Goal: Task Accomplishment & Management: Manage account settings

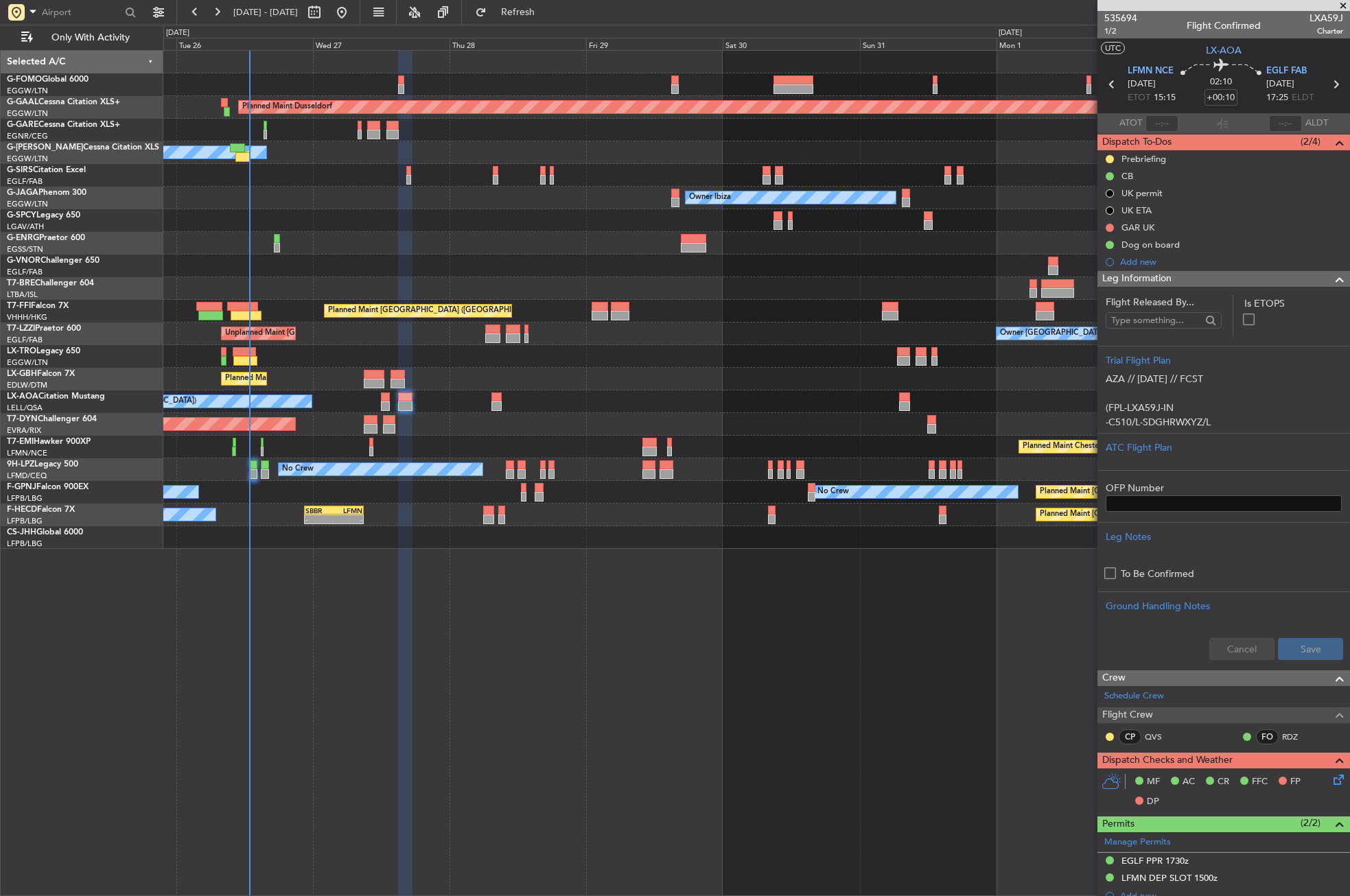
click at [301, 175] on div "Unplanned Maint Oxford ([GEOGRAPHIC_DATA])" at bounding box center [756, 176] width 1186 height 23
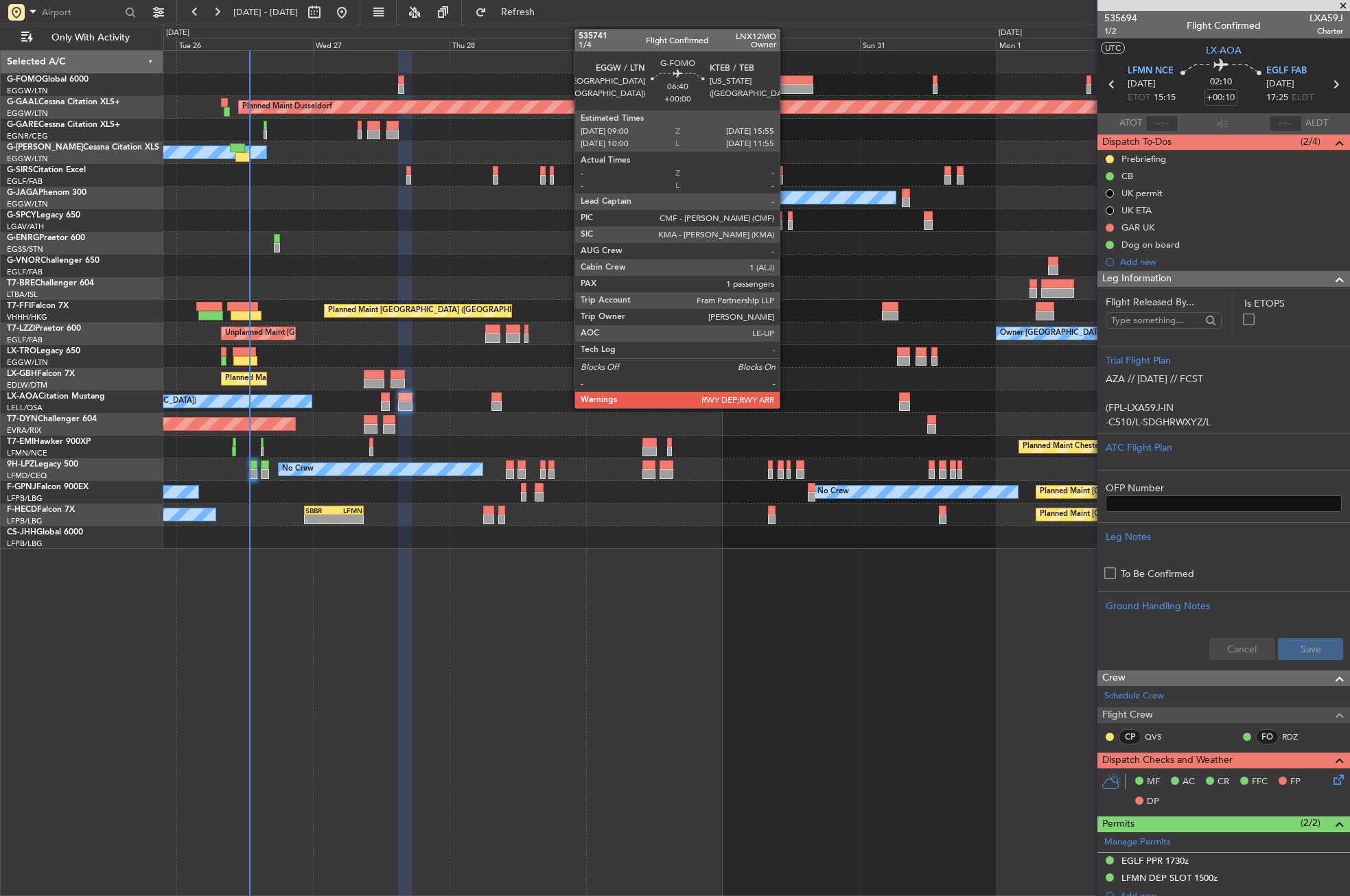
click at [786, 76] on div at bounding box center [793, 80] width 40 height 10
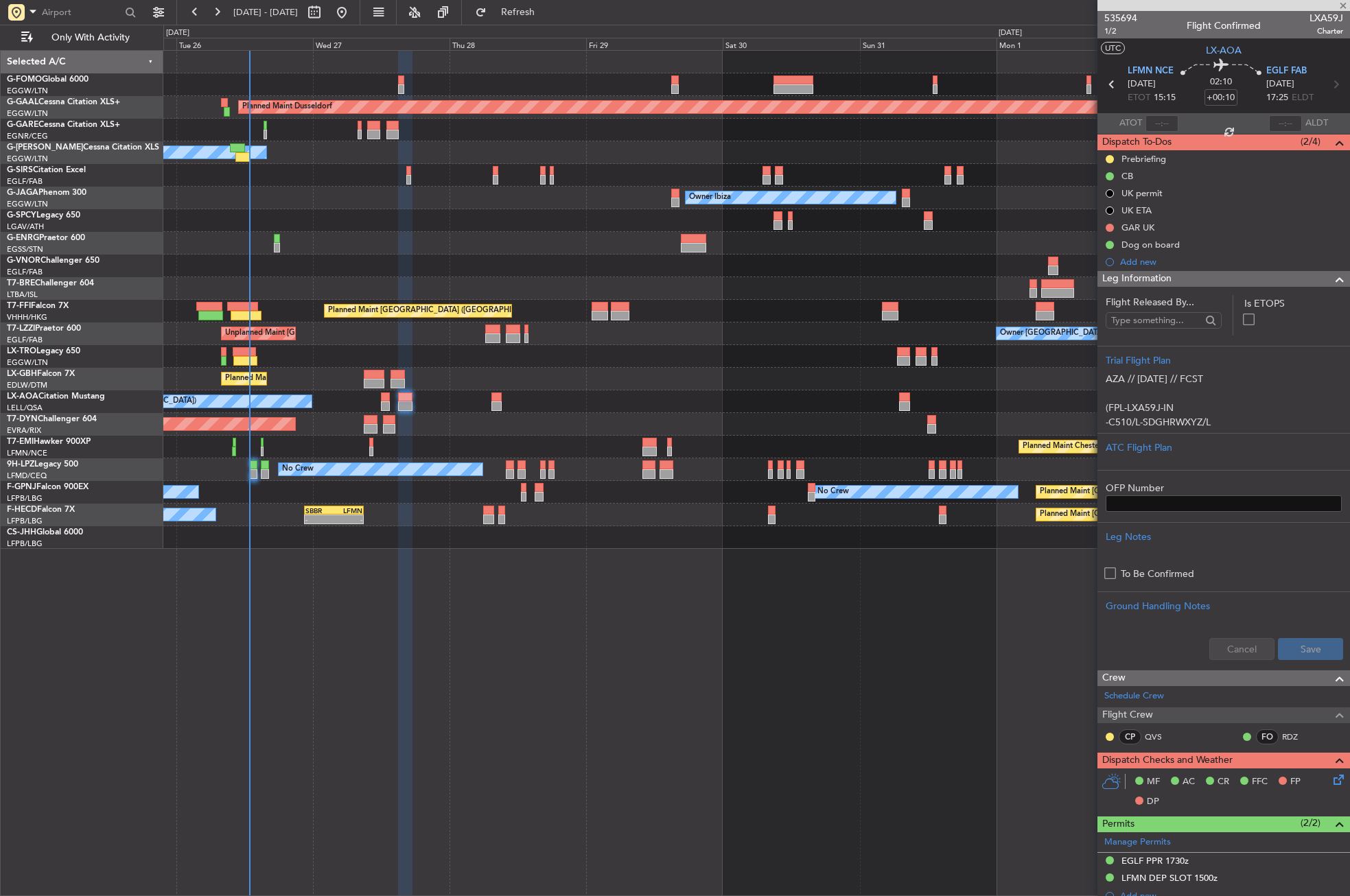
type input "1"
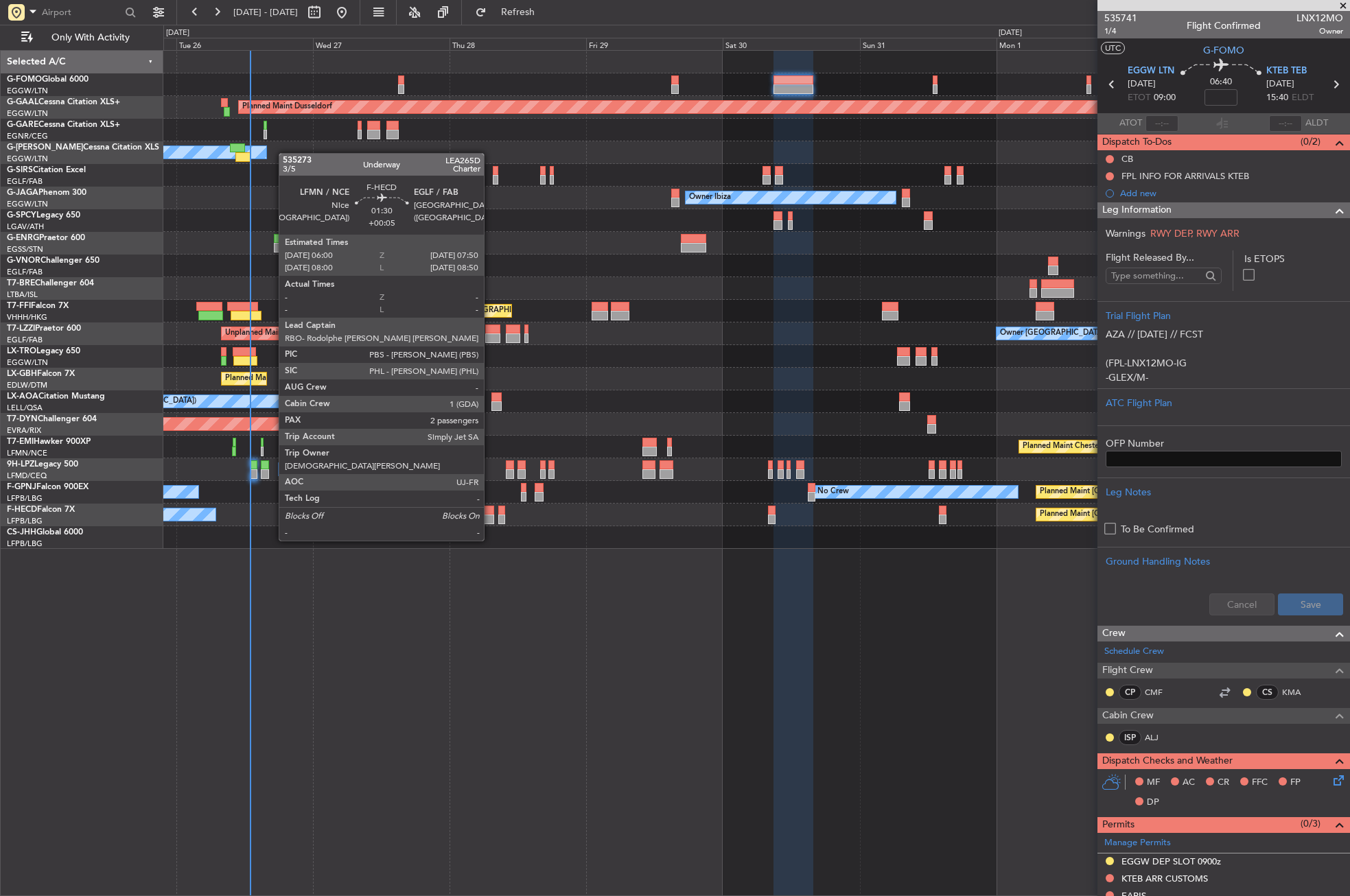
click at [490, 515] on div at bounding box center [488, 519] width 11 height 10
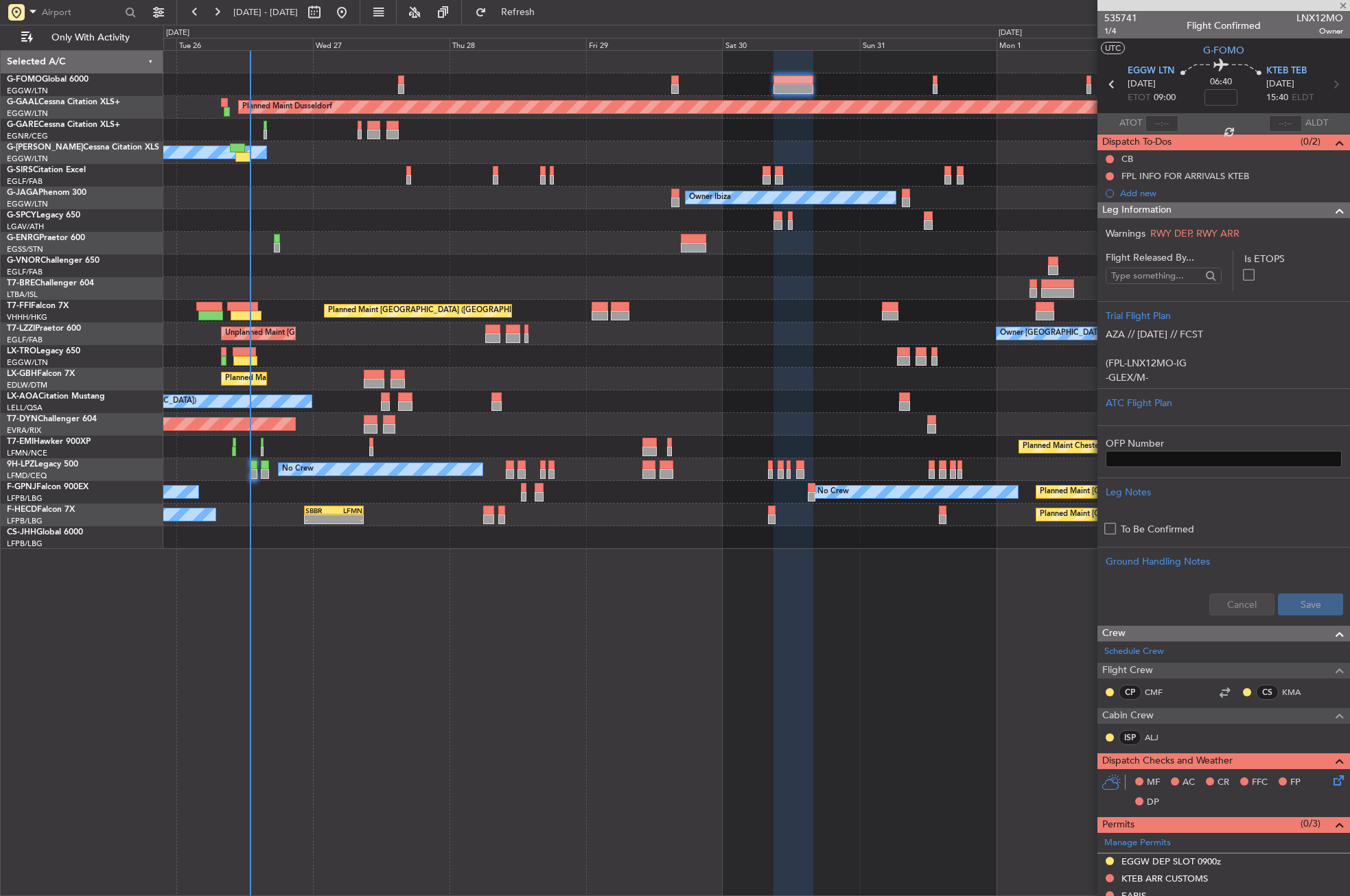
type input "+00:05"
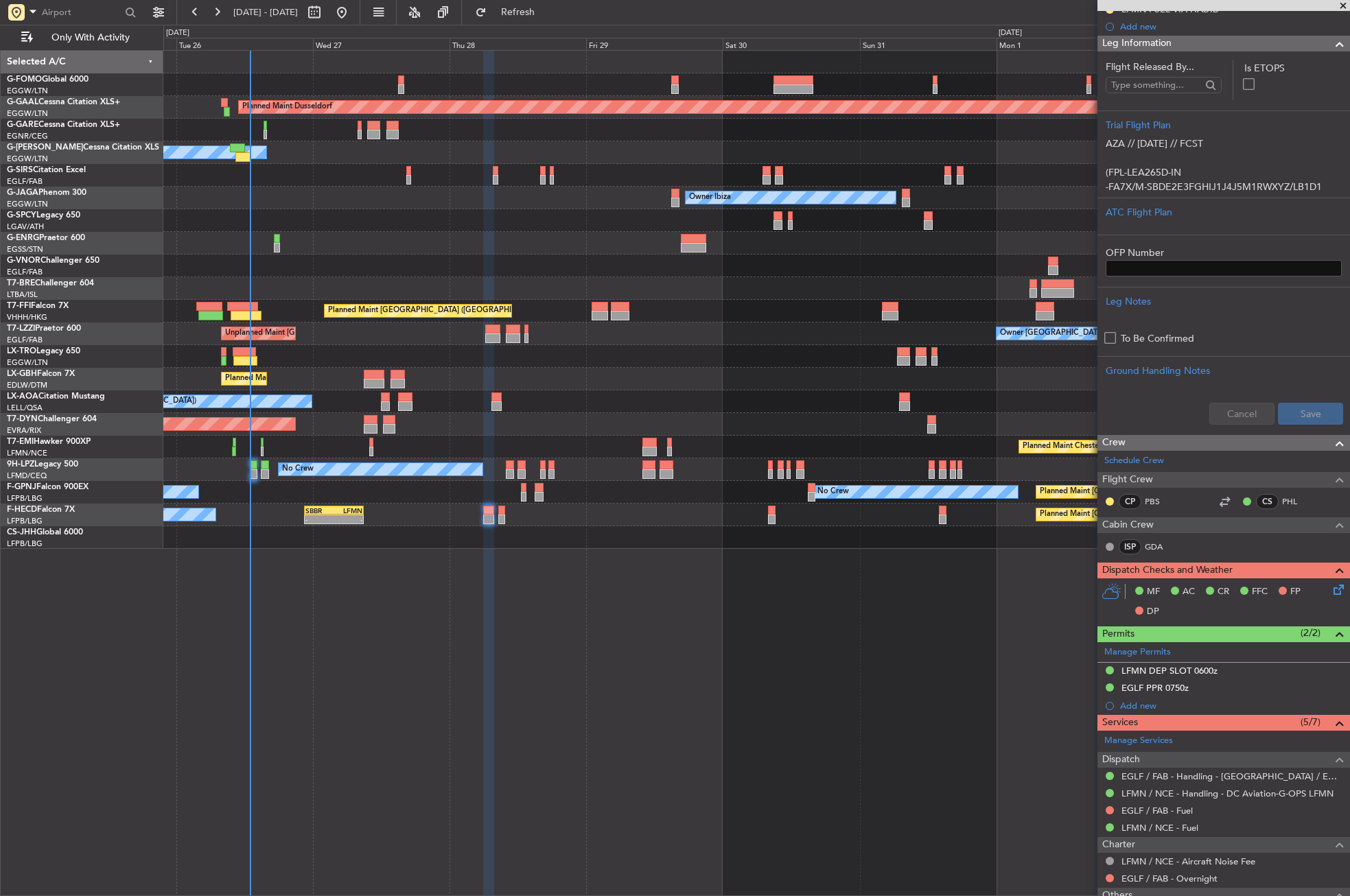
scroll to position [275, 0]
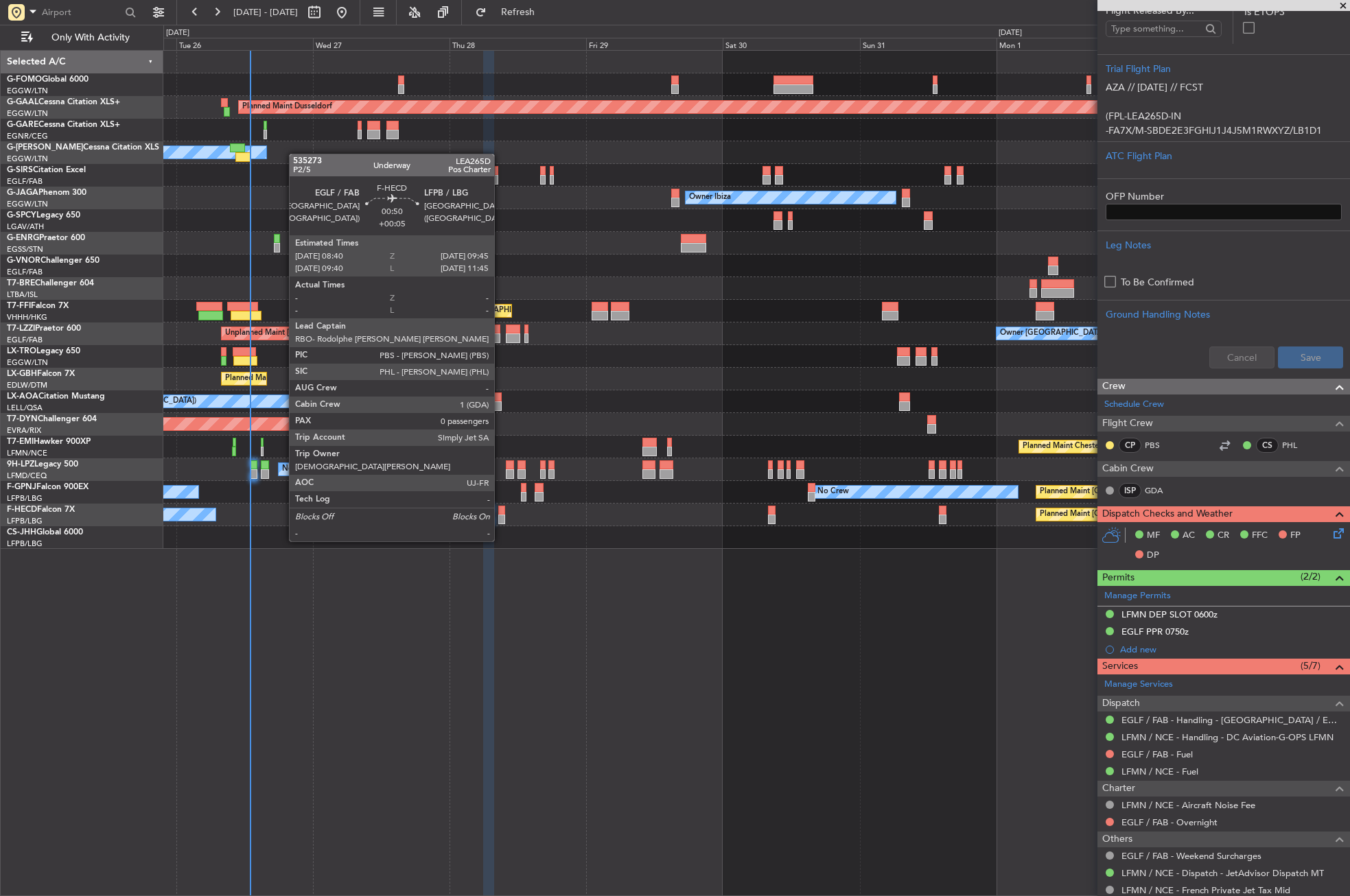
click at [500, 515] on div at bounding box center [501, 519] width 6 height 10
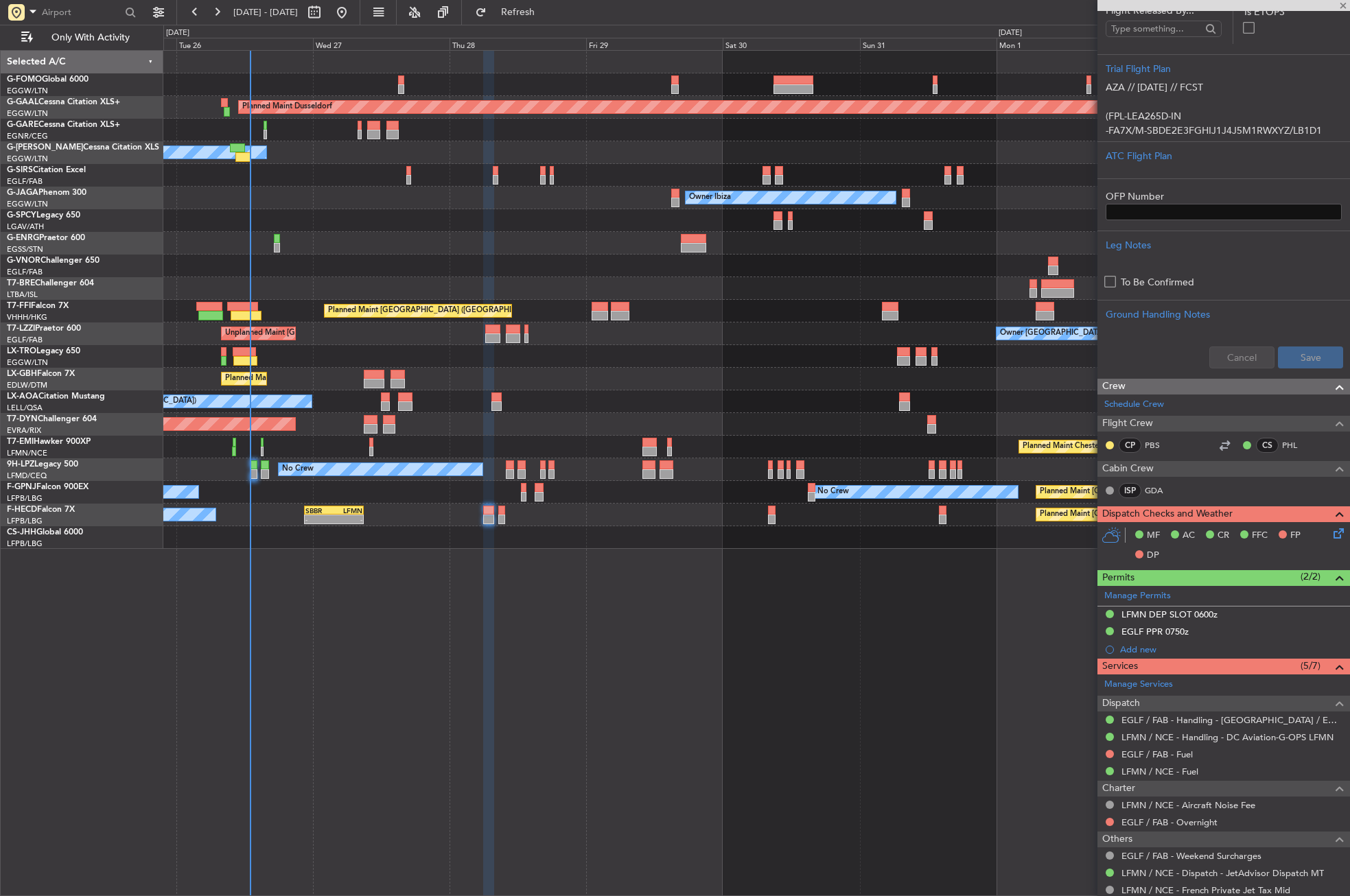
type input "0"
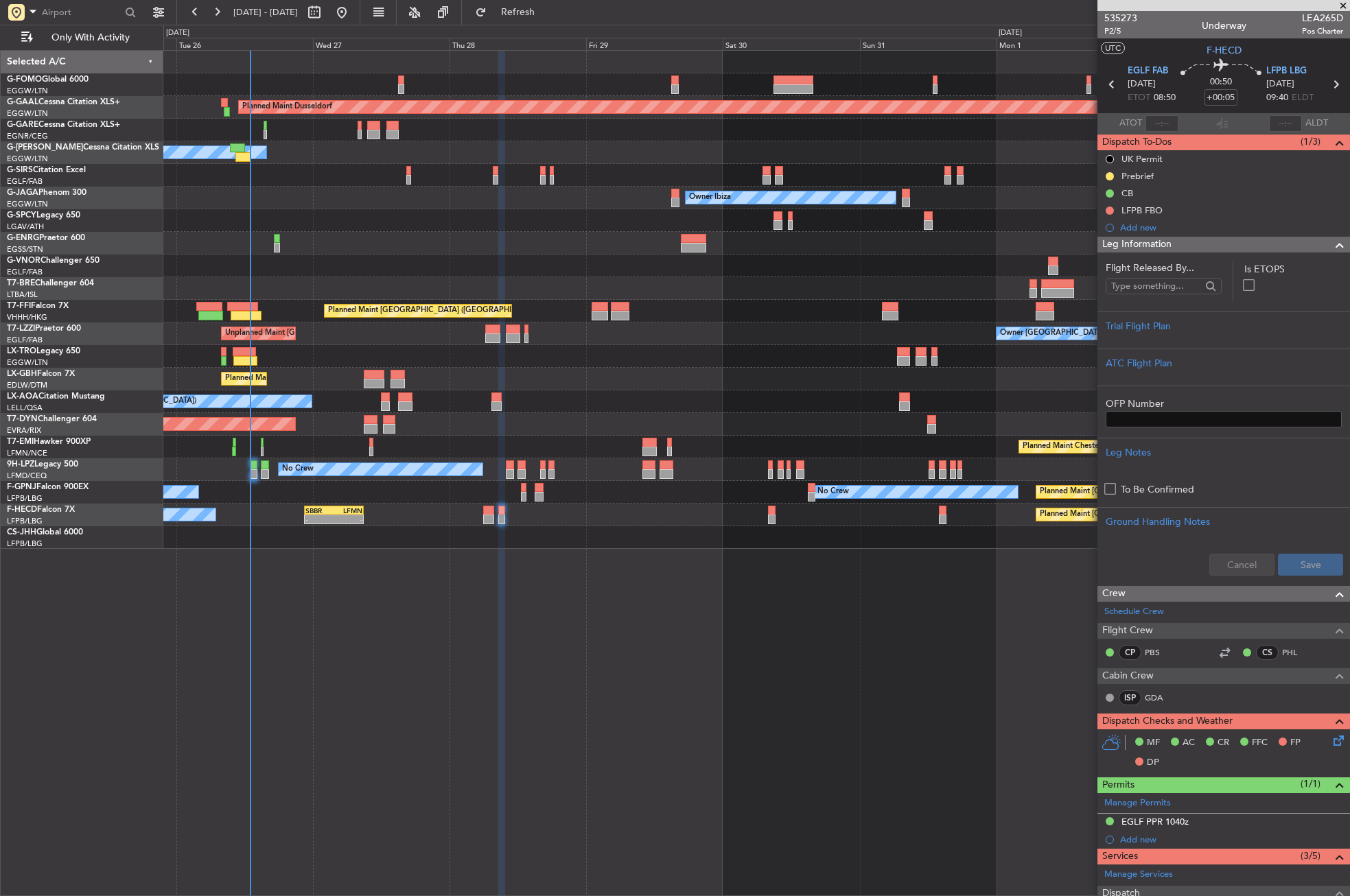
click at [379, 199] on div "Planned Maint [GEOGRAPHIC_DATA] ([GEOGRAPHIC_DATA]) Owner Ibiza No Crew Cannes …" at bounding box center [756, 198] width 1186 height 23
click at [343, 253] on div at bounding box center [756, 243] width 1186 height 23
click at [429, 652] on div "Planned Maint Dusseldorf Owner Unplanned Maint [GEOGRAPHIC_DATA] ([GEOGRAPHIC_D…" at bounding box center [757, 473] width 1187 height 846
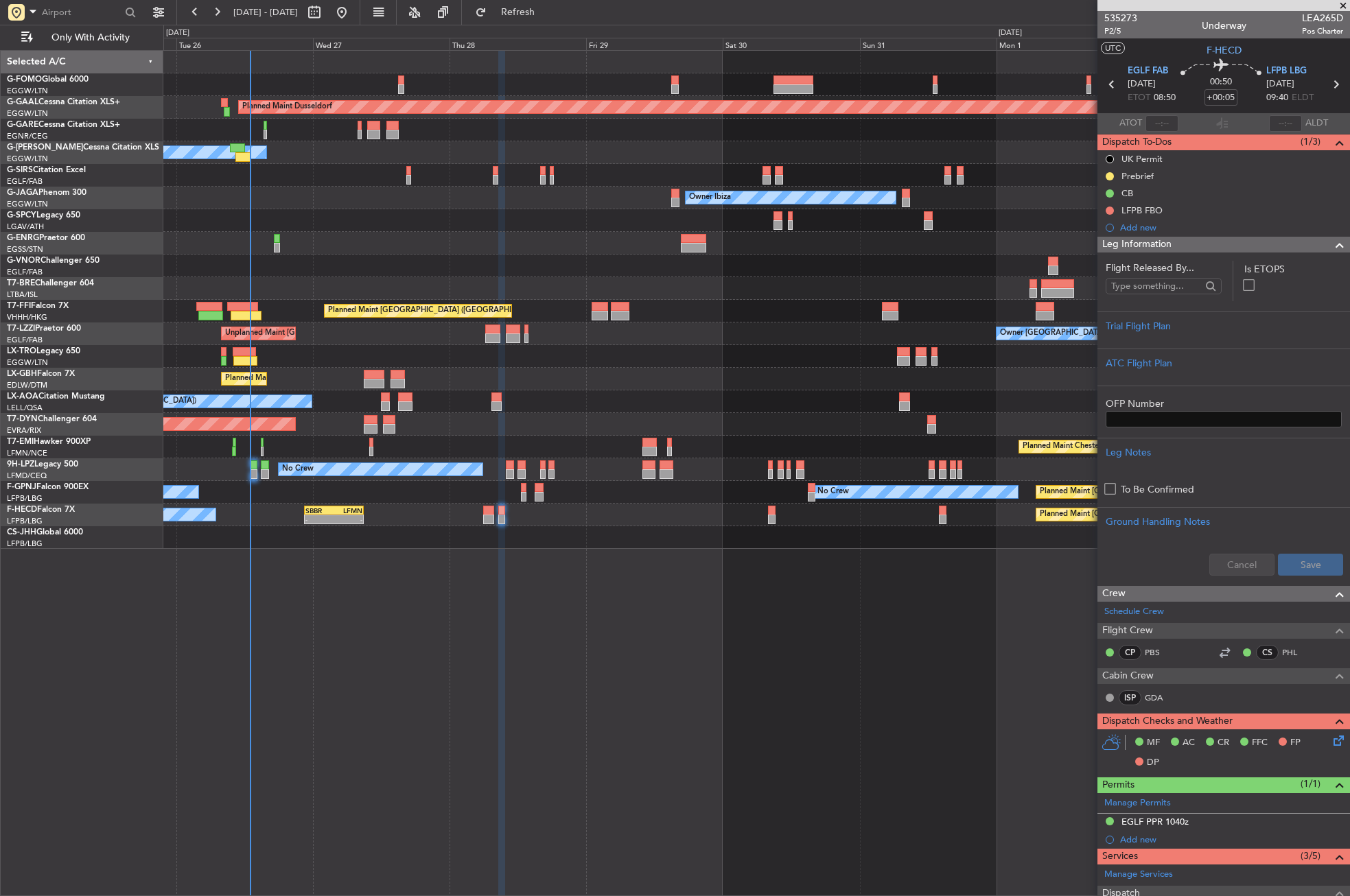
click at [497, 642] on div "Planned Maint Dusseldorf Owner Unplanned Maint [GEOGRAPHIC_DATA] ([GEOGRAPHIC_D…" at bounding box center [757, 473] width 1187 height 846
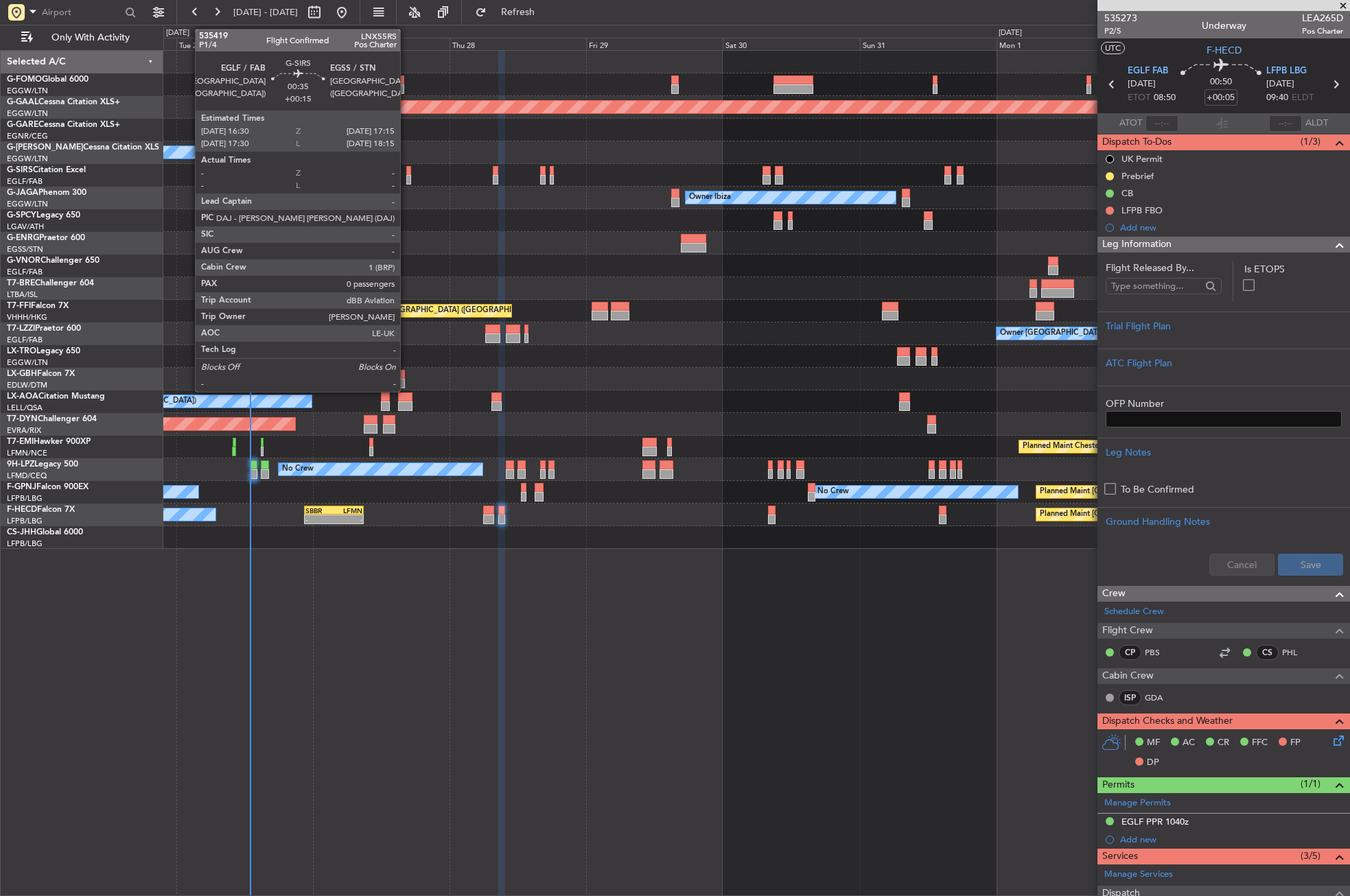
click at [407, 173] on div at bounding box center [409, 170] width 5 height 10
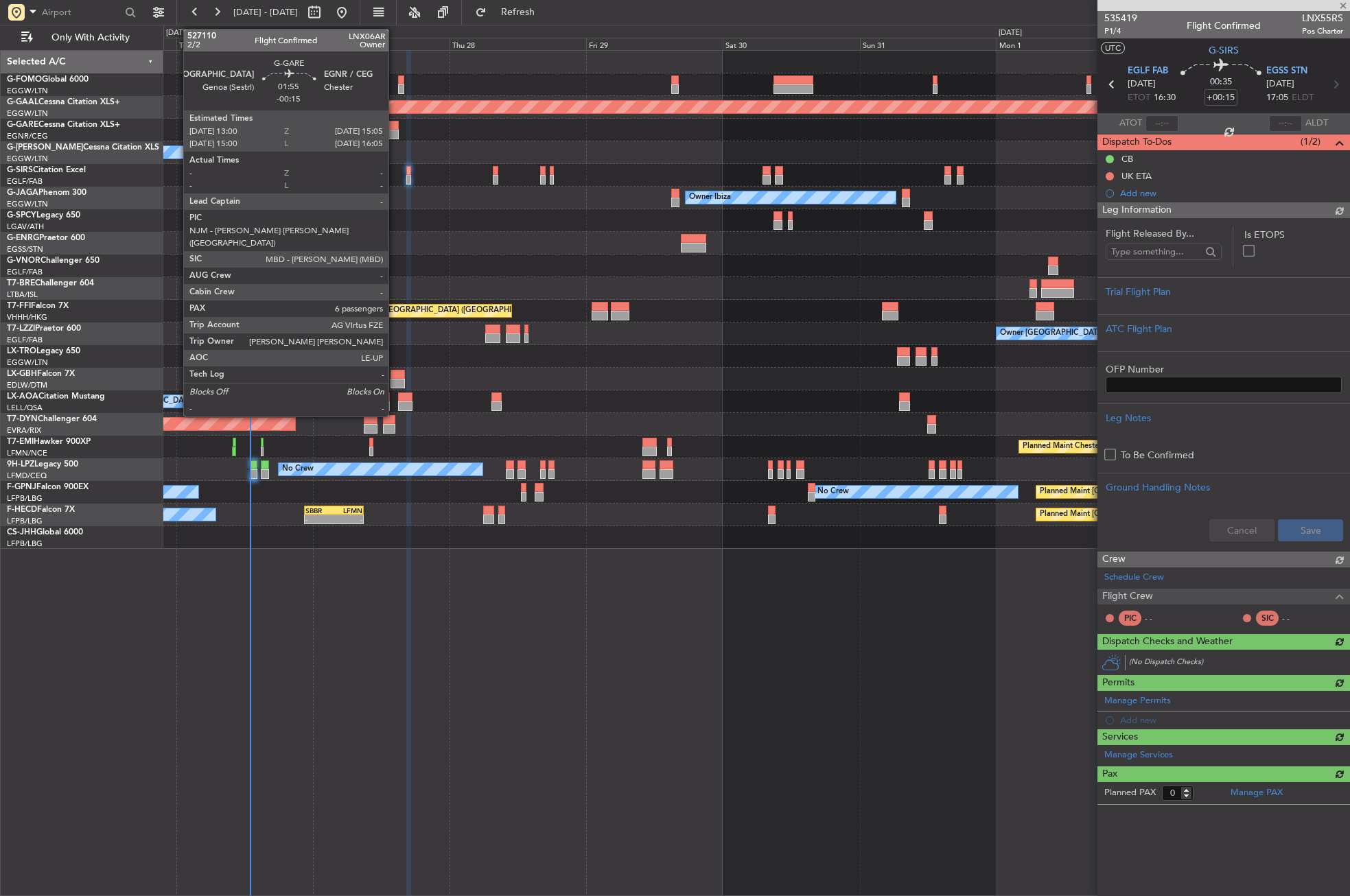
click at [394, 126] on div at bounding box center [392, 126] width 12 height 10
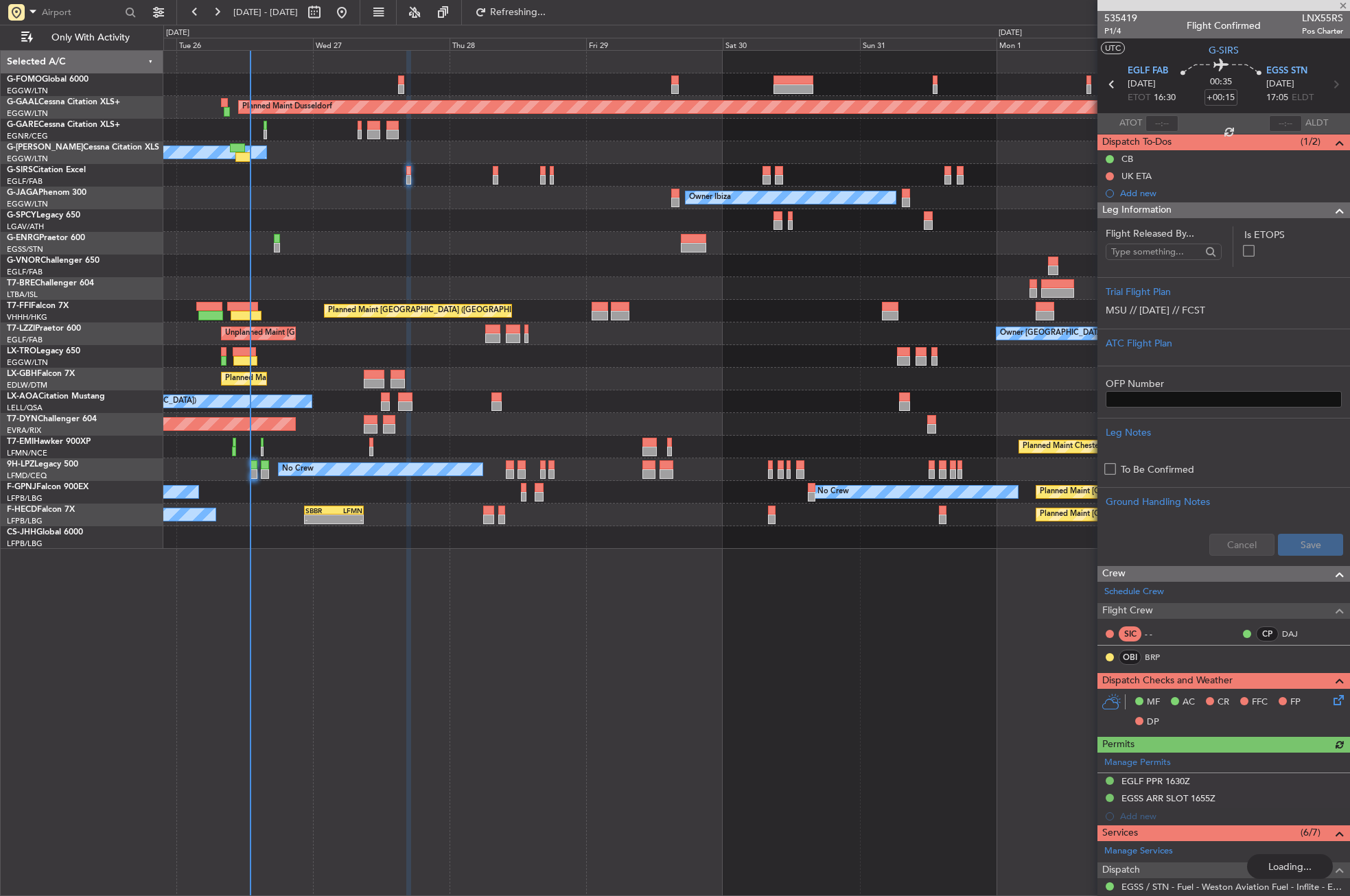
type input "-00:15"
type input "6"
type input "+00:15"
type input "0"
click at [1140, 280] on div "Trial Flight Plan MSU // [DATE] // FCST" at bounding box center [1224, 303] width 253 height 51
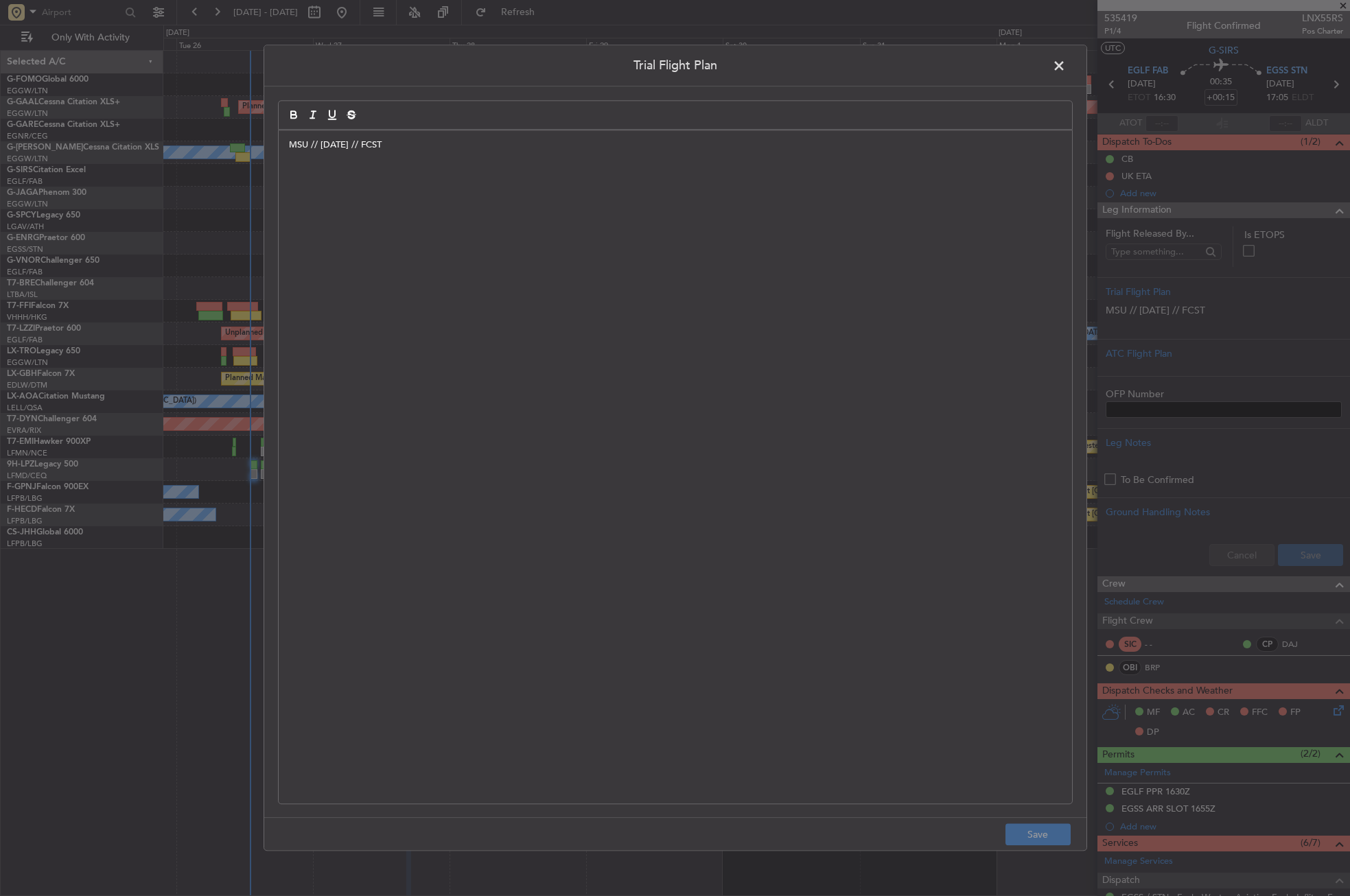
click at [1066, 64] on span at bounding box center [1066, 69] width 0 height 27
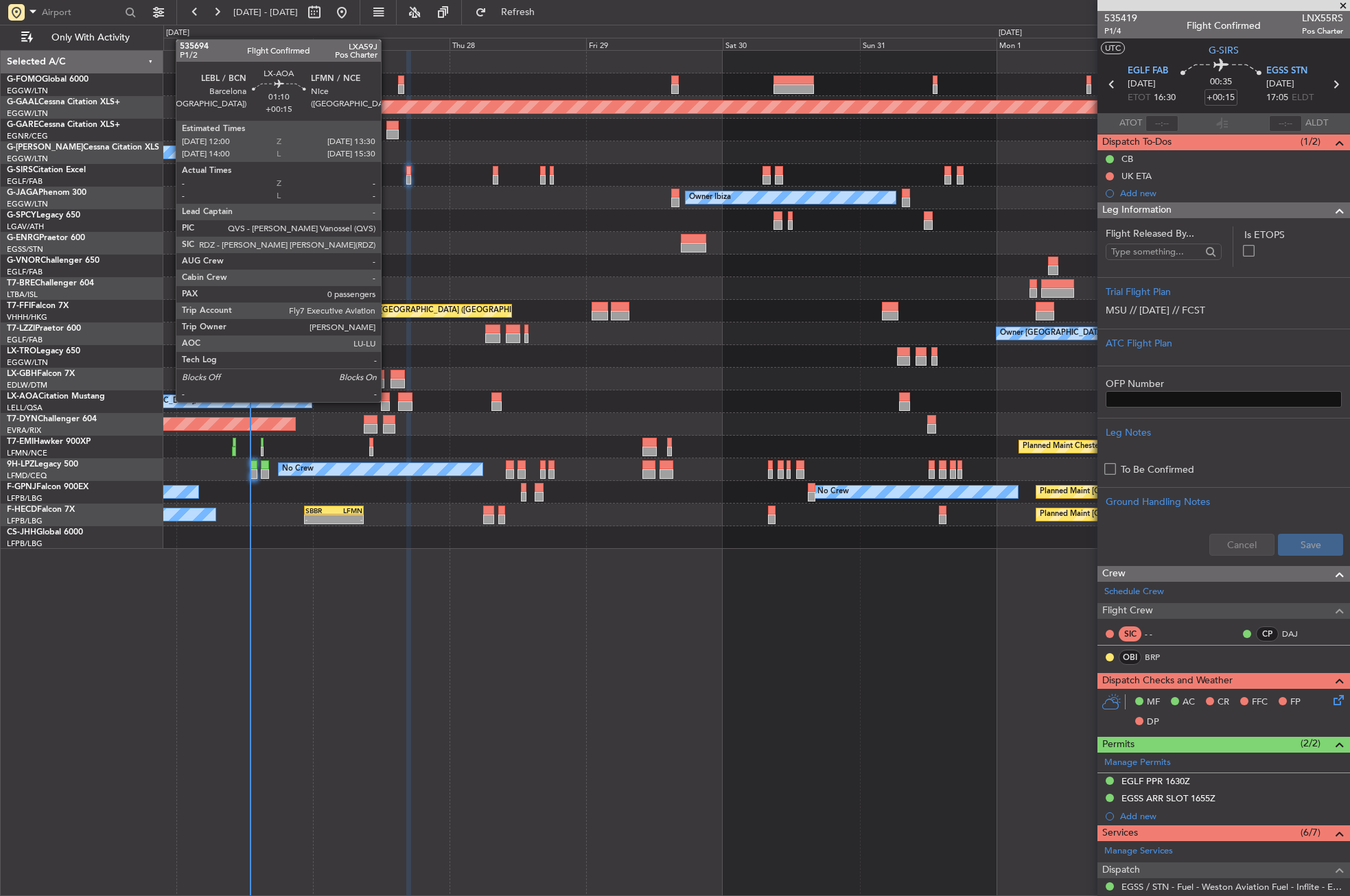
click at [387, 400] on div at bounding box center [385, 397] width 9 height 10
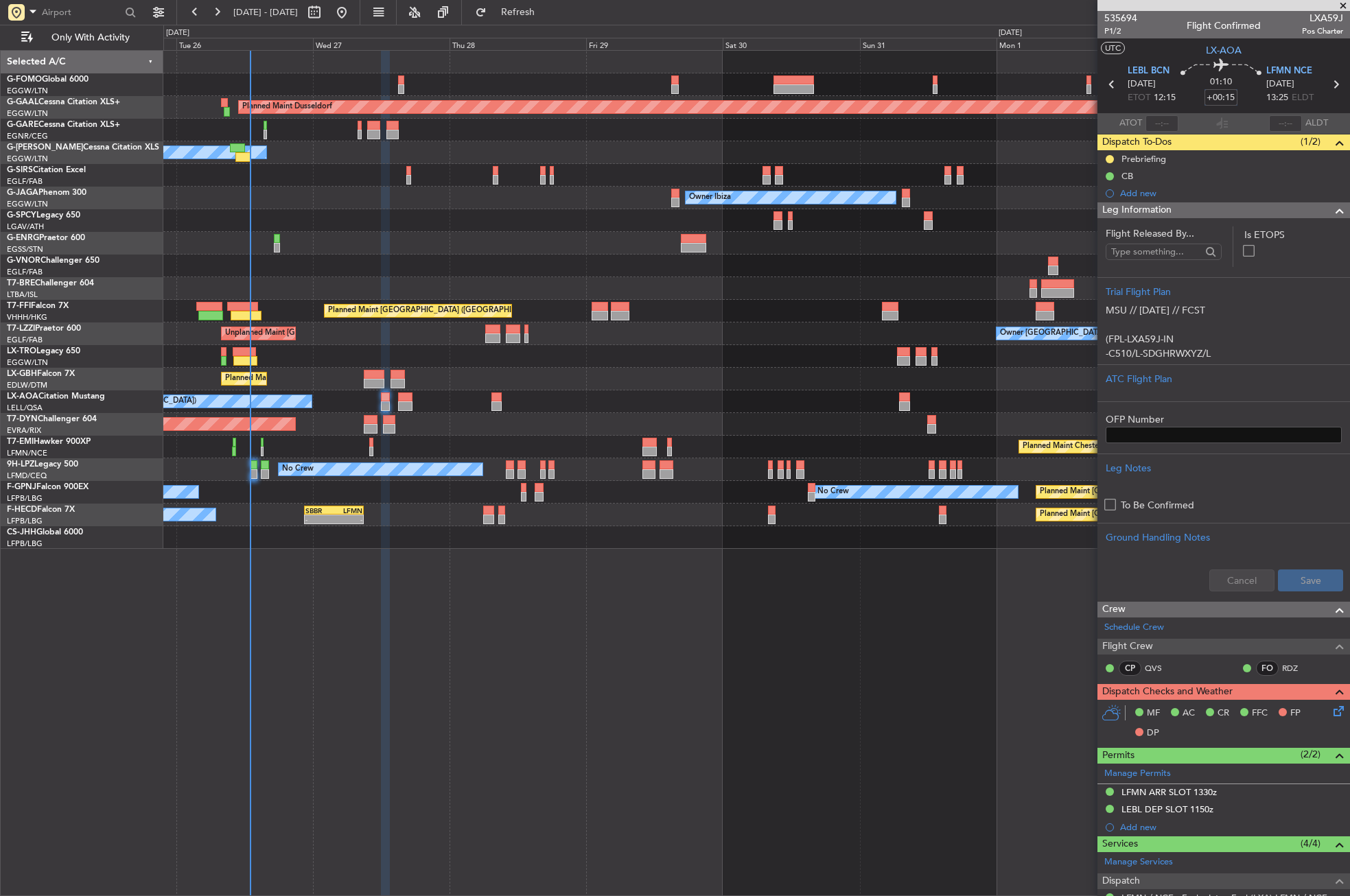
click at [1226, 101] on input "+00:15" at bounding box center [1221, 98] width 33 height 17
click at [750, 624] on div "Planned Maint Dusseldorf Owner Unplanned Maint [GEOGRAPHIC_DATA] ([GEOGRAPHIC_D…" at bounding box center [757, 473] width 1187 height 846
type input "+00:00"
click at [750, 624] on div "Planned Maint Dusseldorf Owner Unplanned Maint [GEOGRAPHIC_DATA] ([GEOGRAPHIC_D…" at bounding box center [757, 473] width 1187 height 846
type input "+00:10"
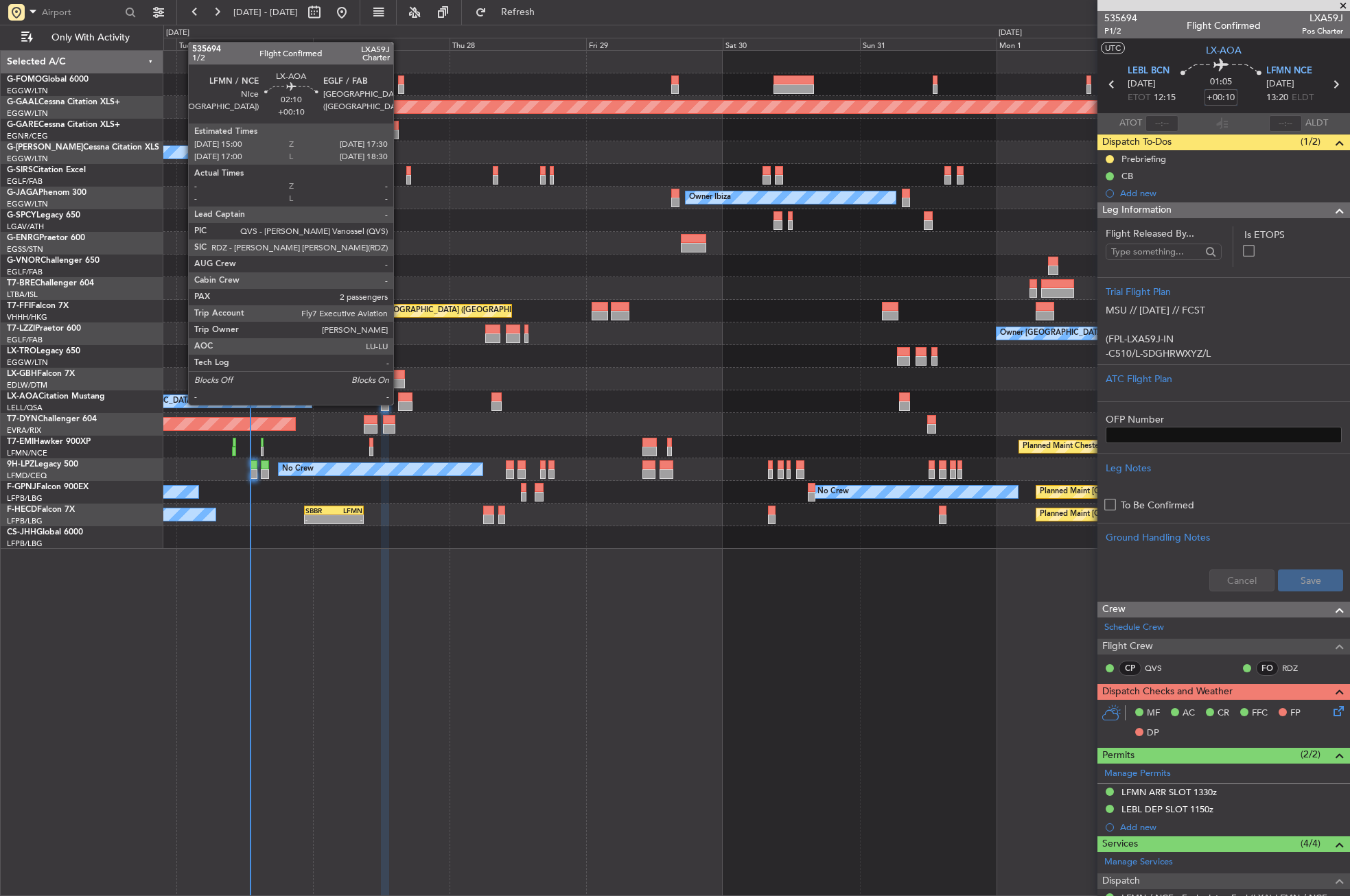
click at [400, 403] on div at bounding box center [405, 406] width 14 height 10
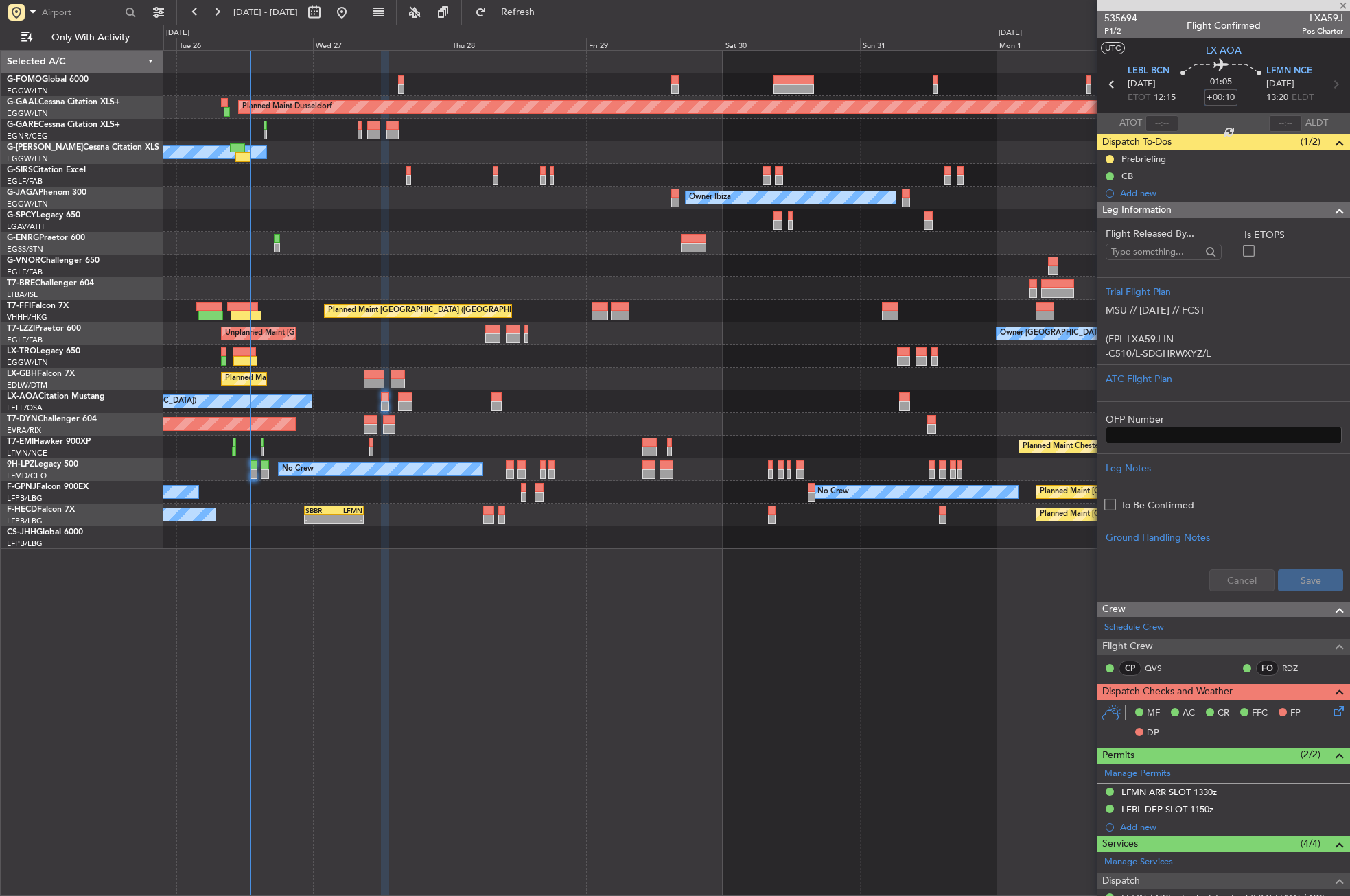
type input "2"
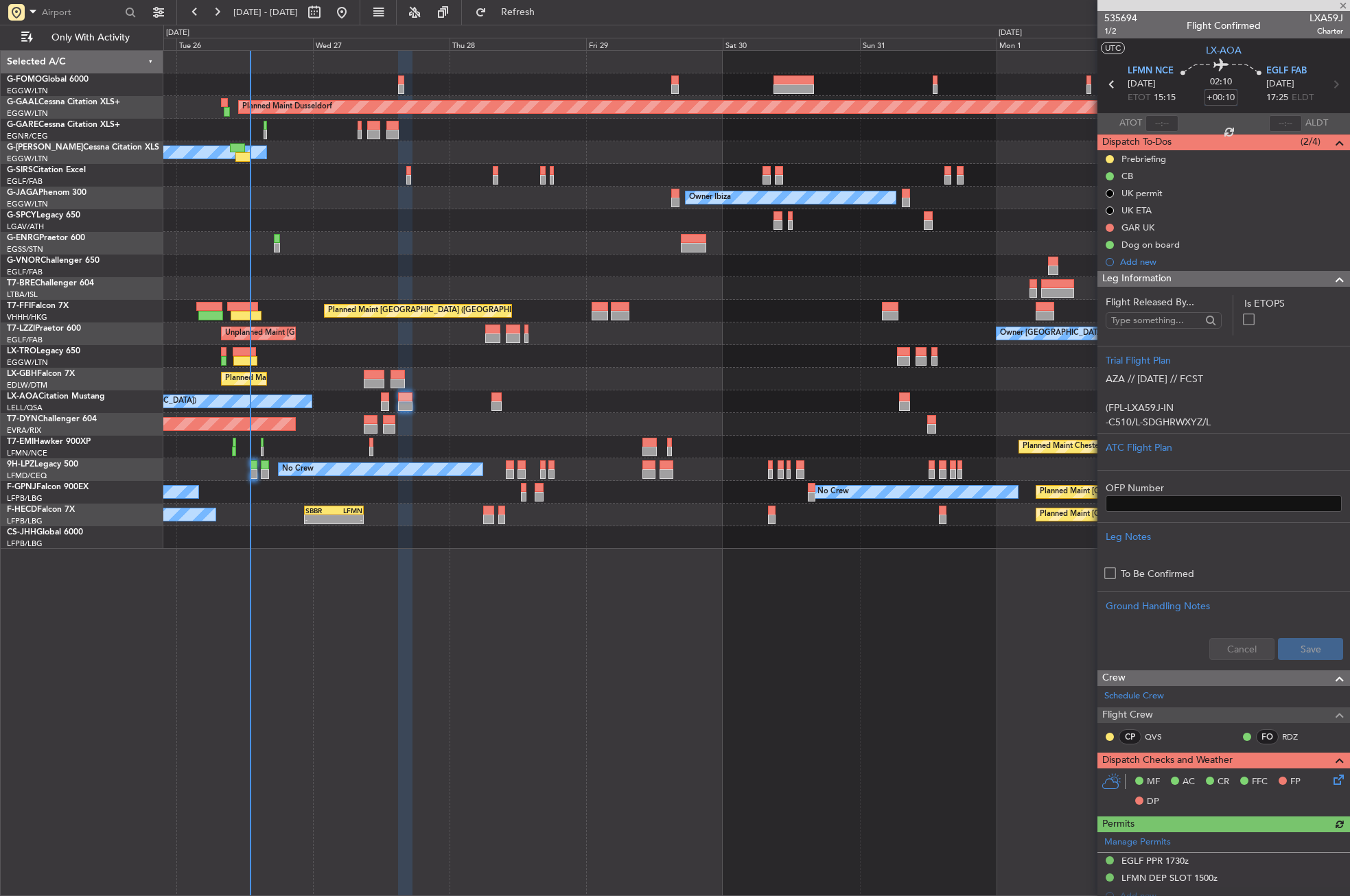
click at [593, 698] on div "Planned Maint Dusseldorf Owner Unplanned Maint [GEOGRAPHIC_DATA] ([GEOGRAPHIC_D…" at bounding box center [757, 473] width 1187 height 846
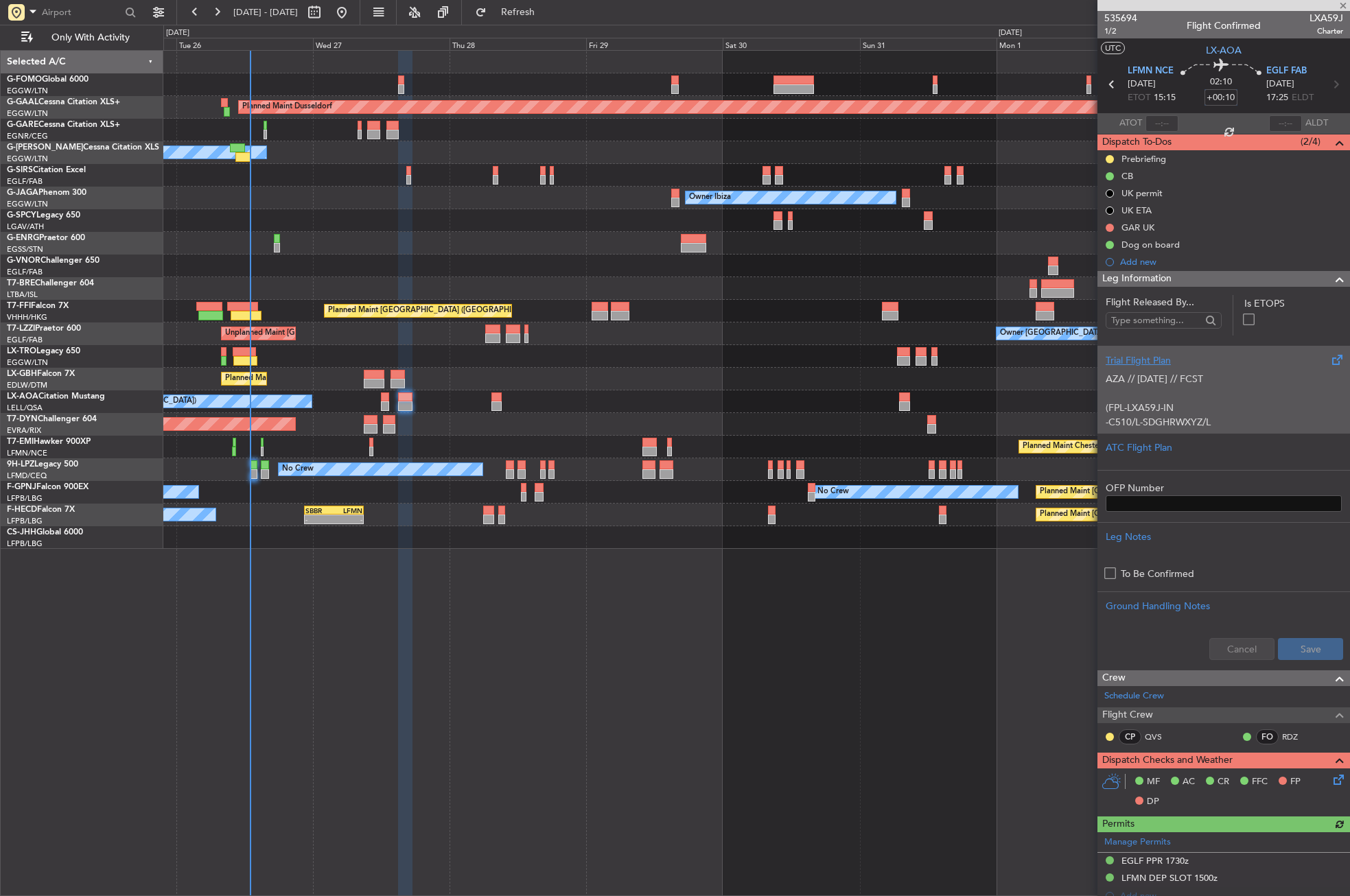
type input "+00:10"
click at [1155, 392] on div "AZA // [DATE] // FCST (FPL-LXA59J-IN -C510/L-SDGHRWXYZ/L -LFMN1515 -N0325F380 B…" at bounding box center [1224, 397] width 236 height 58
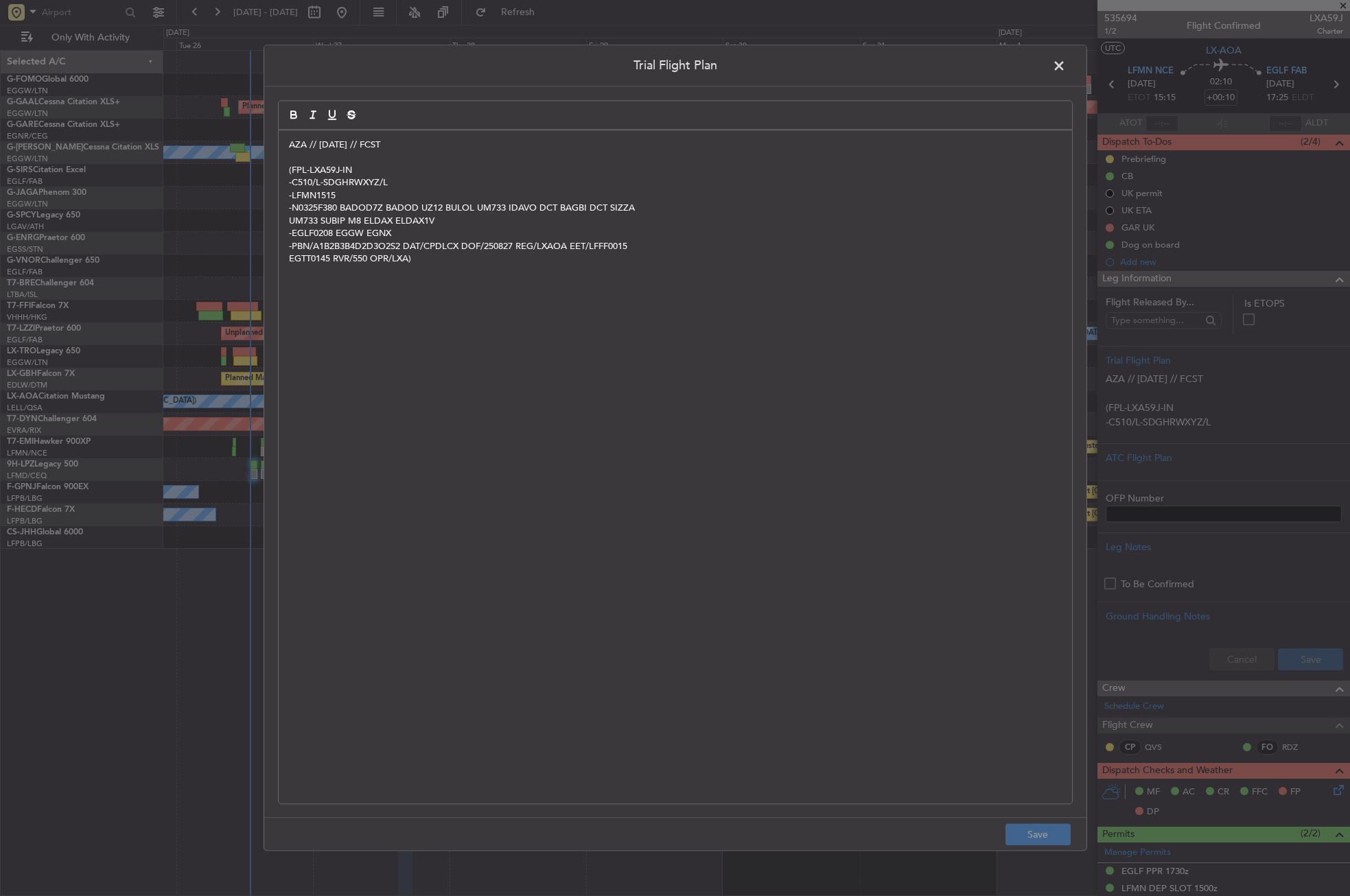
click at [278, 141] on div "AZA // [DATE] // FCST (FPL-LXA59J-IN -C510/L-SDGHRWXYZ/L -LFMN1515 -N0325F380 B…" at bounding box center [675, 466] width 795 height 674
click at [279, 142] on div "AZA // [DATE] // FCST (FPL-LXA59J-IN -C510/L-SDGHRWXYZ/L -LFMN1515 -N0325F380 B…" at bounding box center [675, 466] width 793 height 673
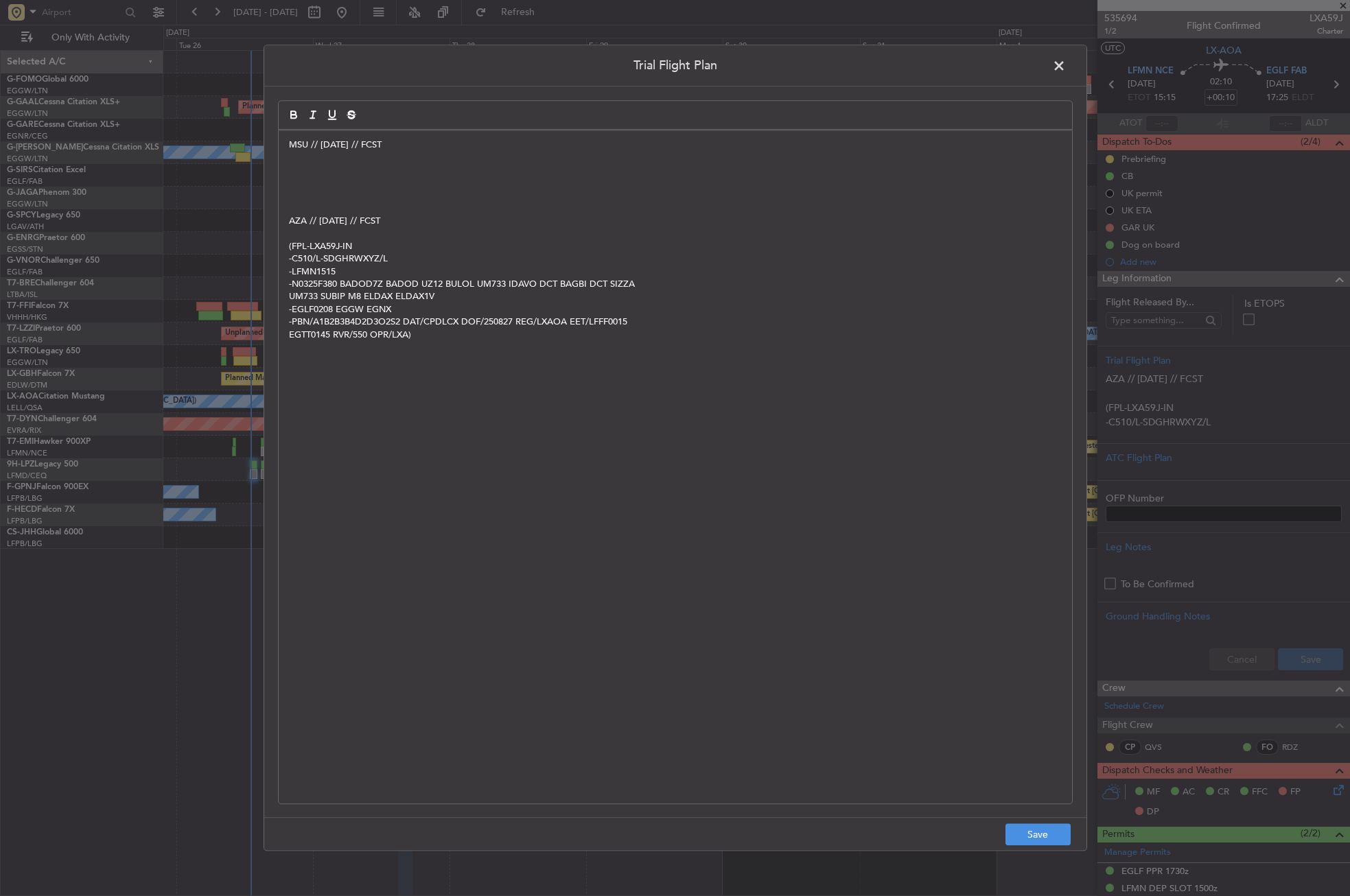
click at [343, 186] on p at bounding box center [675, 183] width 773 height 12
drag, startPoint x: 400, startPoint y: 145, endPoint x: 283, endPoint y: 142, distance: 117.0
click at [283, 142] on div "MSU // [DATE] // FCST AZA // [DATE] // FCST (FPL-LXA59J-IN -C510/L-SDGHRWXYZ/L …" at bounding box center [675, 466] width 793 height 673
copy p "MSU // [DATE] // FCST"
click at [279, 168] on div "MSU // [DATE] // FCST AZA // [DATE] // FCST (FPL-LXA59J-IN -C510/L-SDGHRWXYZ/L …" at bounding box center [675, 466] width 793 height 673
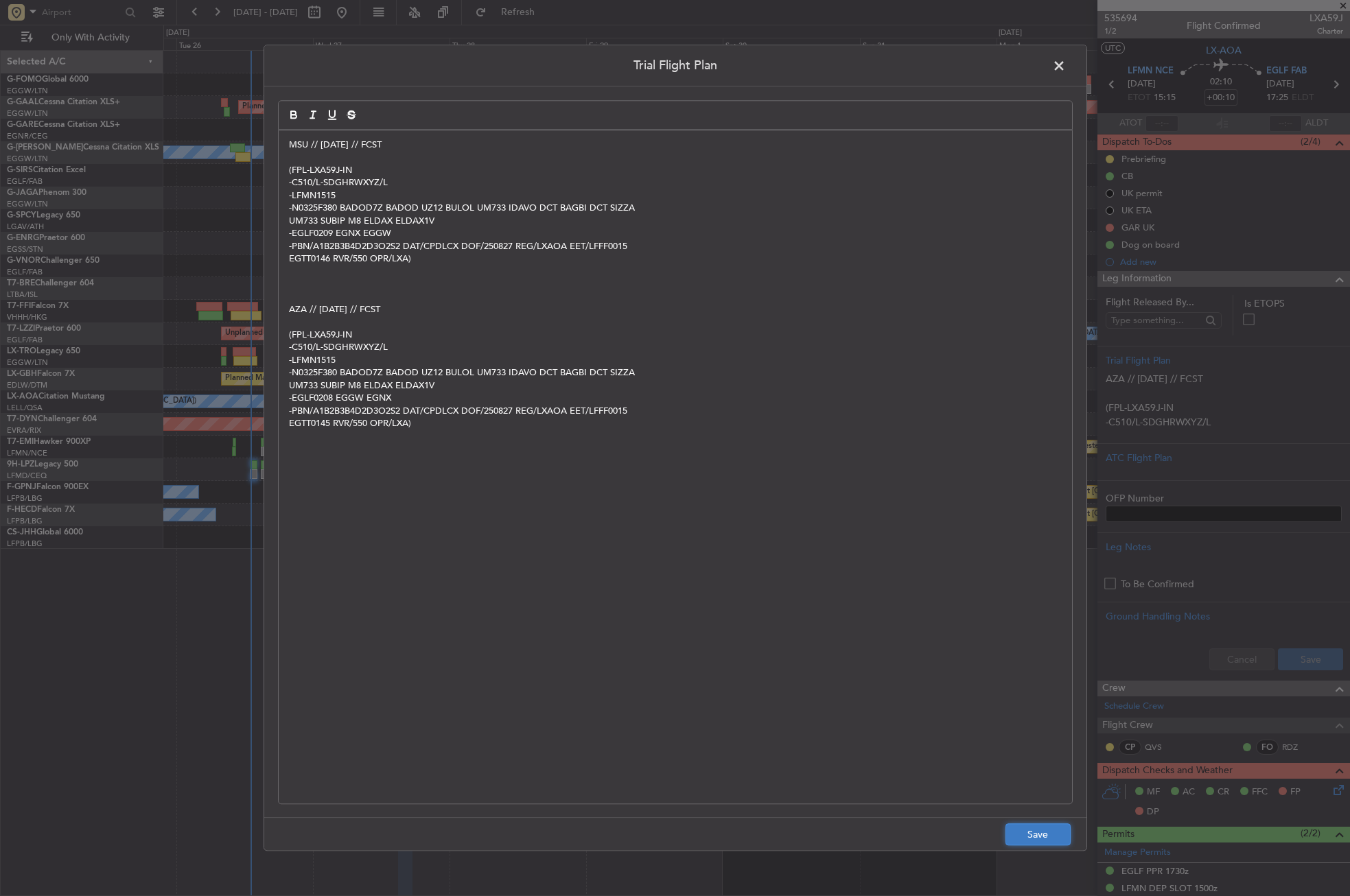
click at [1024, 826] on button "Save" at bounding box center [1038, 835] width 65 height 22
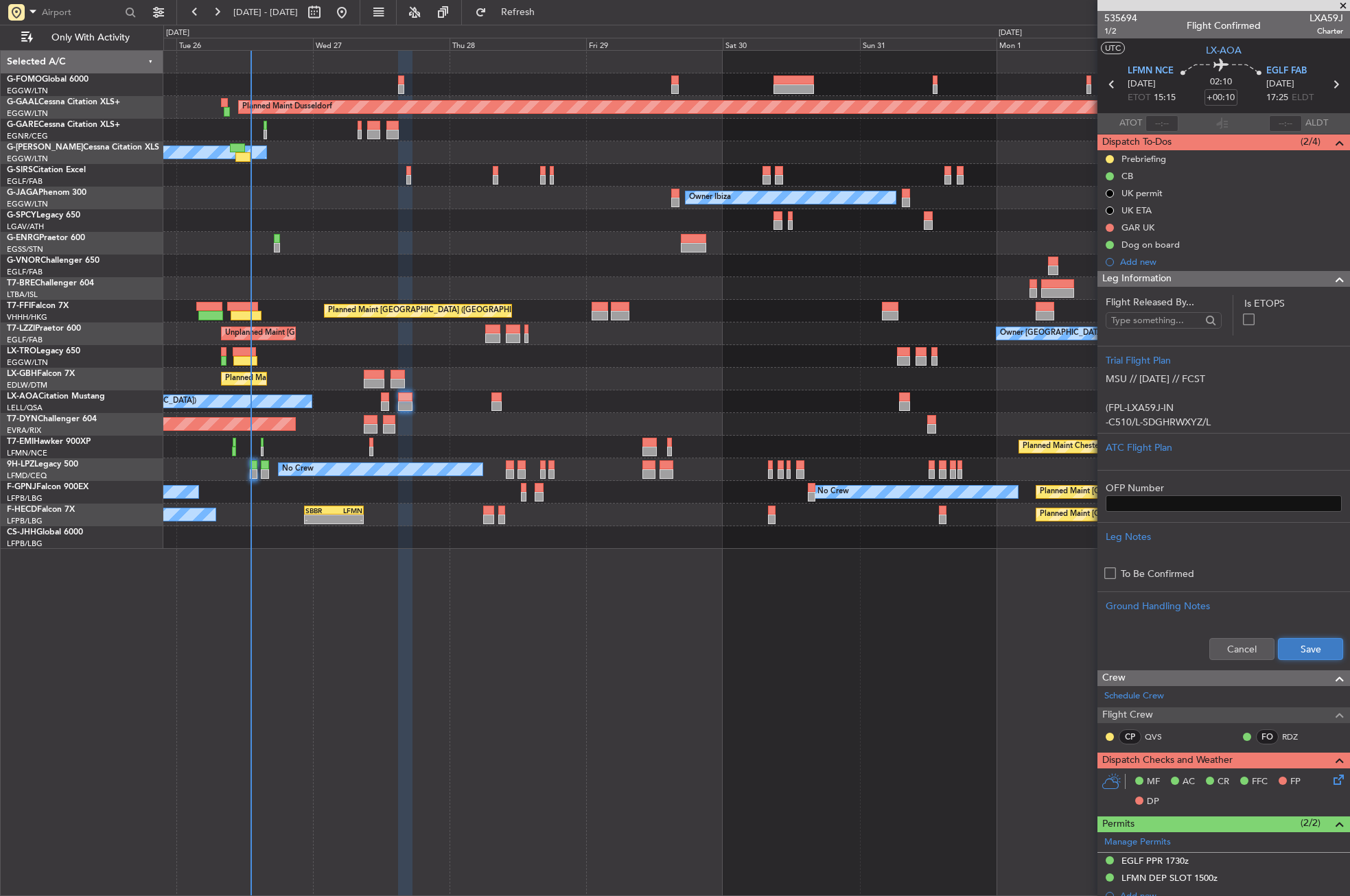
click at [1295, 647] on button "Save" at bounding box center [1311, 649] width 65 height 22
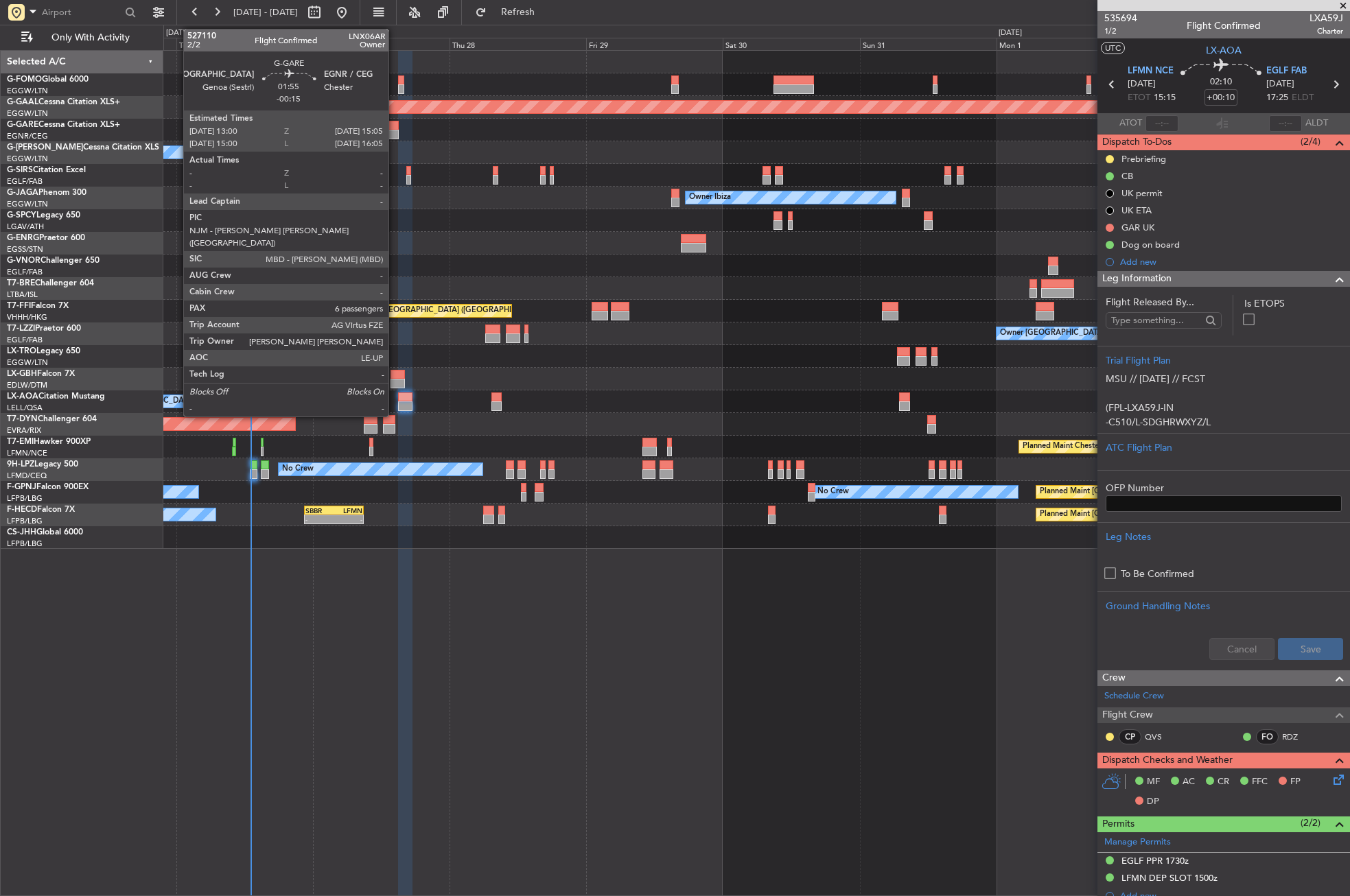
click at [394, 123] on div at bounding box center [392, 126] width 12 height 10
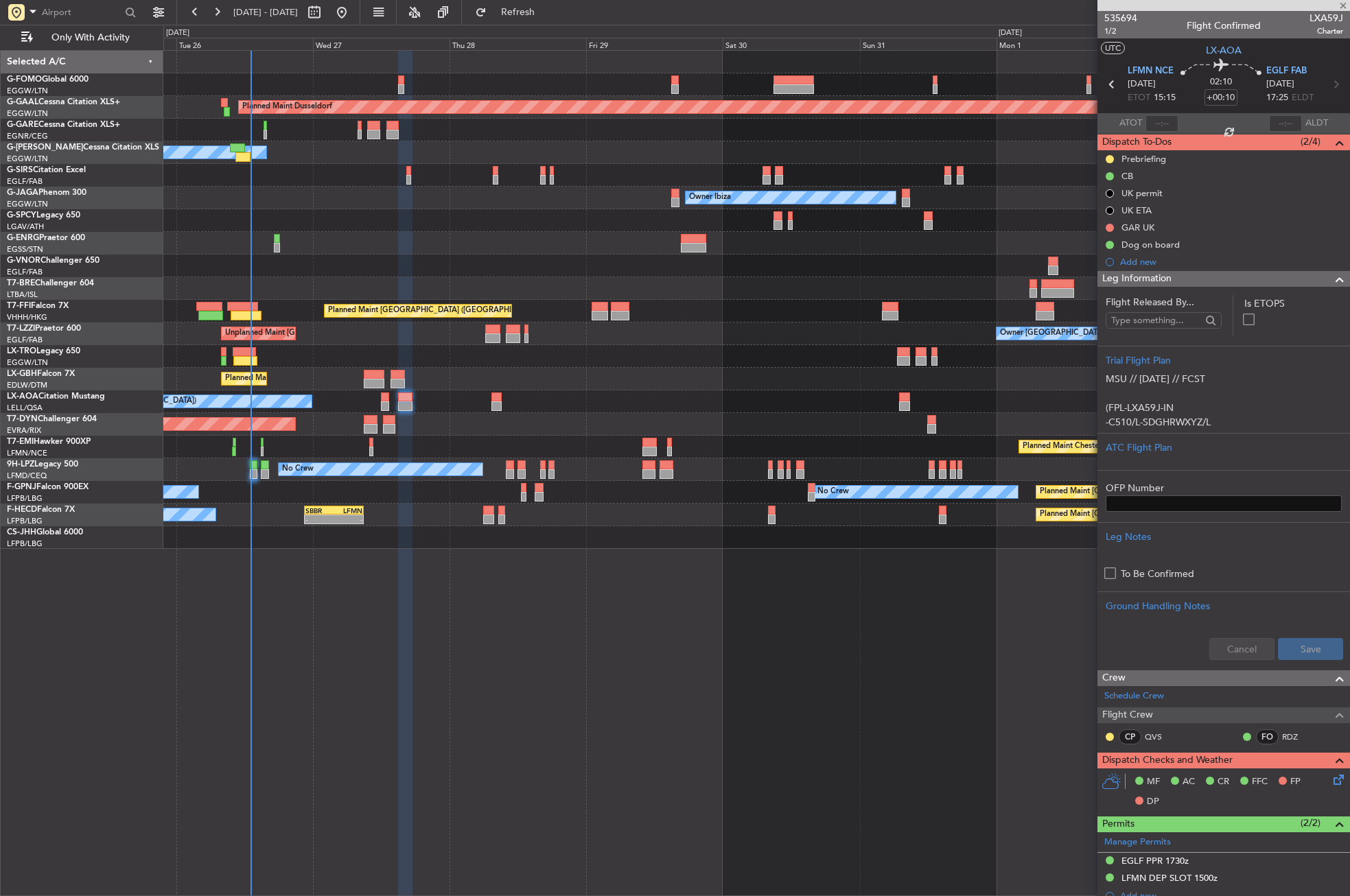
type input "-00:15"
type input "6"
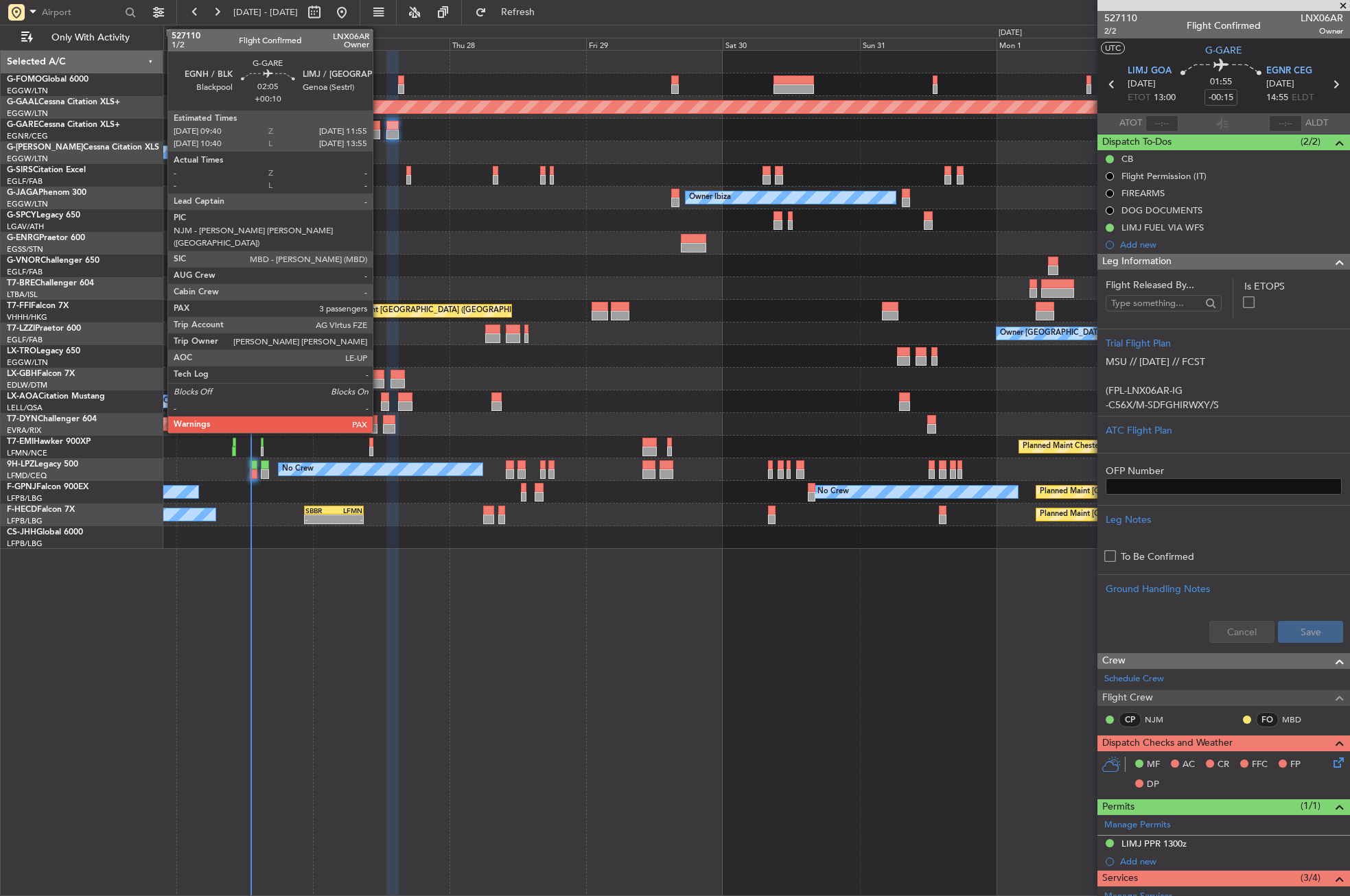
click at [379, 130] on div at bounding box center [373, 134] width 13 height 10
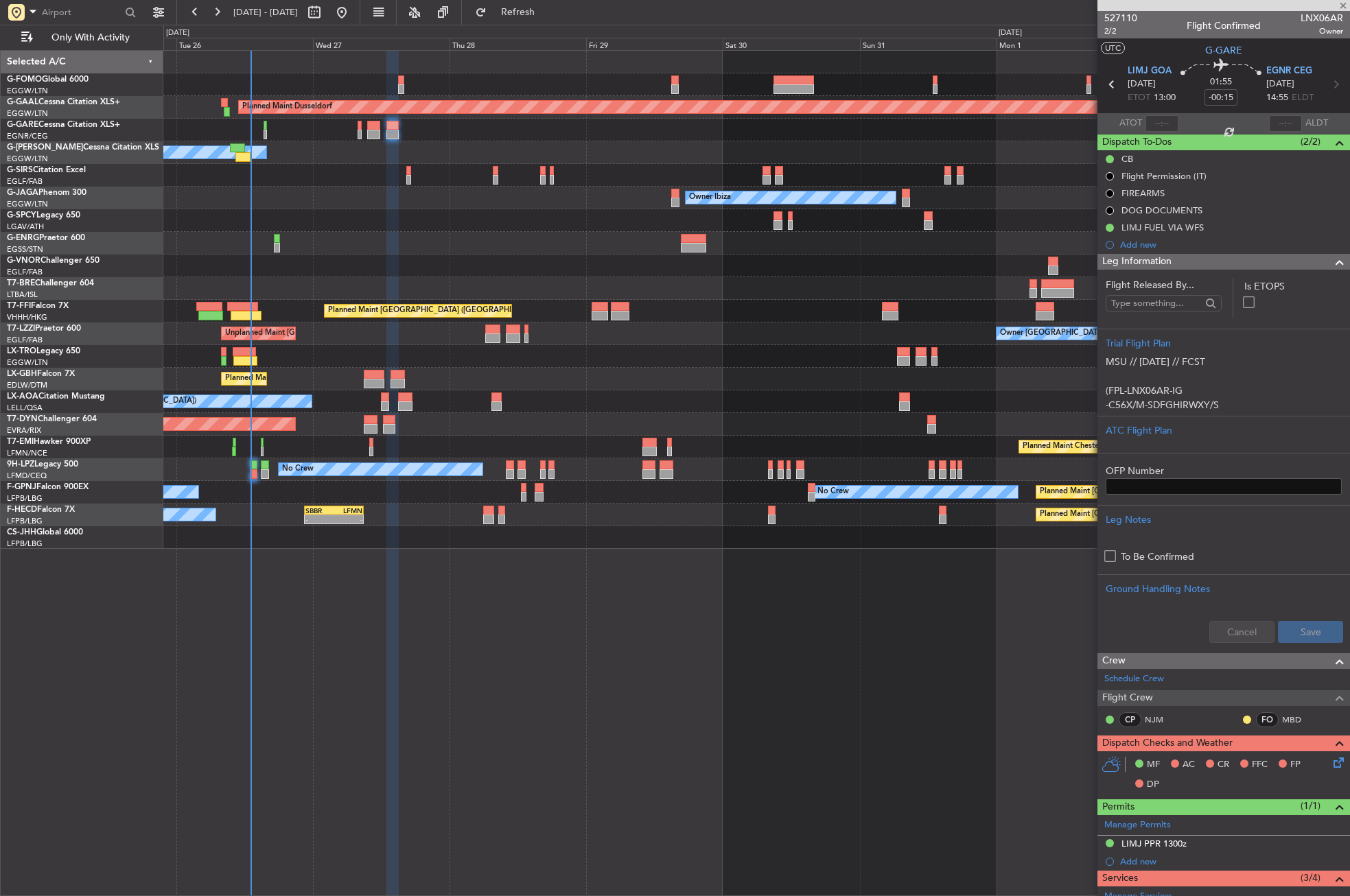
type input "+00:10"
type input "3"
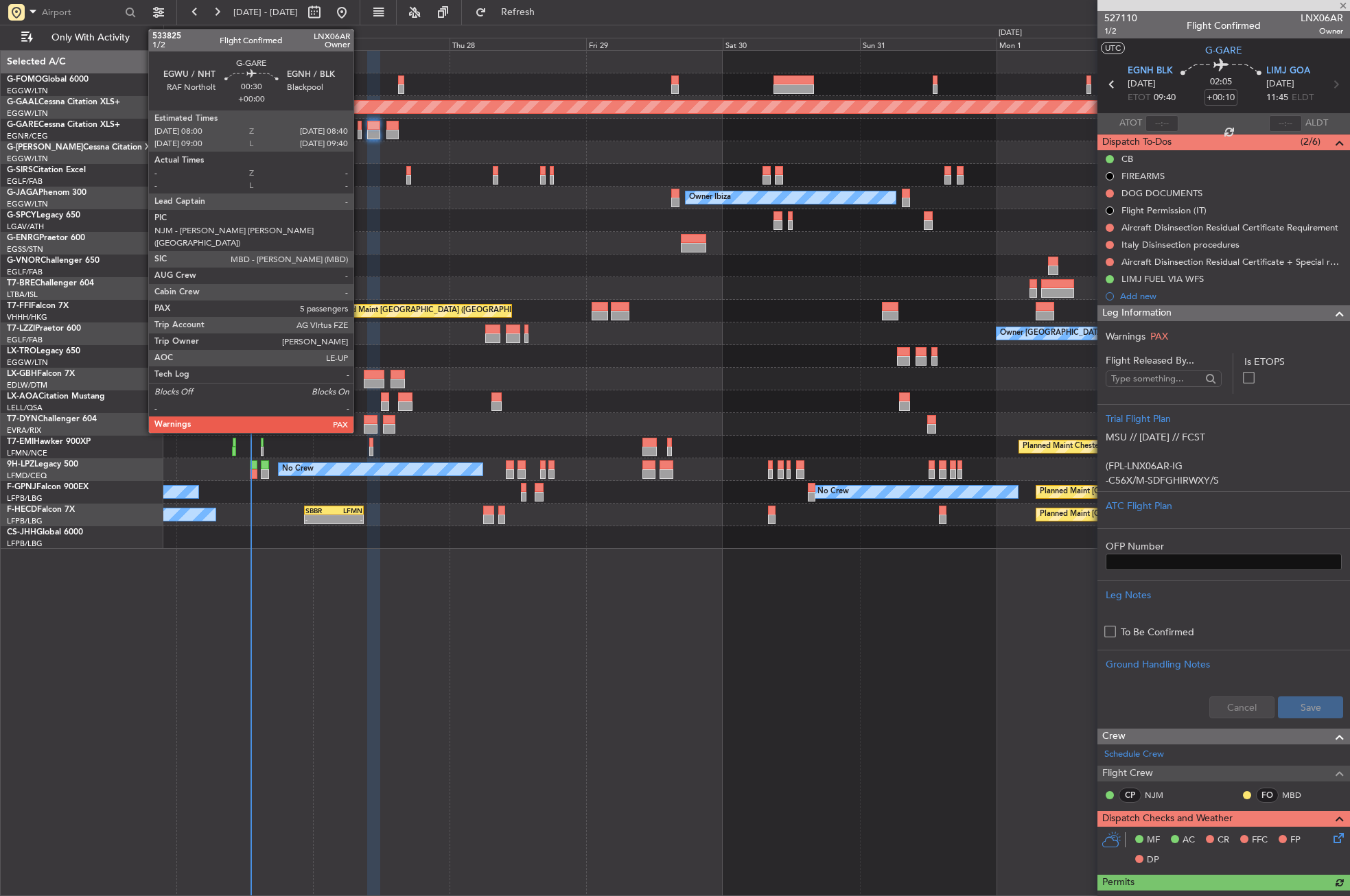
click at [360, 133] on div at bounding box center [359, 134] width 4 height 10
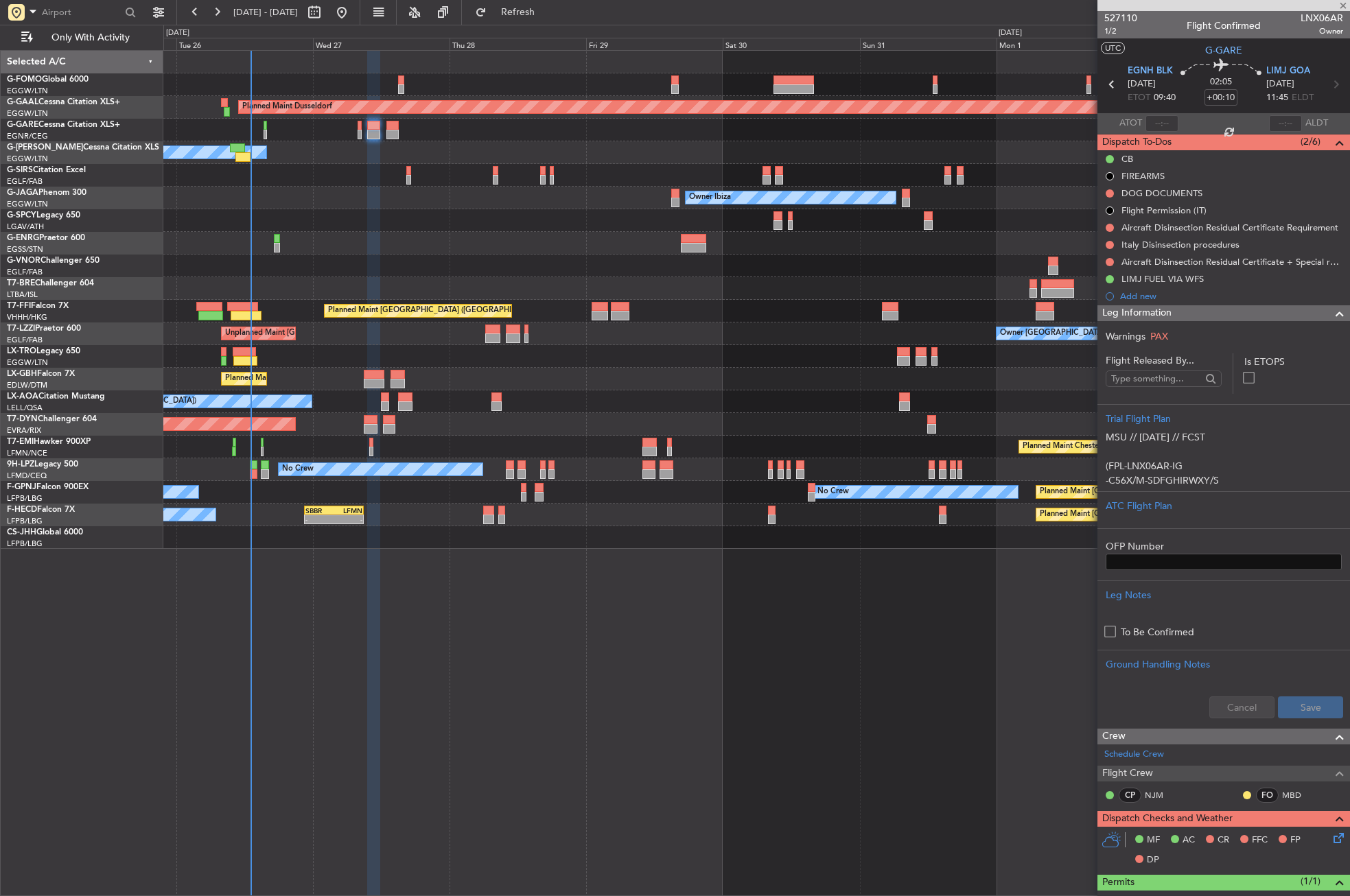
type input "5"
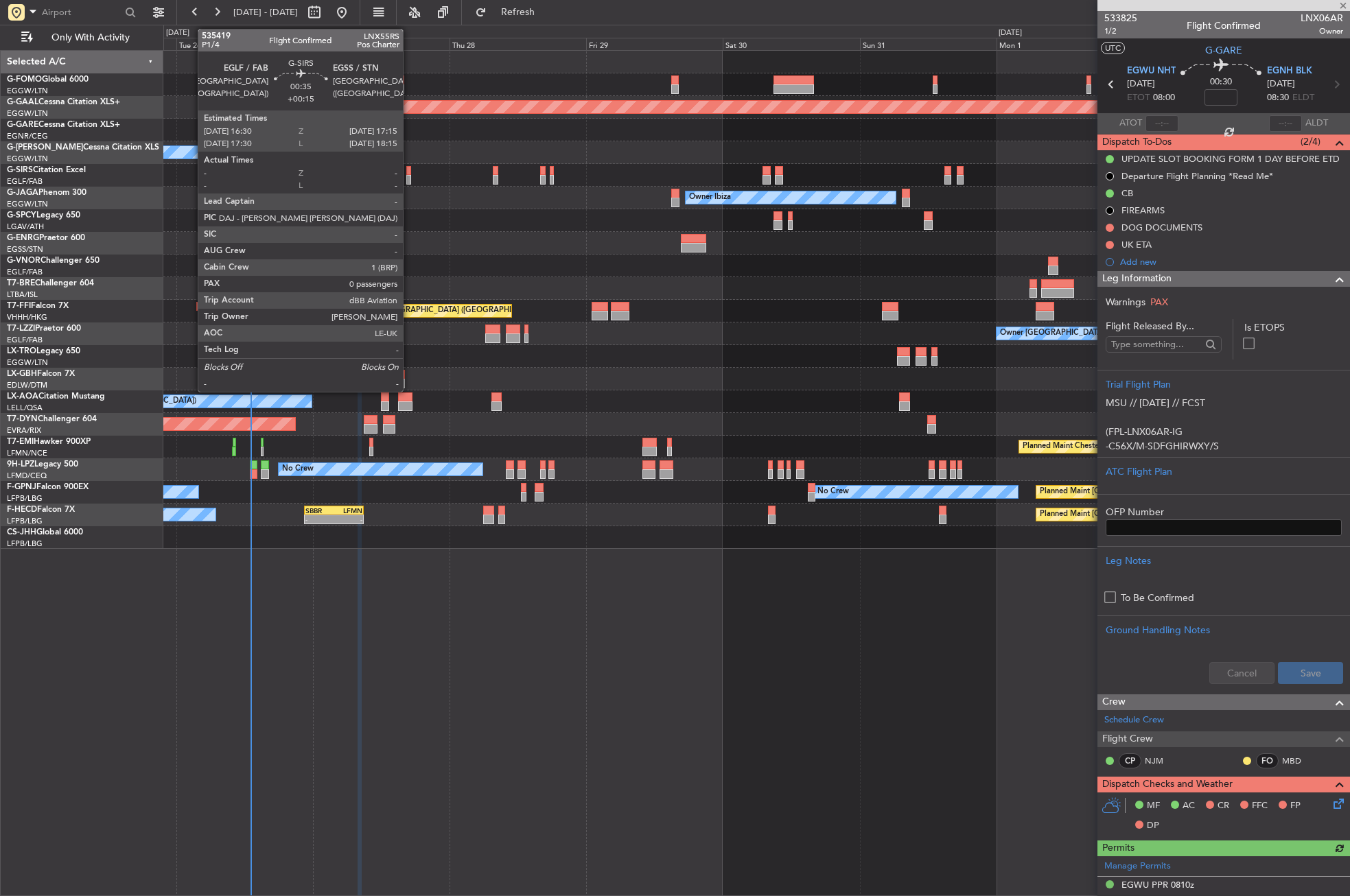
click at [409, 178] on div at bounding box center [409, 179] width 5 height 10
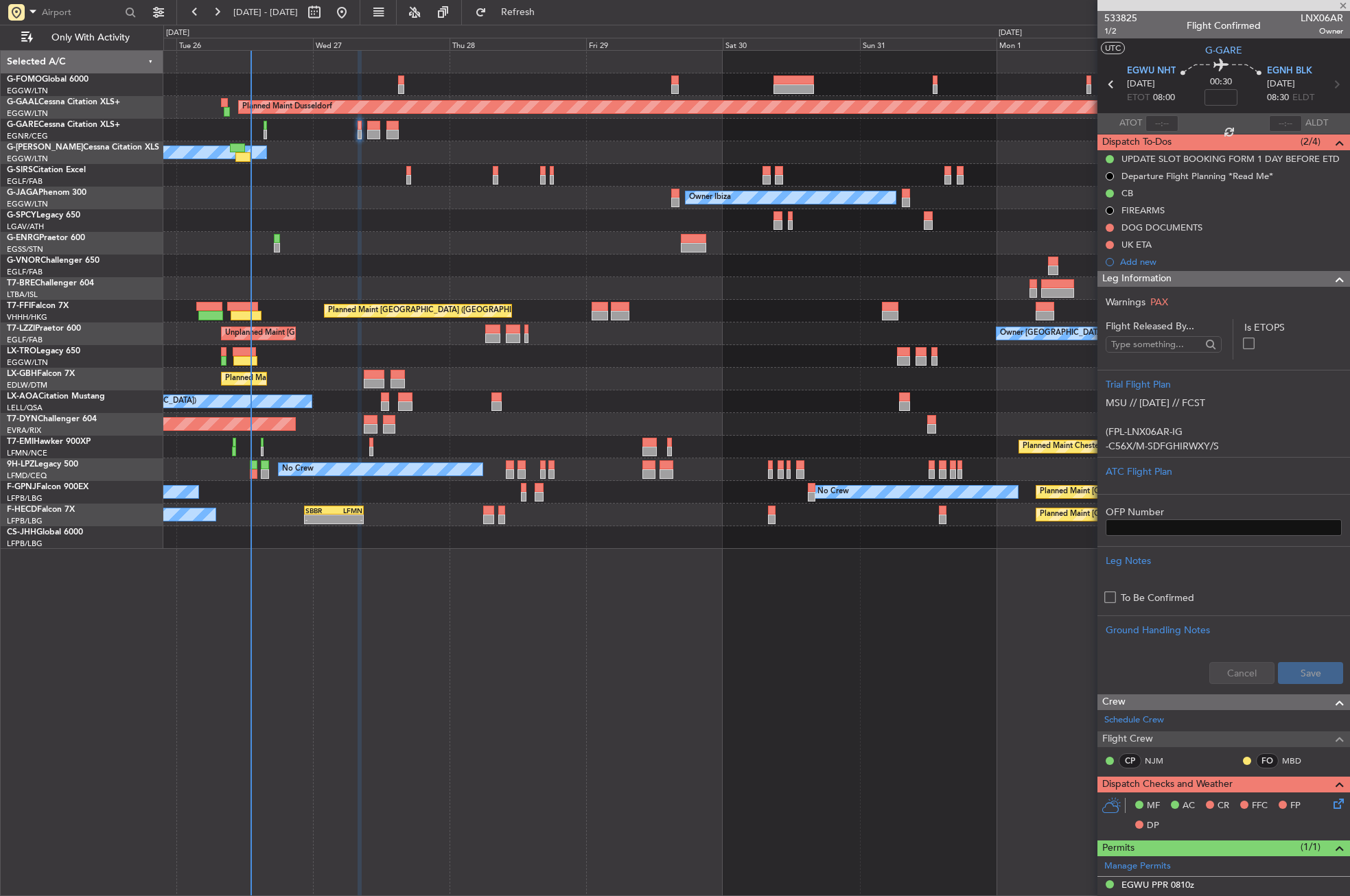
type input "+00:15"
type input "0"
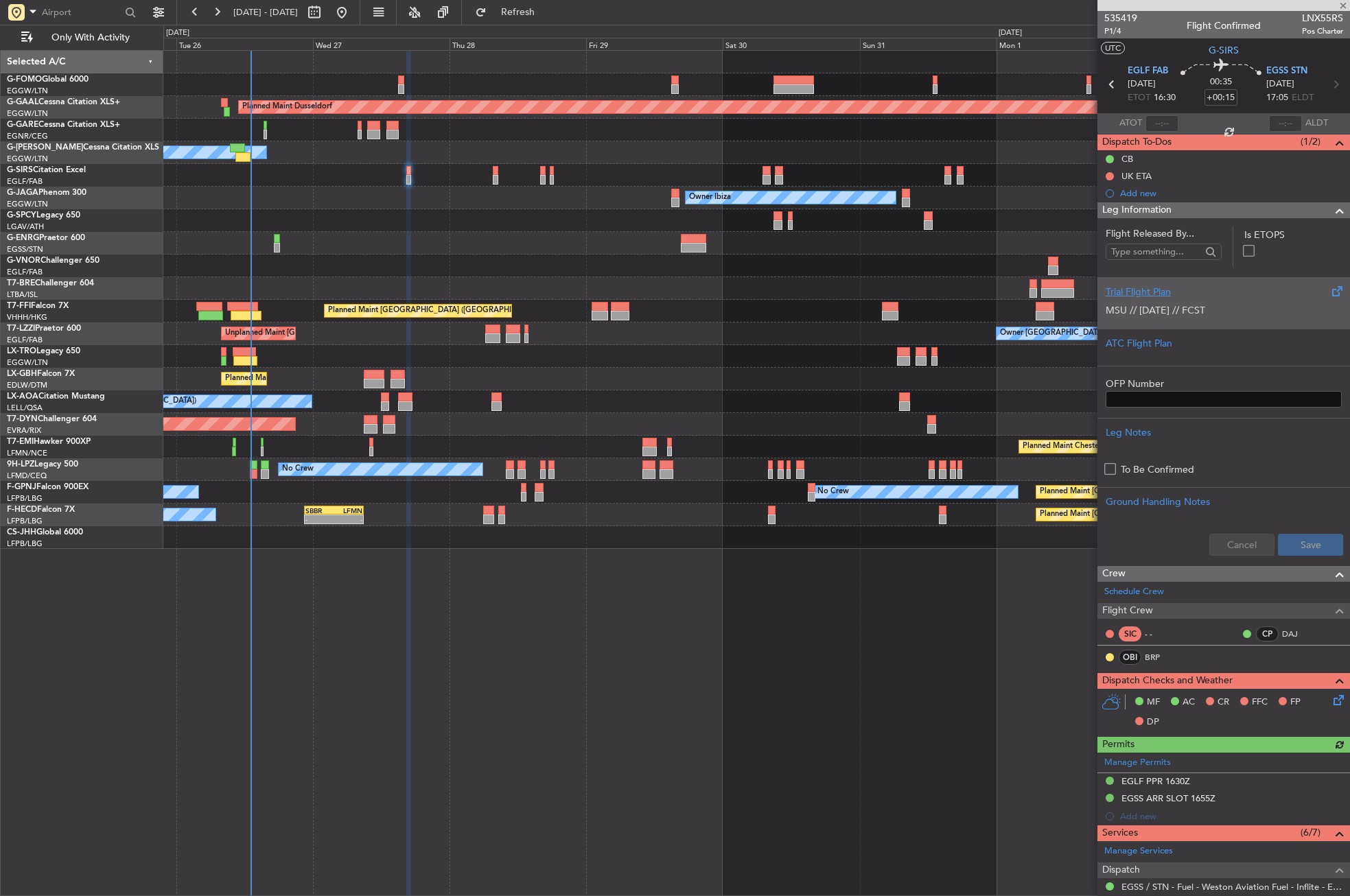
click at [1283, 310] on p "MSU // [DATE] // FCST" at bounding box center [1224, 310] width 236 height 14
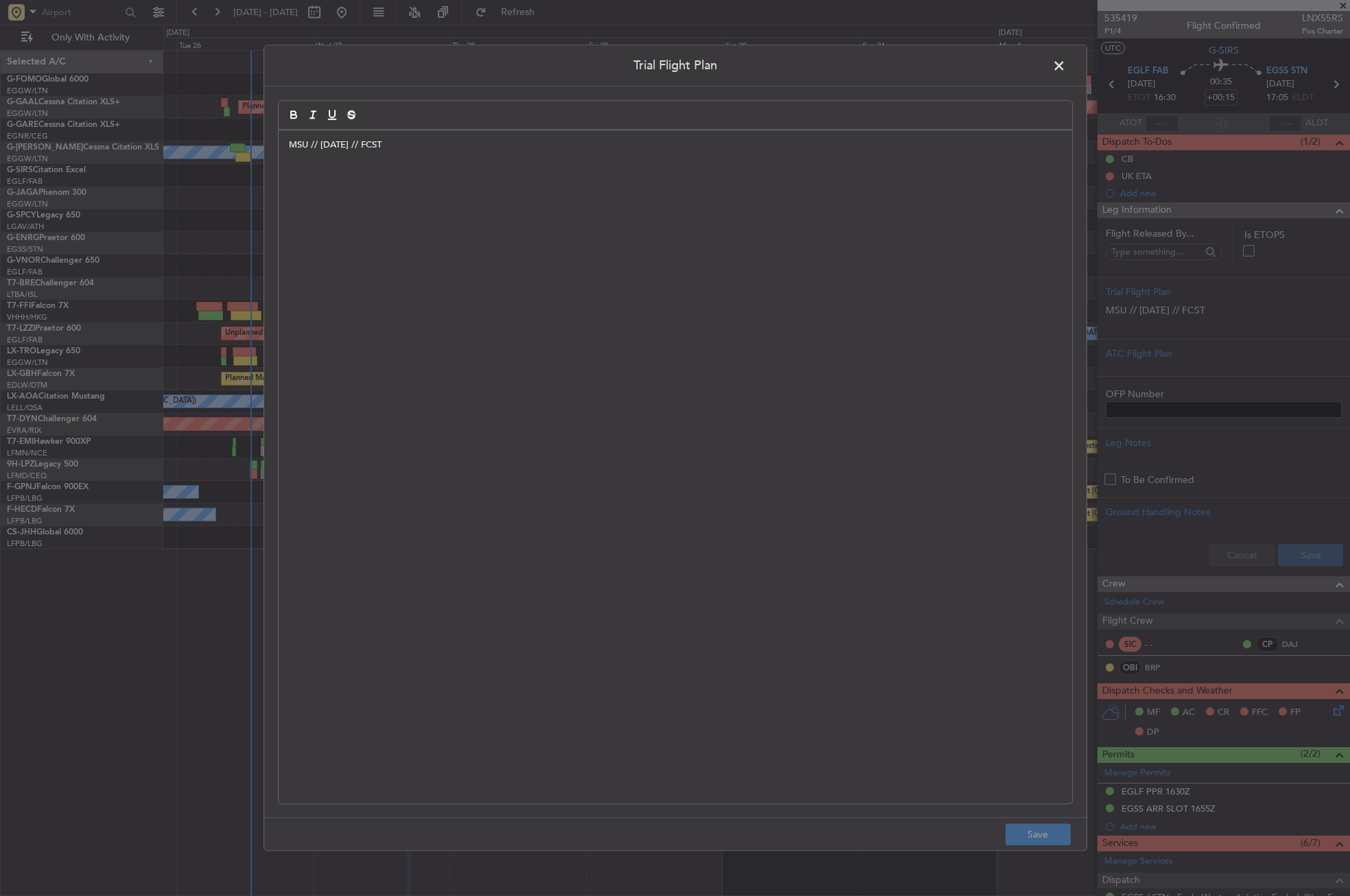
click at [1066, 55] on span at bounding box center [1066, 69] width 0 height 27
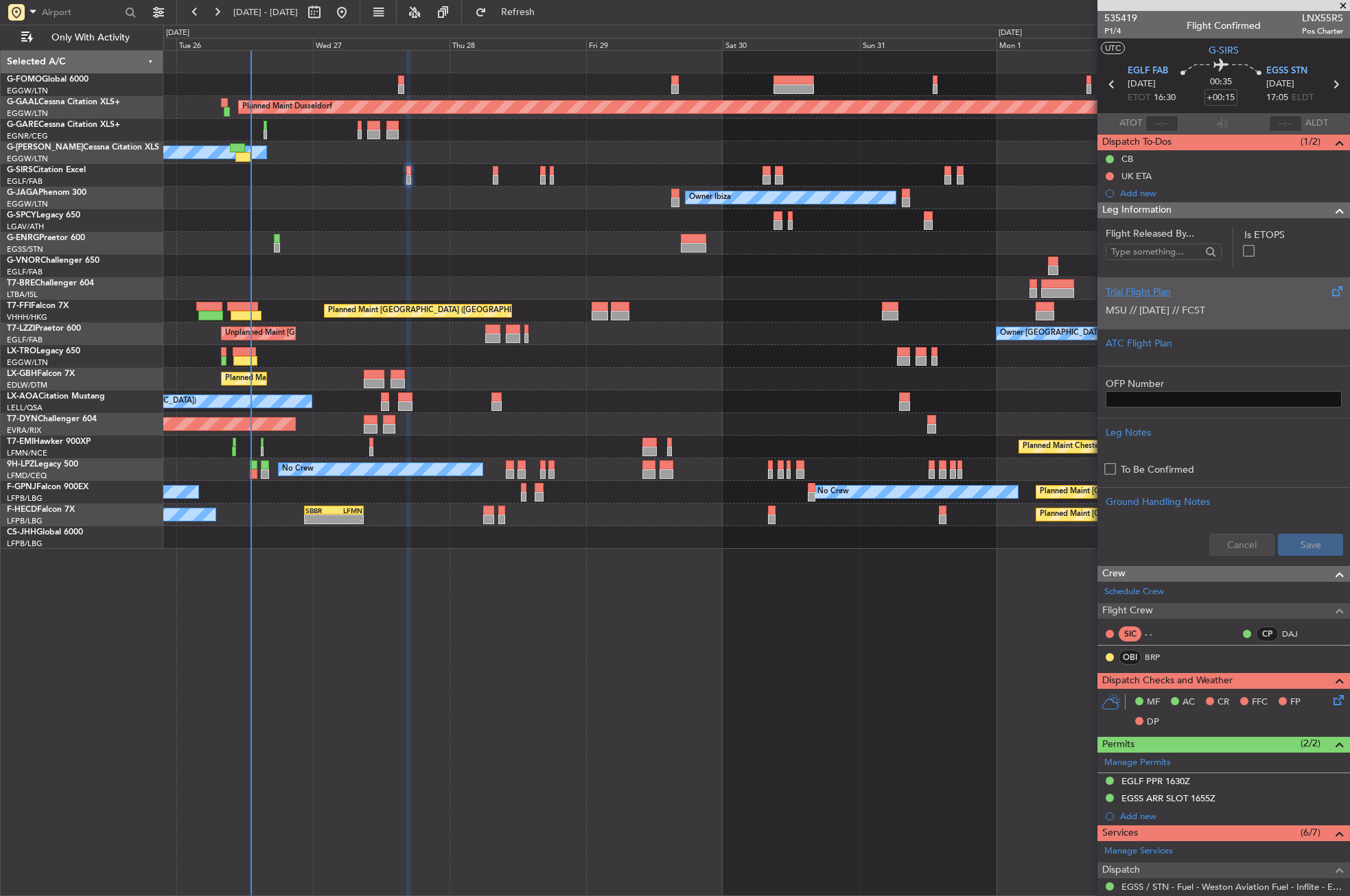
click at [1174, 311] on span "MSU // [DATE] // FCST" at bounding box center [1155, 310] width 99 height 13
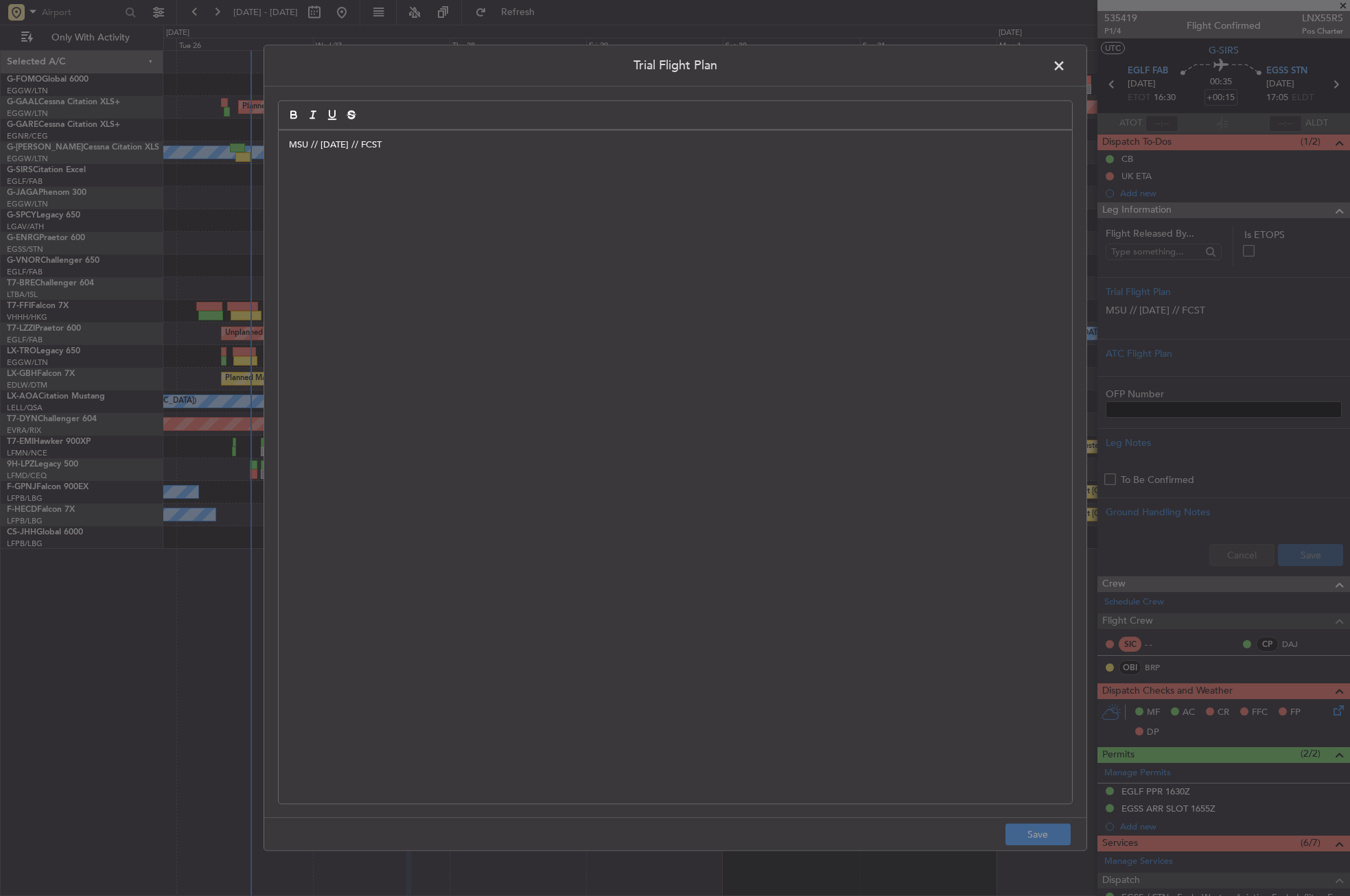
click at [398, 192] on div "MSU // [DATE] // FCST" at bounding box center [675, 466] width 793 height 673
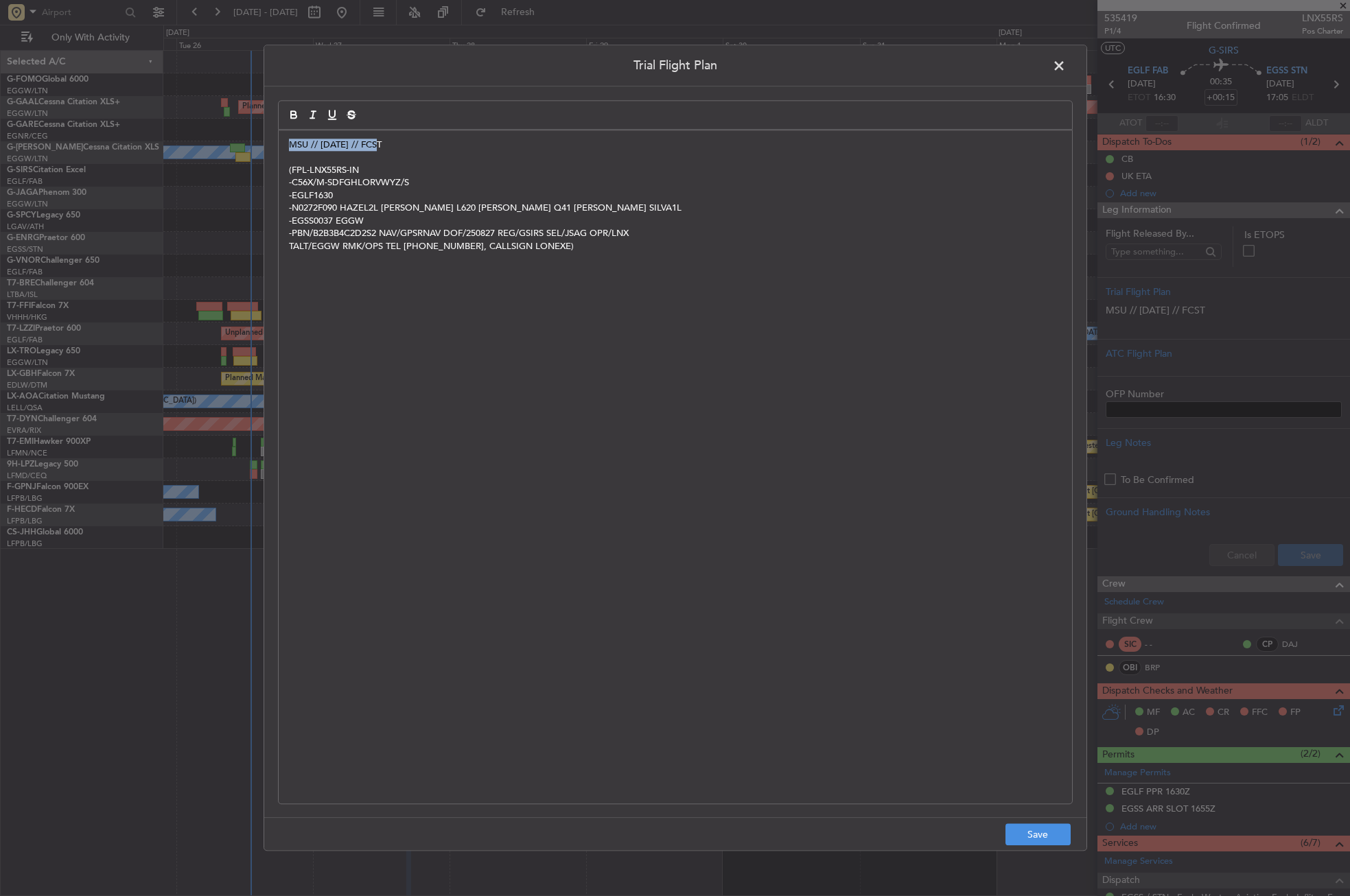
drag, startPoint x: 401, startPoint y: 185, endPoint x: 276, endPoint y: 146, distance: 130.9
click at [276, 146] on div "Trial Flight Plan MSU // [DATE] // FCST (FPL-LNX55RS-IN -C56X/M-SDFGHLORVWYZ/S …" at bounding box center [675, 447] width 824 height 806
click at [390, 146] on p "MSU // [DATE] // FCST" at bounding box center [675, 145] width 773 height 12
drag, startPoint x: 389, startPoint y: 141, endPoint x: 278, endPoint y: 137, distance: 111.1
click at [279, 137] on div "MSU // [DATE] // FCST (FPL-LNX55RS-IN -C56X/M-SDFGHLORVWYZ/S -EGLF1630 -N0272F0…" at bounding box center [675, 466] width 793 height 673
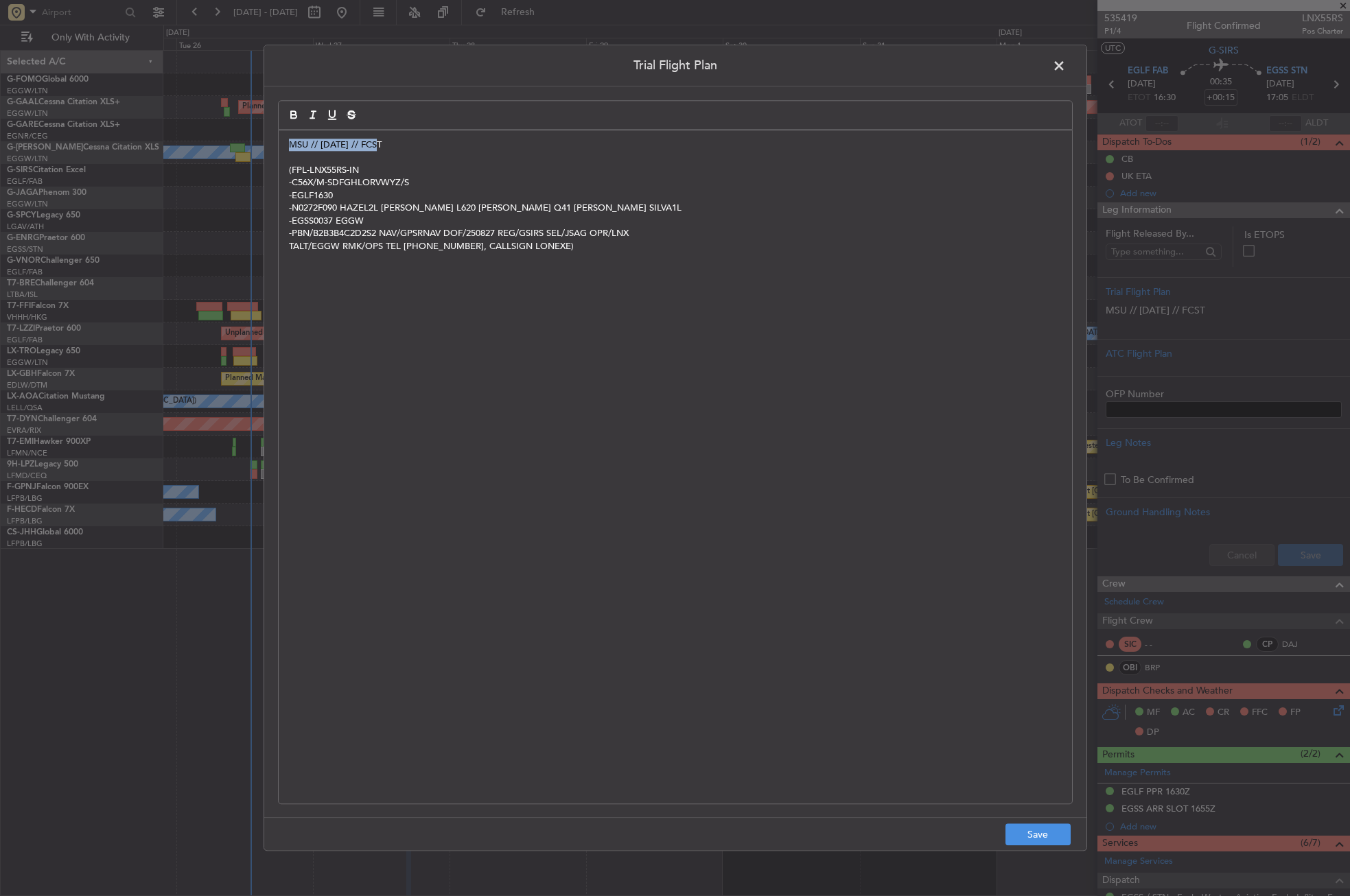
copy span "MSU // [DATE] // FCST"
click at [1066, 66] on span at bounding box center [1066, 69] width 0 height 27
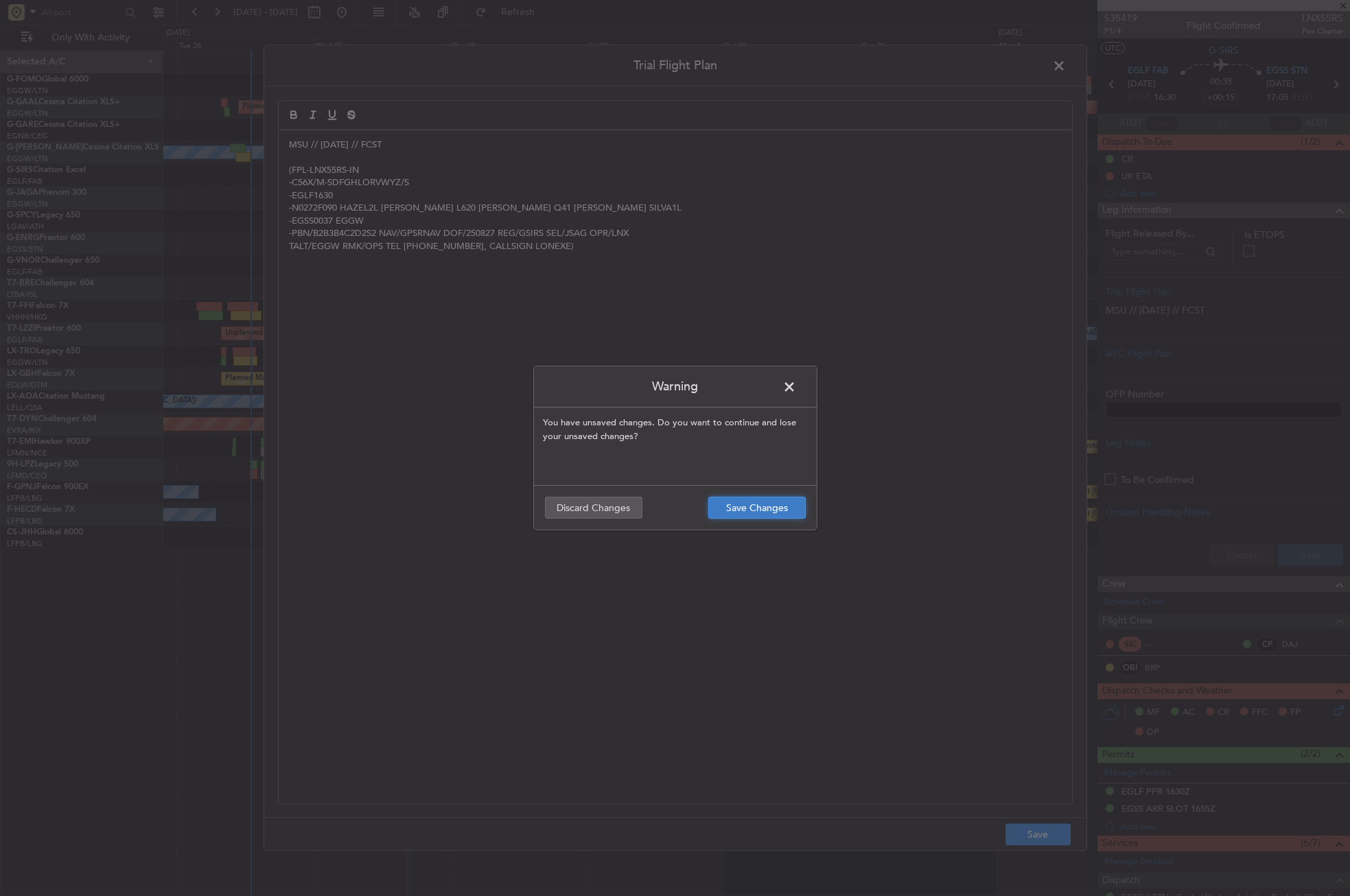
click at [728, 502] on button "Save Changes" at bounding box center [757, 507] width 98 height 22
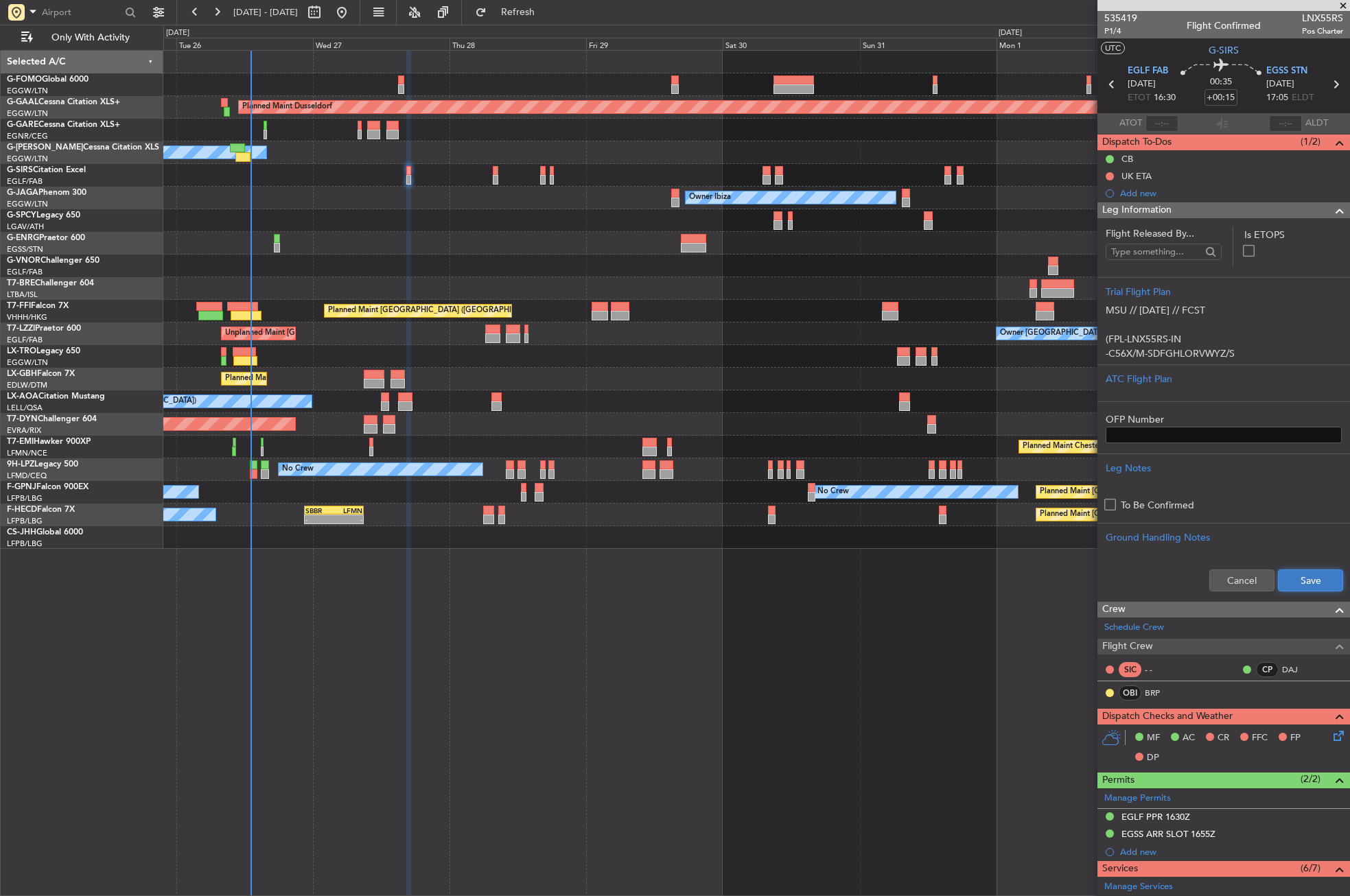
click at [1283, 583] on button "Save" at bounding box center [1311, 580] width 65 height 22
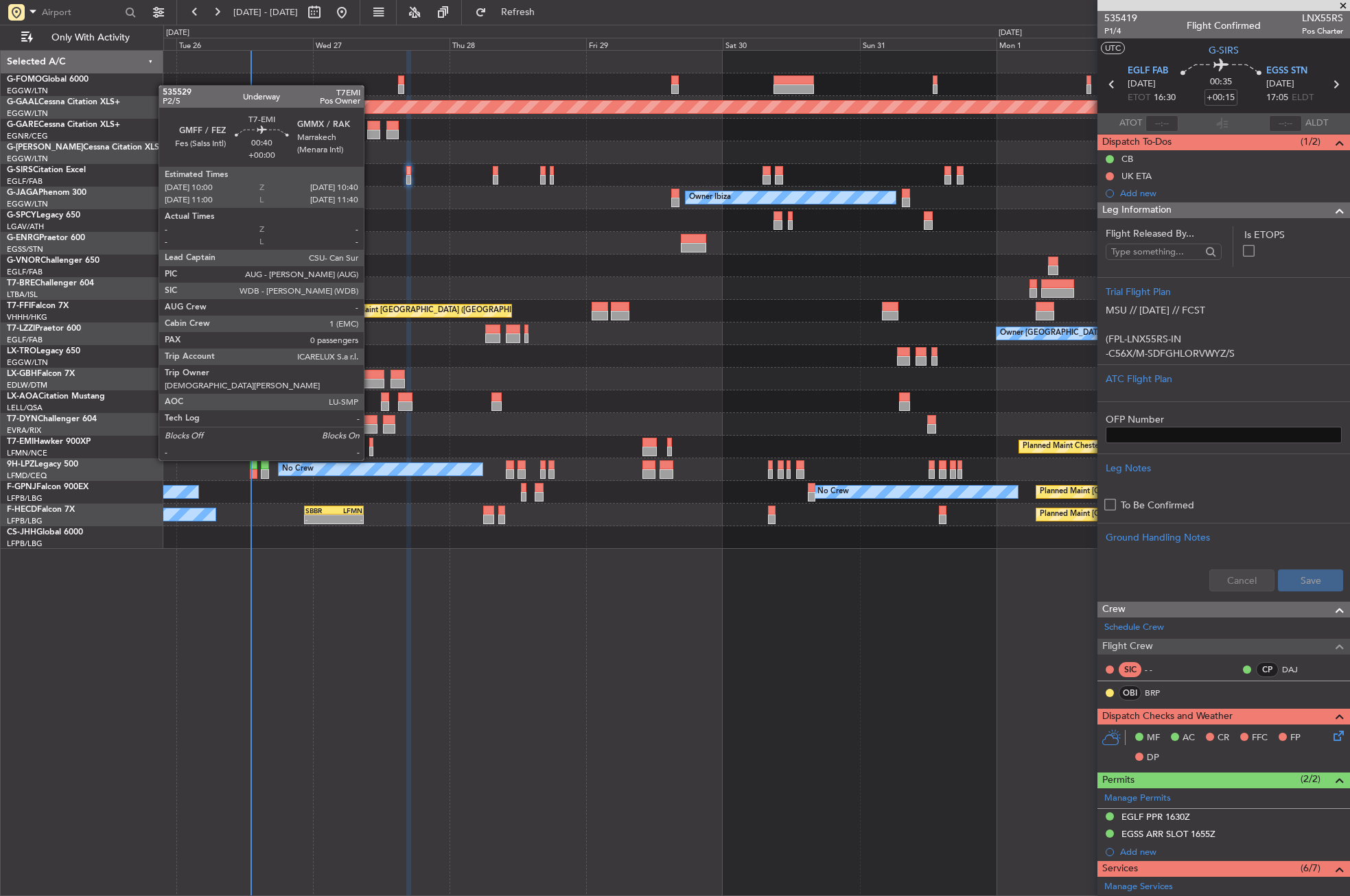
click at [370, 446] on div at bounding box center [371, 451] width 4 height 10
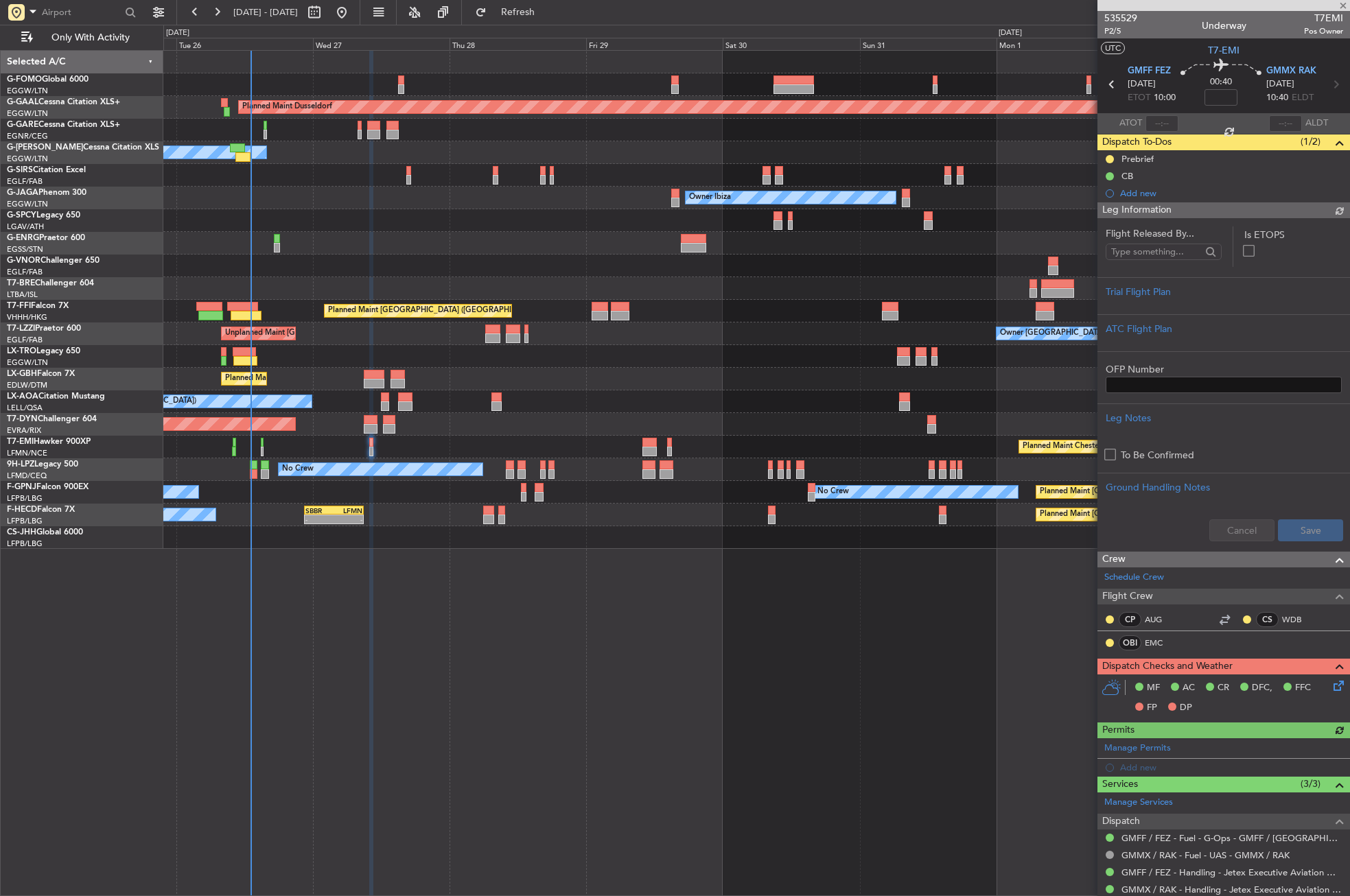
type input "+00:15"
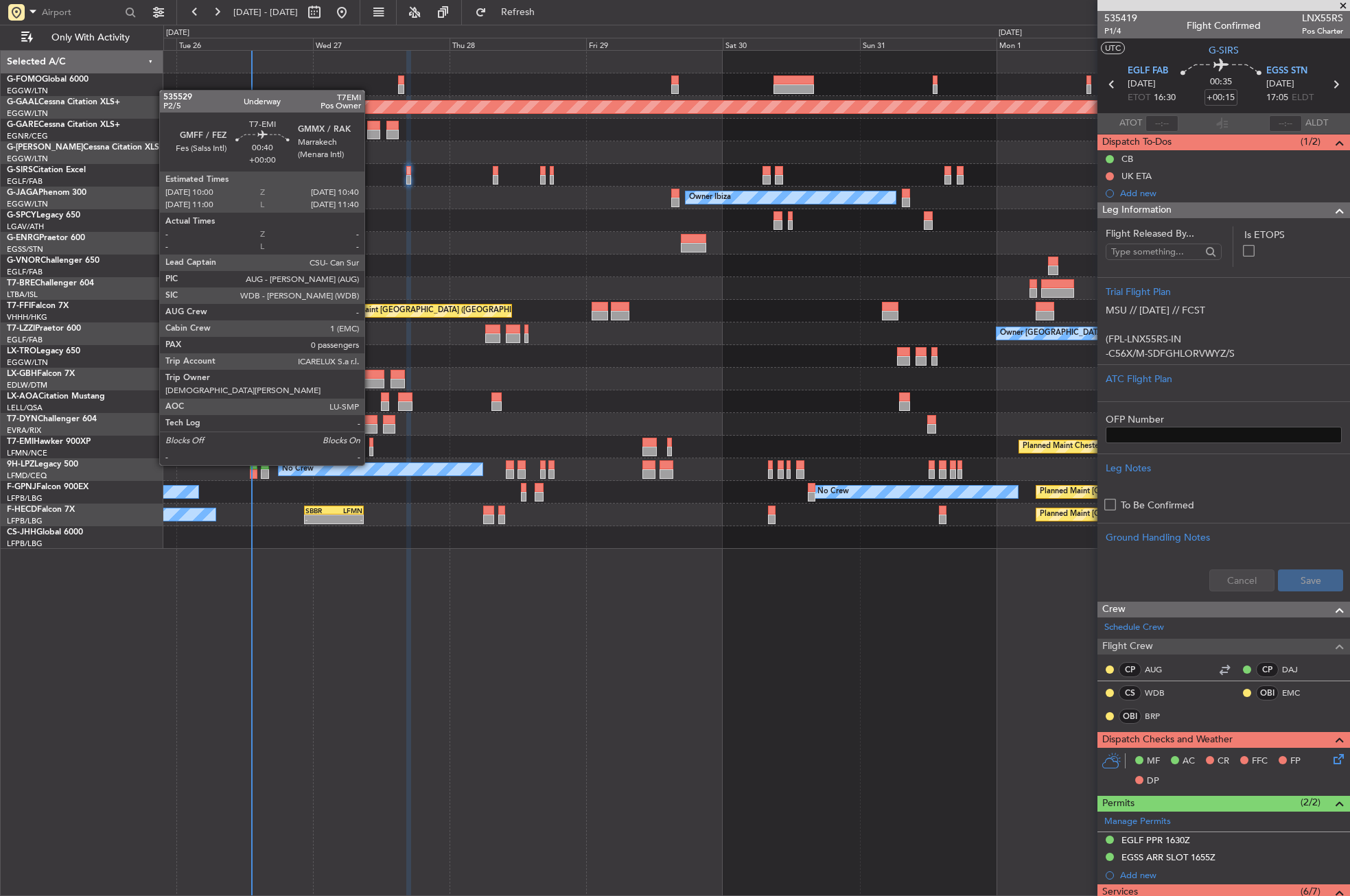
click at [371, 452] on div at bounding box center [371, 451] width 4 height 10
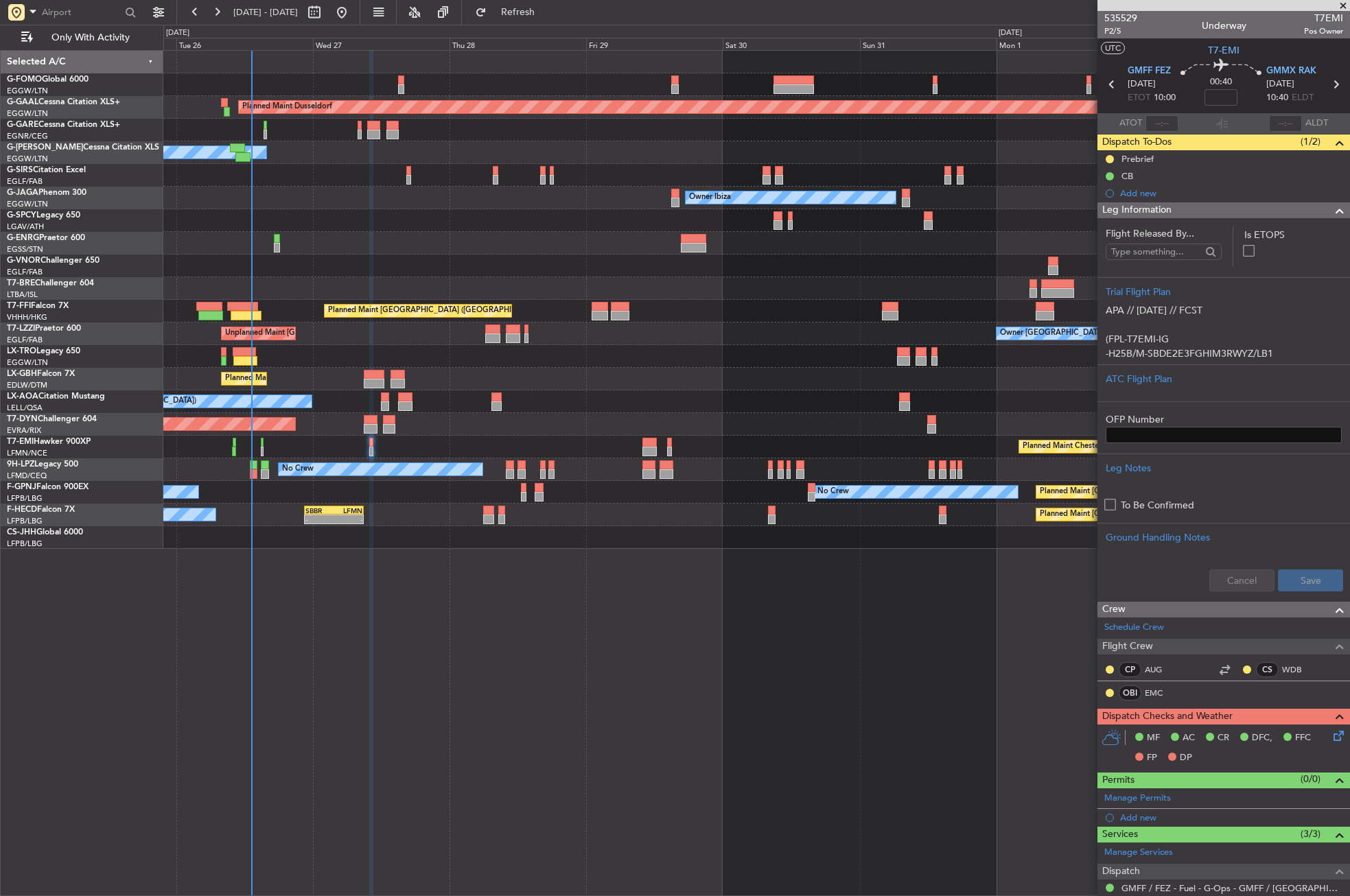
click at [602, 722] on div "Planned Maint Dusseldorf Owner Unplanned Maint [GEOGRAPHIC_DATA] ([GEOGRAPHIC_D…" at bounding box center [757, 473] width 1187 height 846
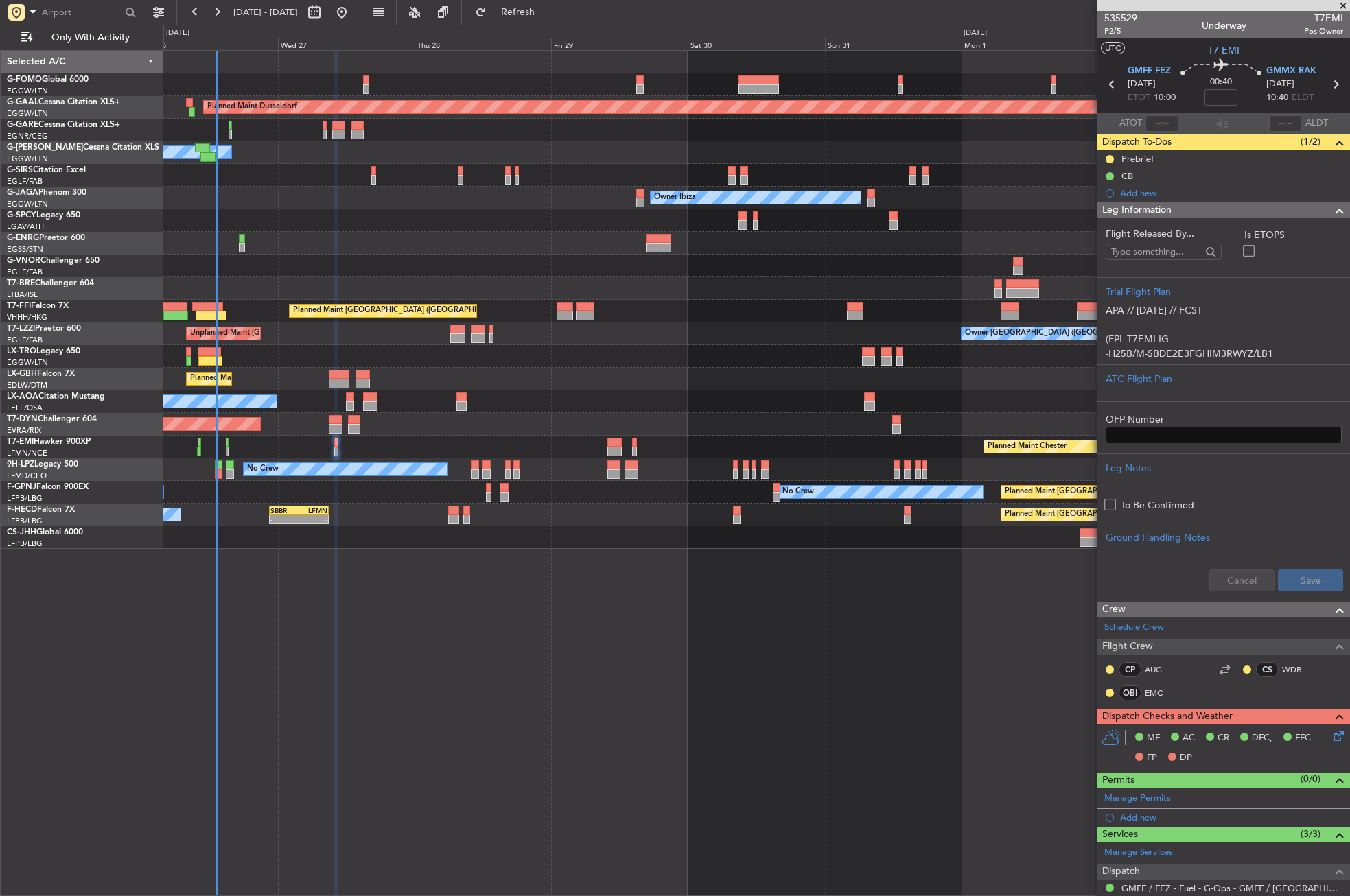
click at [568, 726] on div "Planned Maint Dusseldorf Owner Unplanned Maint [GEOGRAPHIC_DATA] ([GEOGRAPHIC_D…" at bounding box center [757, 473] width 1187 height 846
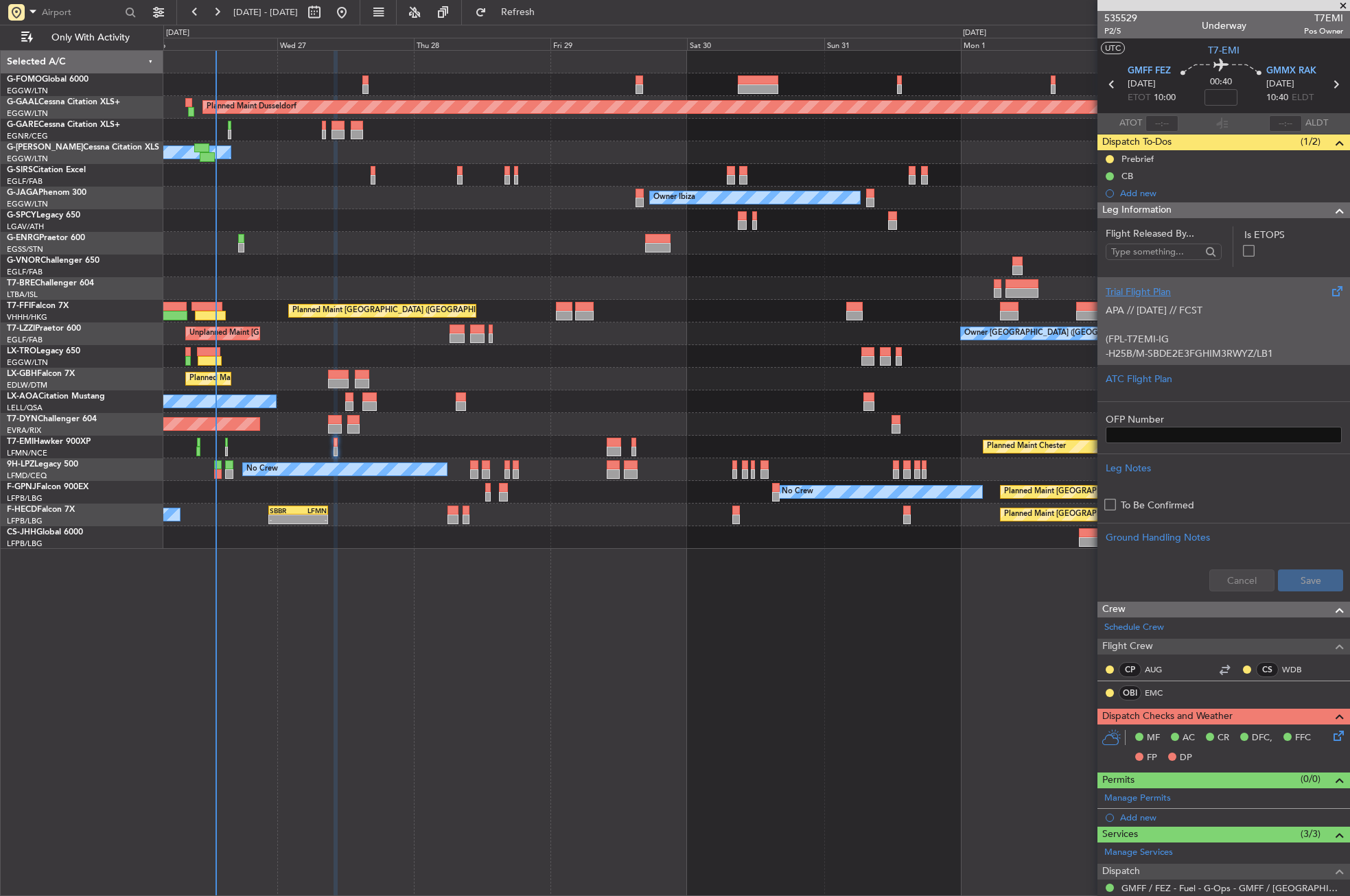
click at [1144, 328] on p at bounding box center [1224, 325] width 236 height 14
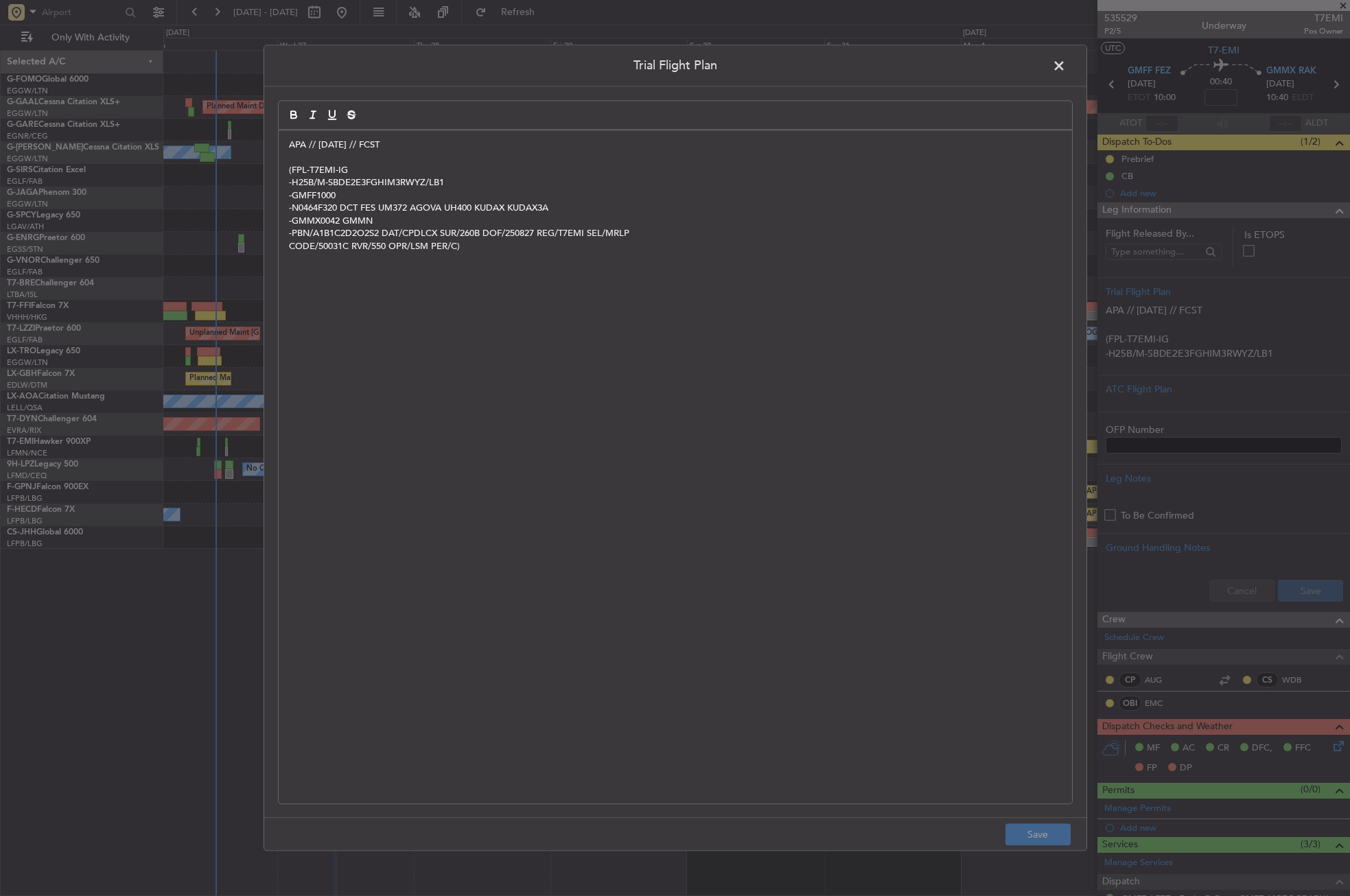
click at [280, 143] on div "APA // [DATE] // FCST (FPL-T7EMI-IG -H25B/M-SBDE2E3FGHIM3RWYZ/LB1 -GMFF1000 -N0…" at bounding box center [675, 466] width 793 height 673
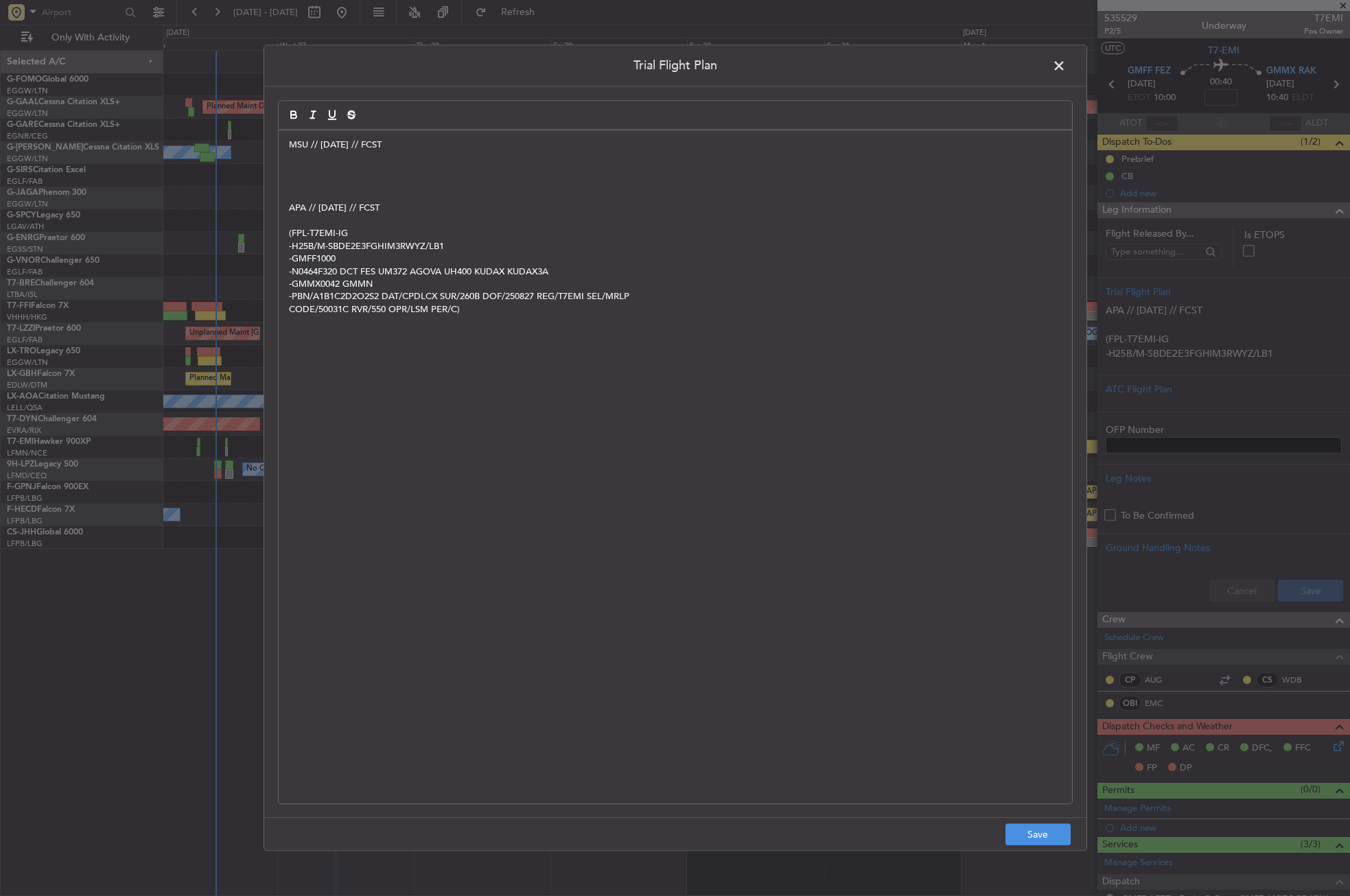
click at [349, 167] on p at bounding box center [675, 170] width 773 height 12
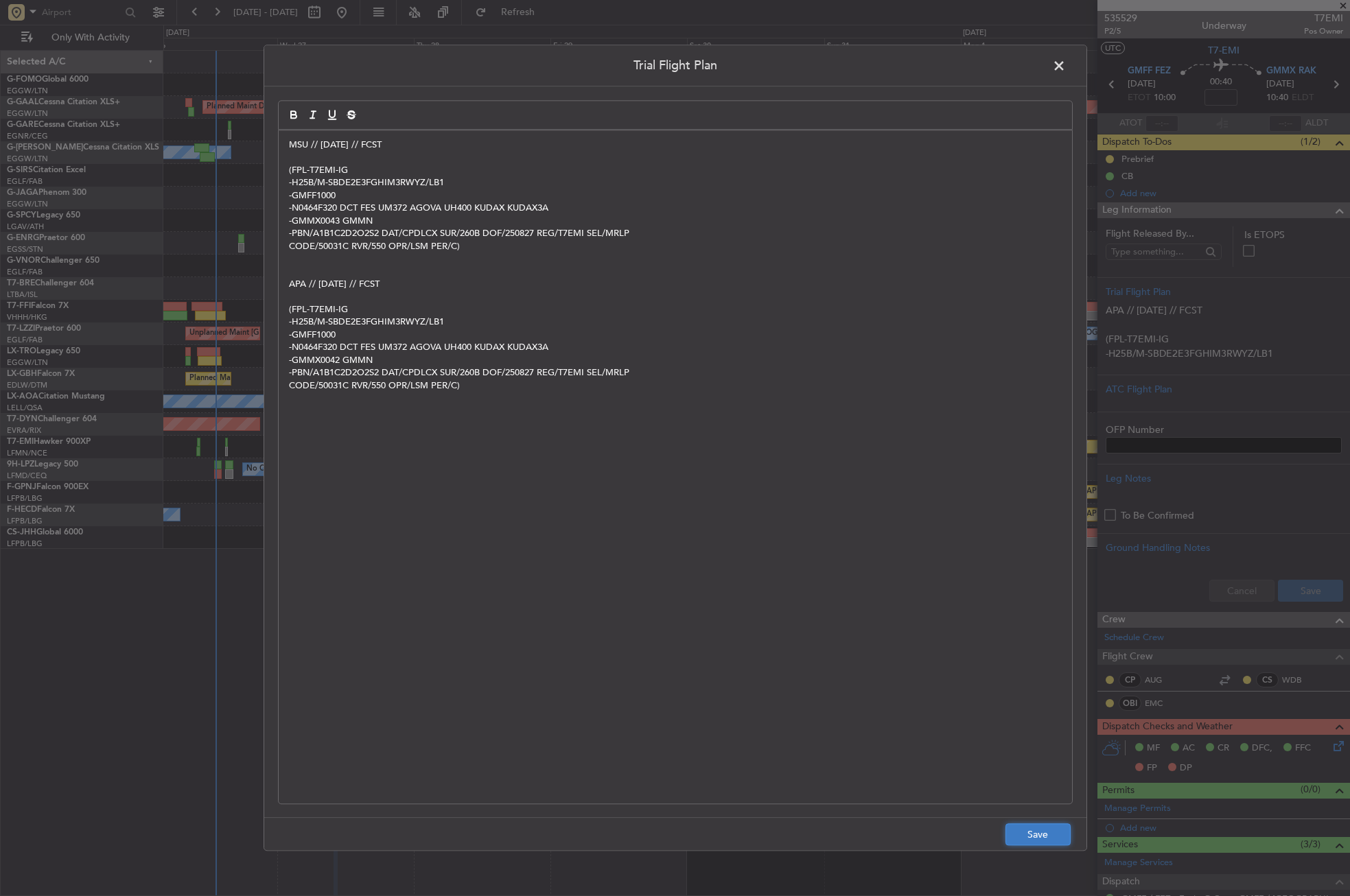
click at [1024, 837] on button "Save" at bounding box center [1038, 835] width 65 height 22
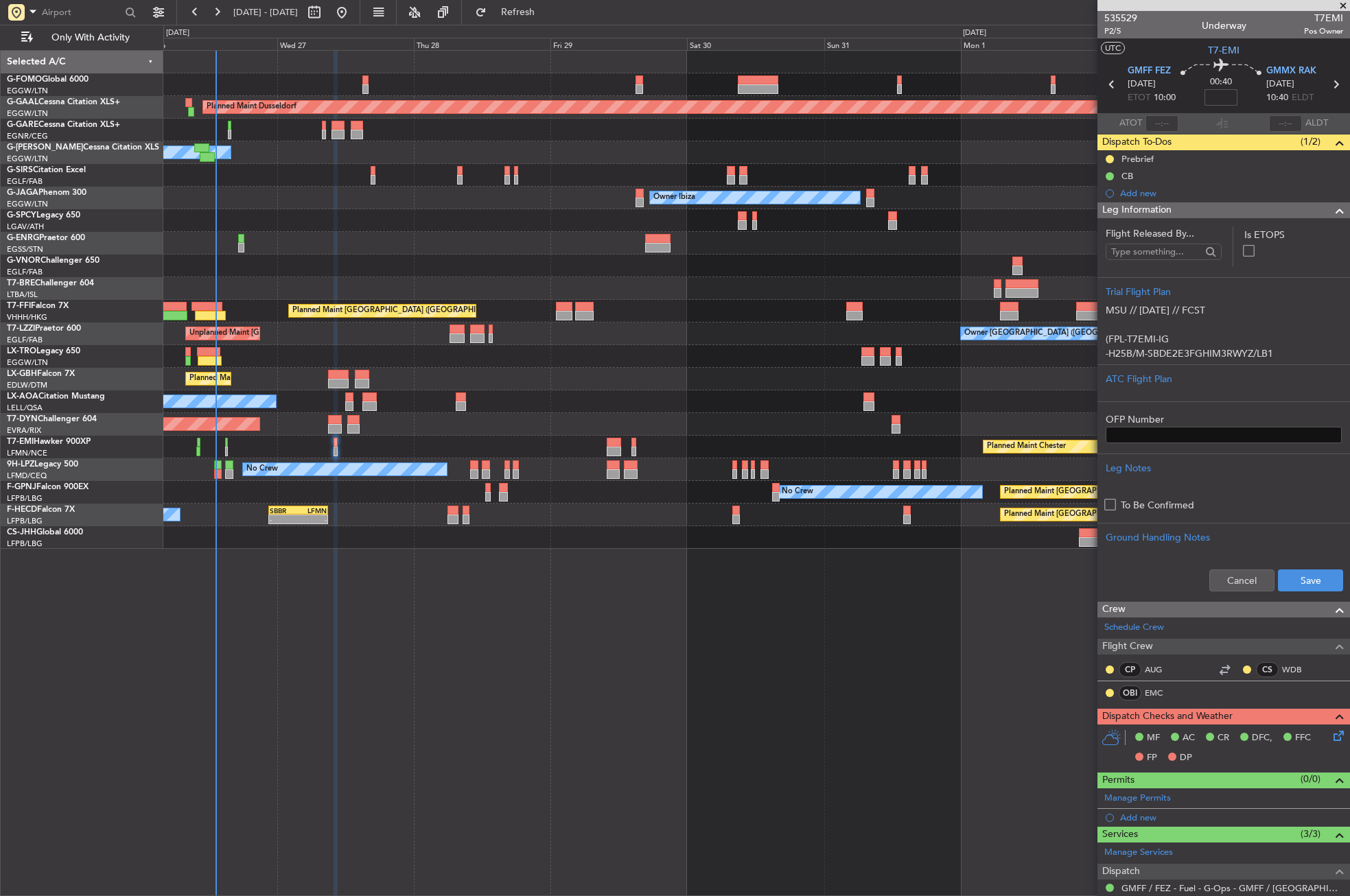
click at [1207, 94] on input at bounding box center [1221, 98] width 33 height 17
click at [1314, 578] on button "Save" at bounding box center [1311, 580] width 65 height 22
type input "+00:05"
click at [1132, 206] on span "Leg Information" at bounding box center [1137, 210] width 70 height 16
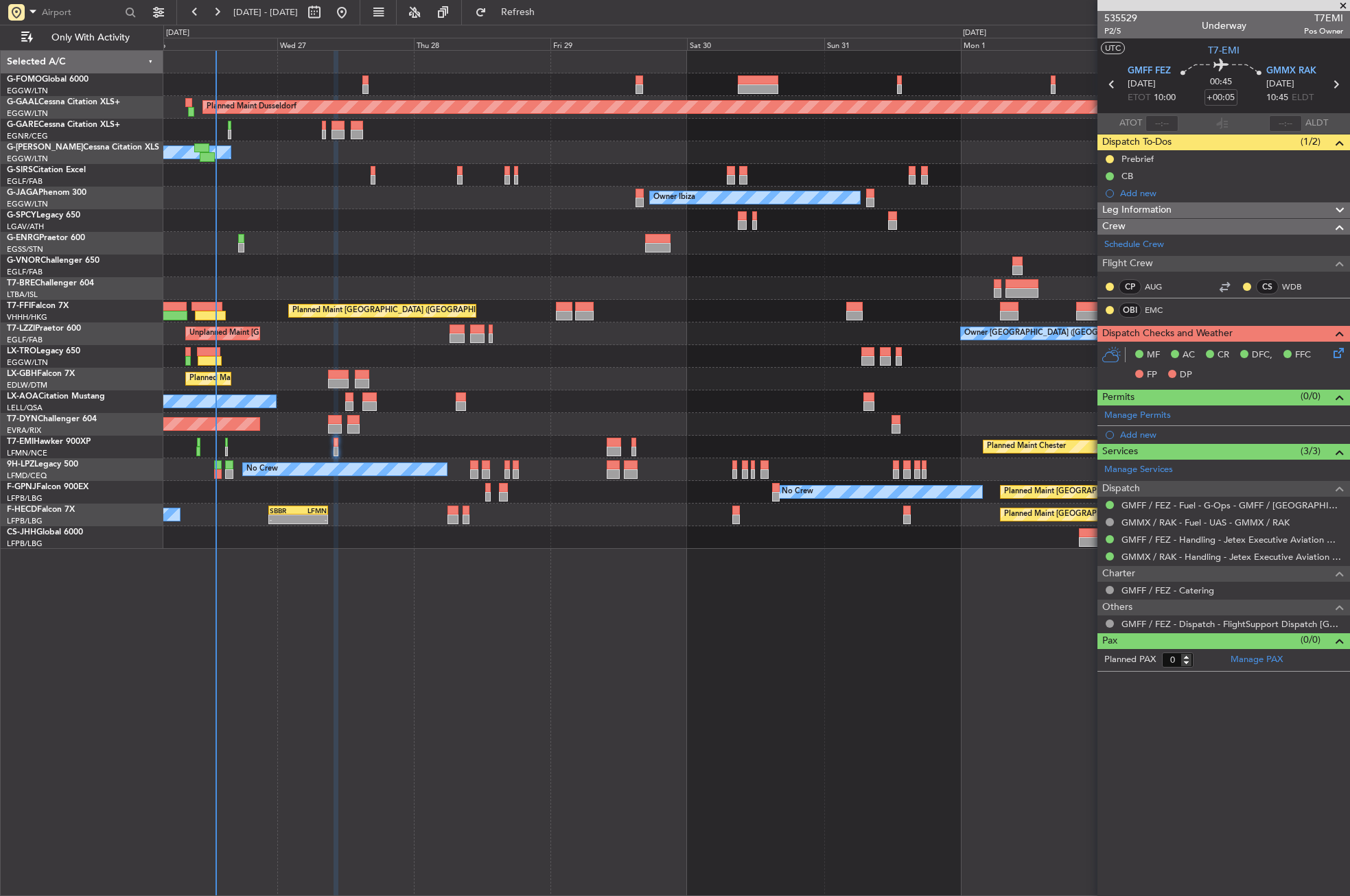
click at [790, 649] on div "Planned Maint Dusseldorf Owner Unplanned Maint [GEOGRAPHIC_DATA] ([GEOGRAPHIC_D…" at bounding box center [757, 473] width 1187 height 846
click at [562, 599] on div "Planned Maint Dusseldorf Owner Unplanned Maint [GEOGRAPHIC_DATA] ([GEOGRAPHIC_D…" at bounding box center [757, 473] width 1187 height 846
click at [534, 10] on button "Refresh" at bounding box center [510, 12] width 83 height 22
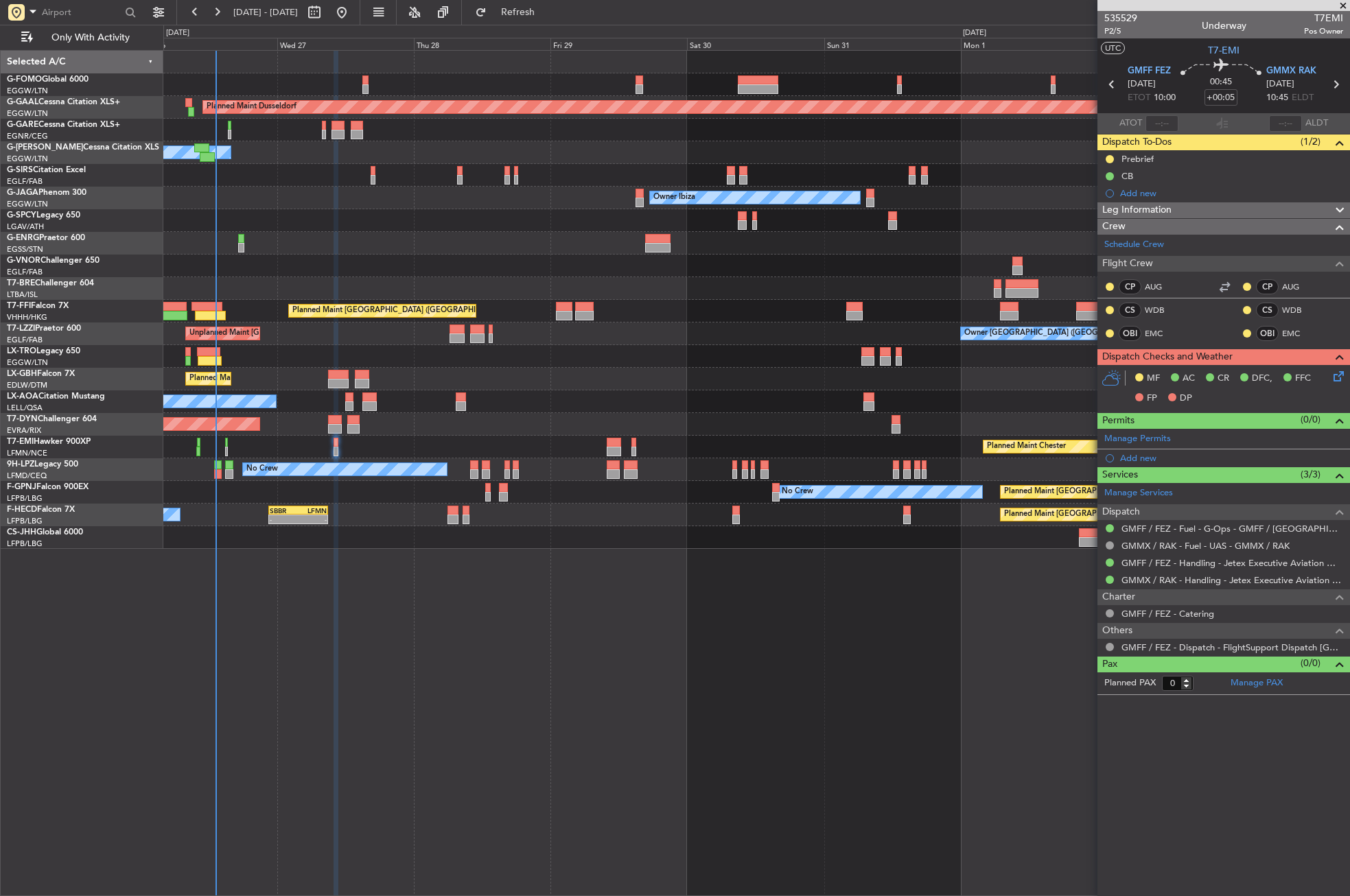
click at [412, 244] on div at bounding box center [756, 243] width 1186 height 23
click at [423, 600] on div "Planned Maint Dusseldorf Owner Unplanned Maint [GEOGRAPHIC_DATA] ([GEOGRAPHIC_D…" at bounding box center [757, 473] width 1187 height 846
click at [360, 236] on div at bounding box center [756, 243] width 1186 height 23
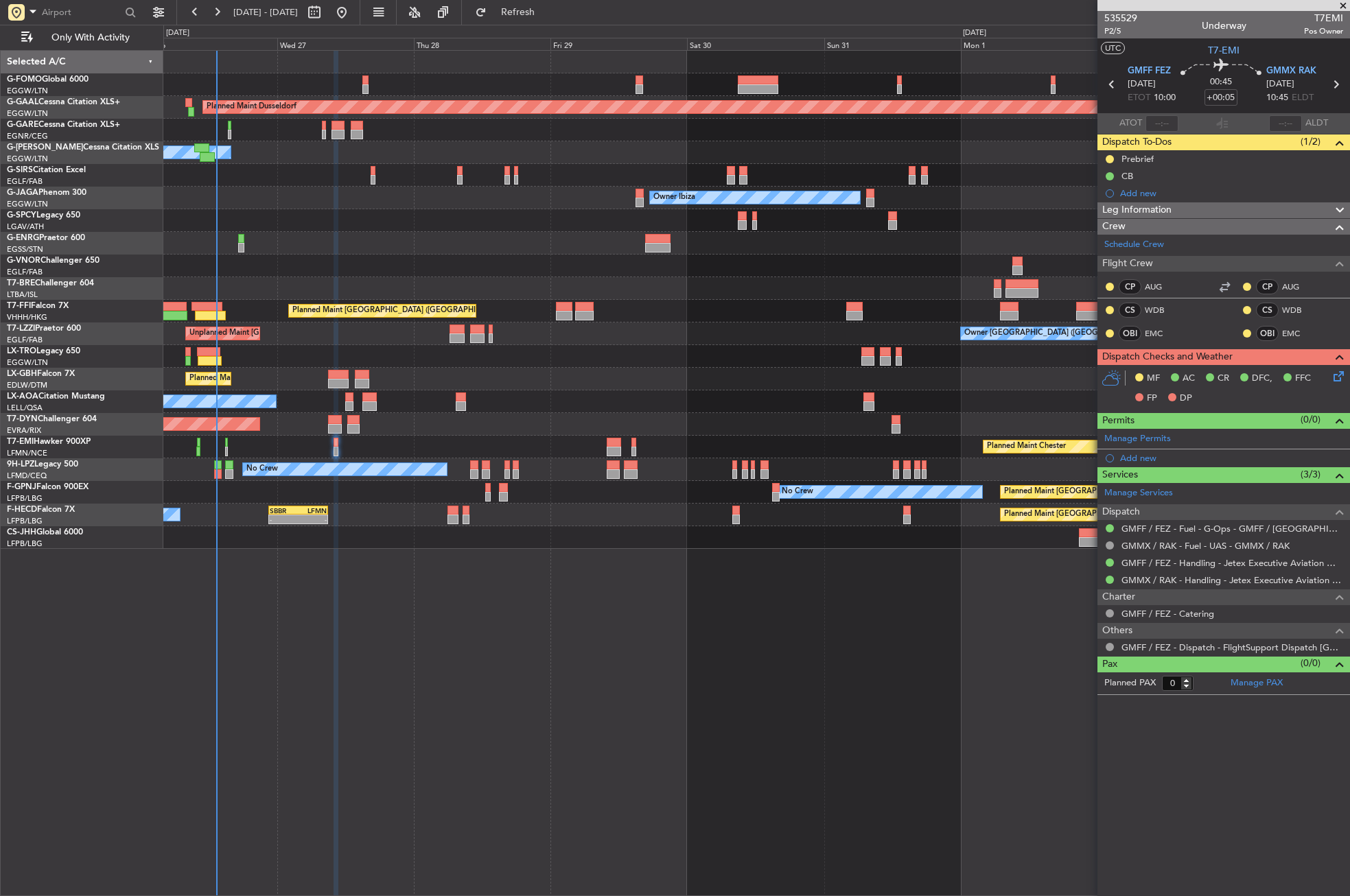
click at [360, 236] on div at bounding box center [756, 243] width 1186 height 23
click at [525, 11] on button "Refresh" at bounding box center [510, 12] width 83 height 22
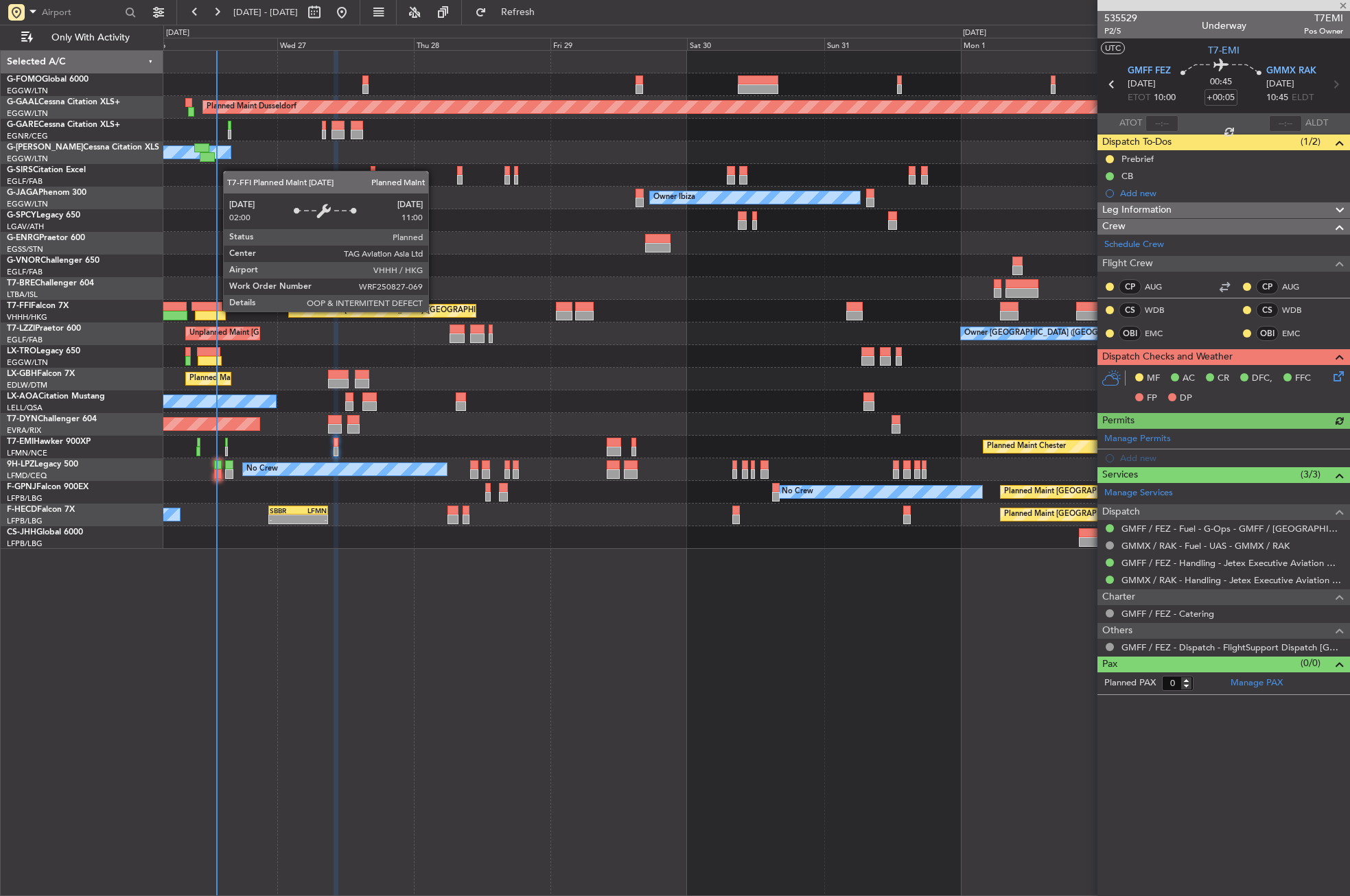
click at [454, 195] on div "Owner Ibiza Planned Maint [GEOGRAPHIC_DATA] ([GEOGRAPHIC_DATA]) No Crew Cannes …" at bounding box center [756, 198] width 1186 height 23
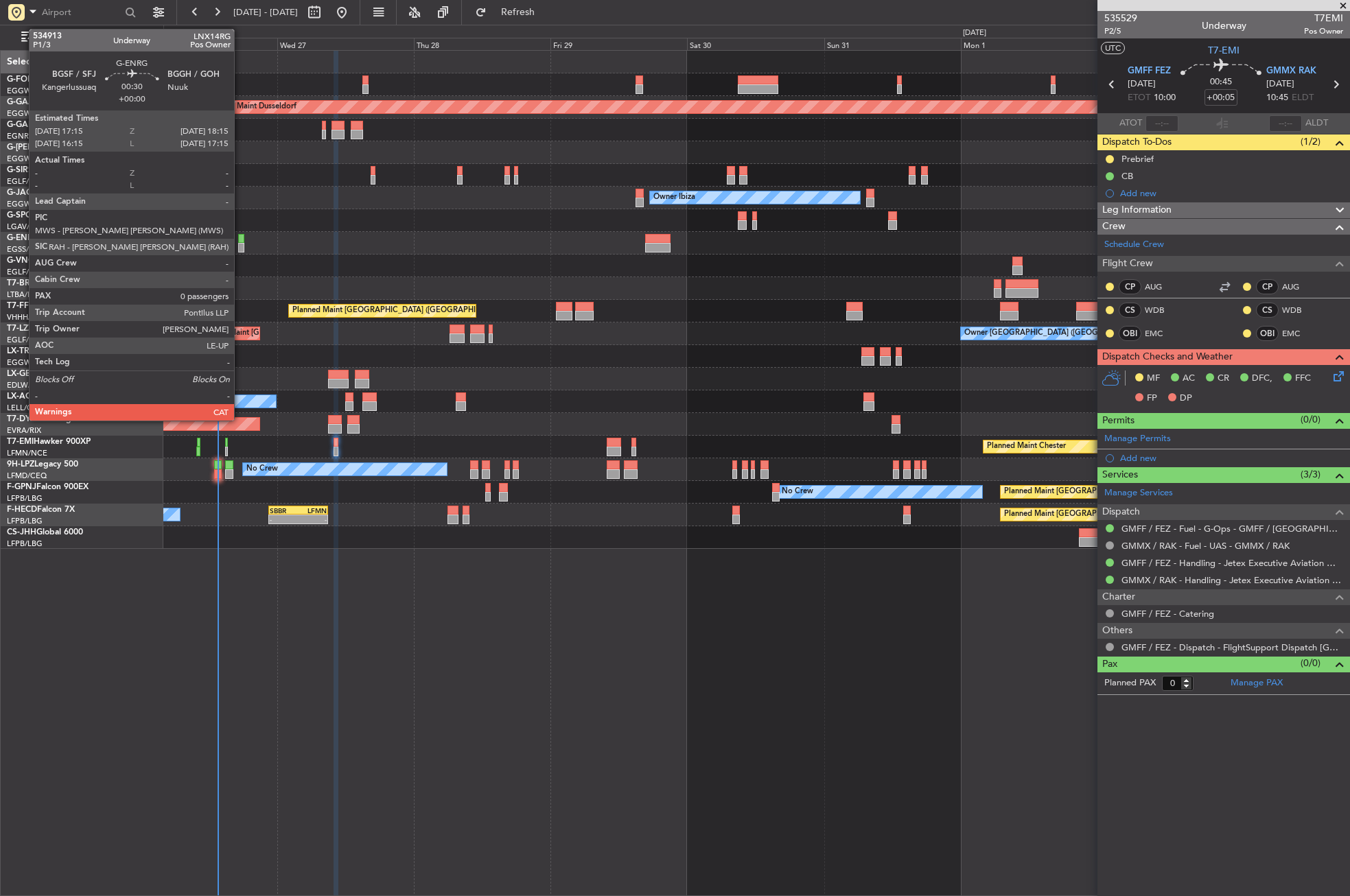
click at [240, 242] on div at bounding box center [242, 238] width 6 height 10
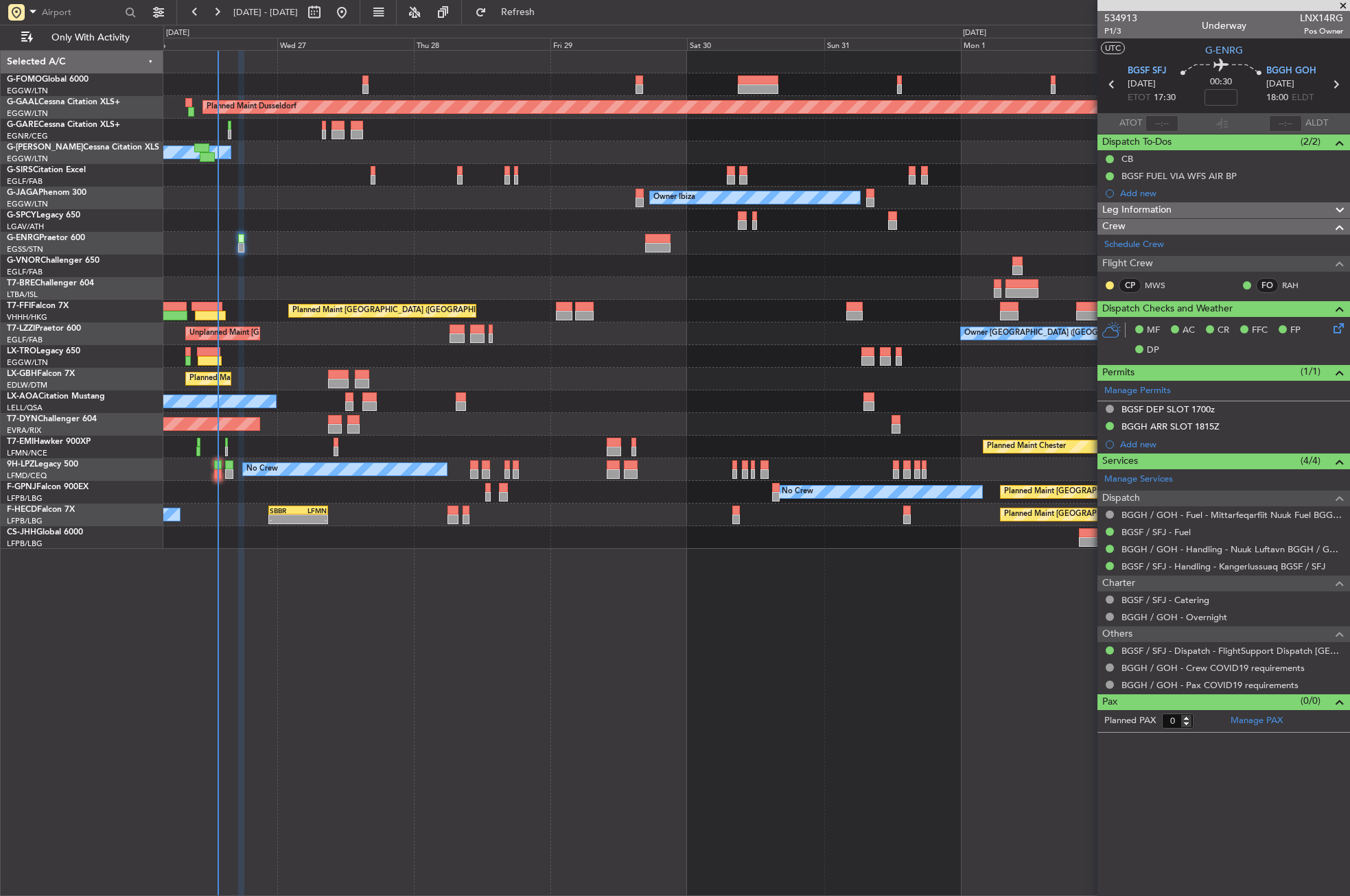
click at [349, 571] on div "Planned Maint Dusseldorf Owner Unplanned Maint [GEOGRAPHIC_DATA] ([GEOGRAPHIC_D…" at bounding box center [757, 473] width 1187 height 846
click at [644, 648] on div "Planned Maint Dusseldorf Owner Unplanned Maint [GEOGRAPHIC_DATA] ([GEOGRAPHIC_D…" at bounding box center [757, 473] width 1187 height 846
click at [529, 705] on div "Planned Maint Dusseldorf Owner Unplanned Maint [GEOGRAPHIC_DATA] ([GEOGRAPHIC_D…" at bounding box center [757, 473] width 1187 height 846
click at [653, 756] on div "Planned Maint Dusseldorf Owner Unplanned Maint [GEOGRAPHIC_DATA] ([GEOGRAPHIC_D…" at bounding box center [757, 473] width 1187 height 846
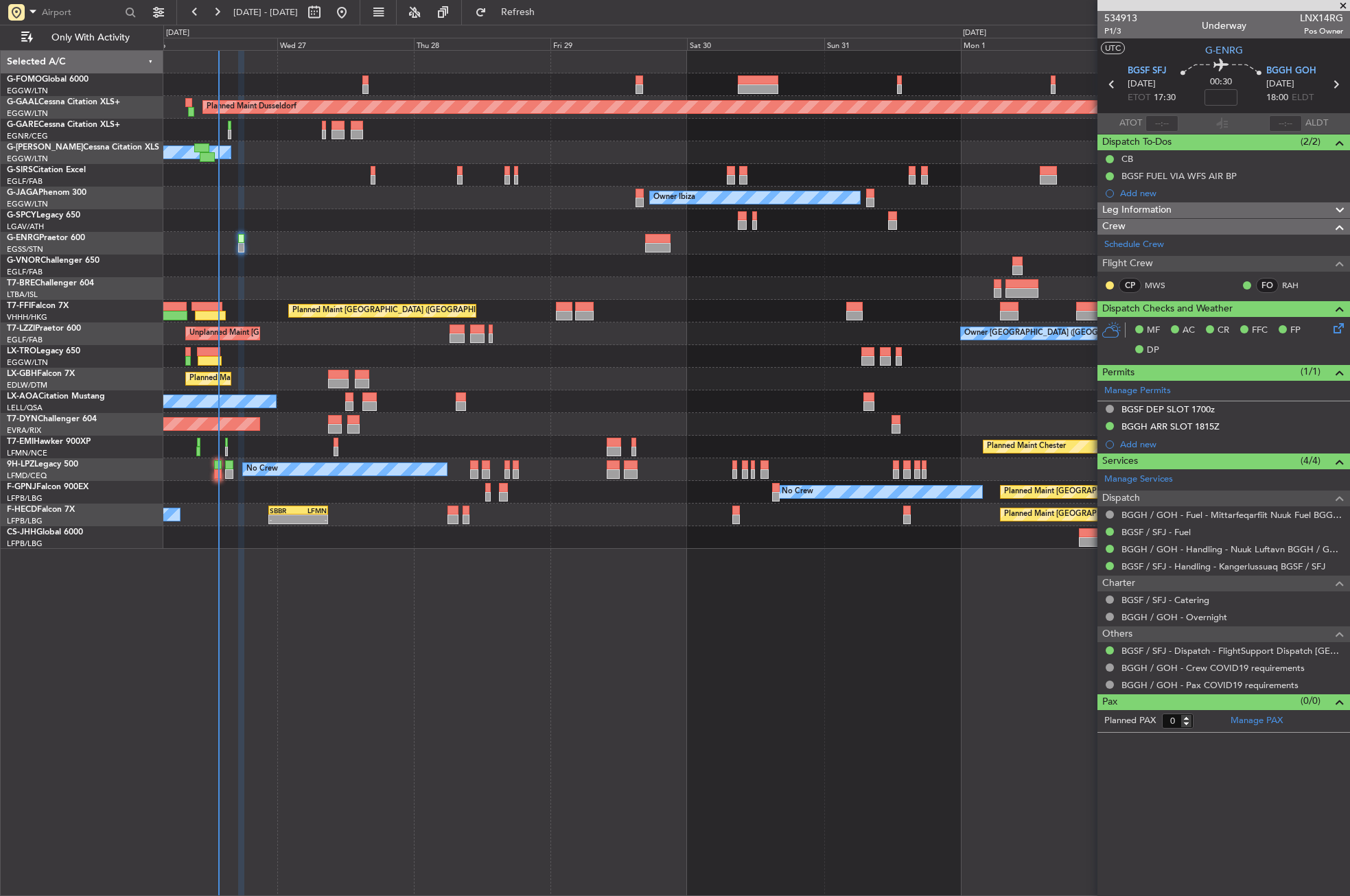
click at [537, 702] on div "Planned Maint Dusseldorf Owner Unplanned Maint [GEOGRAPHIC_DATA] ([GEOGRAPHIC_D…" at bounding box center [757, 473] width 1187 height 846
click at [534, 8] on button "Refresh" at bounding box center [510, 12] width 83 height 22
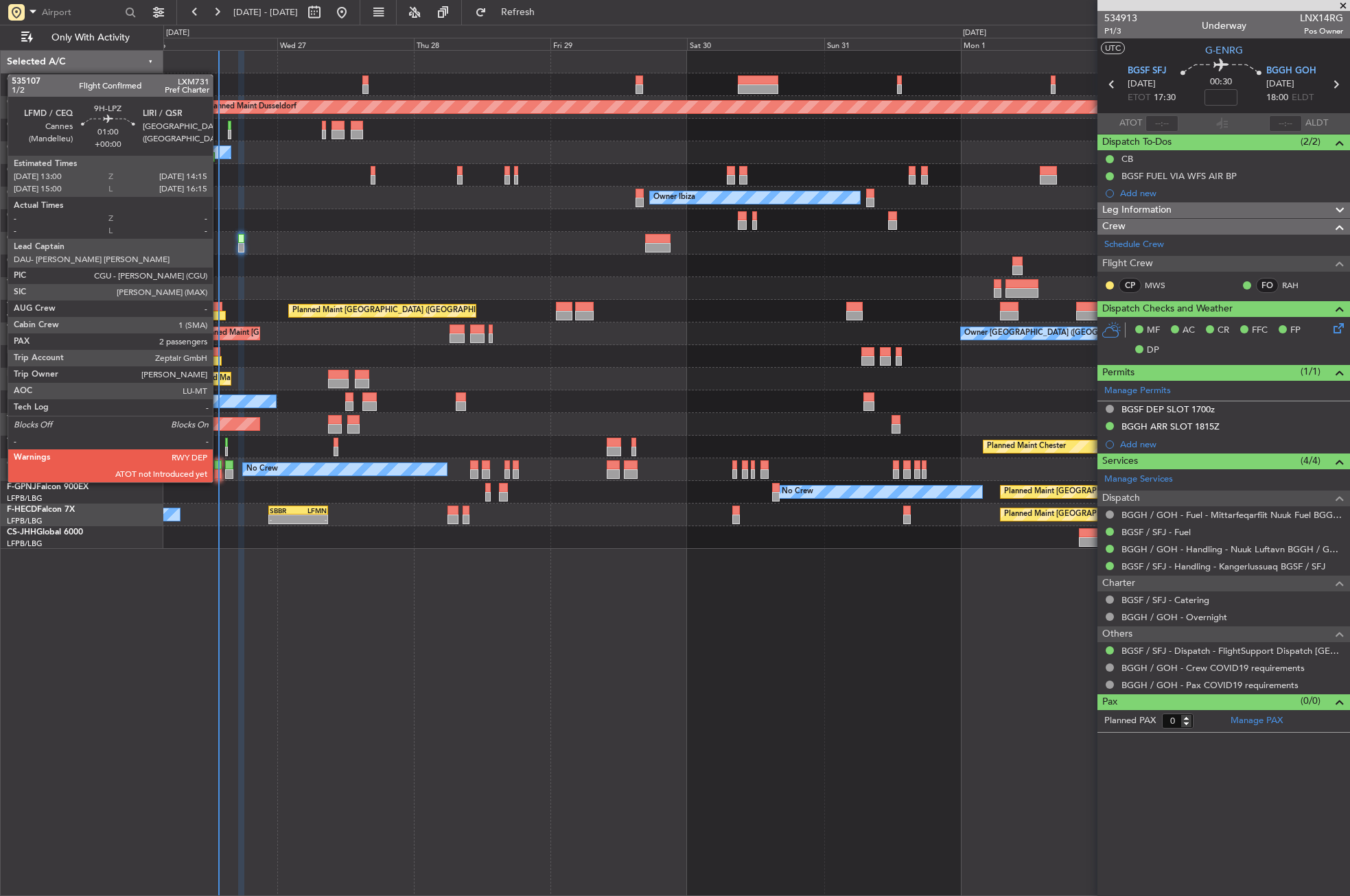
click at [219, 468] on div at bounding box center [218, 465] width 8 height 10
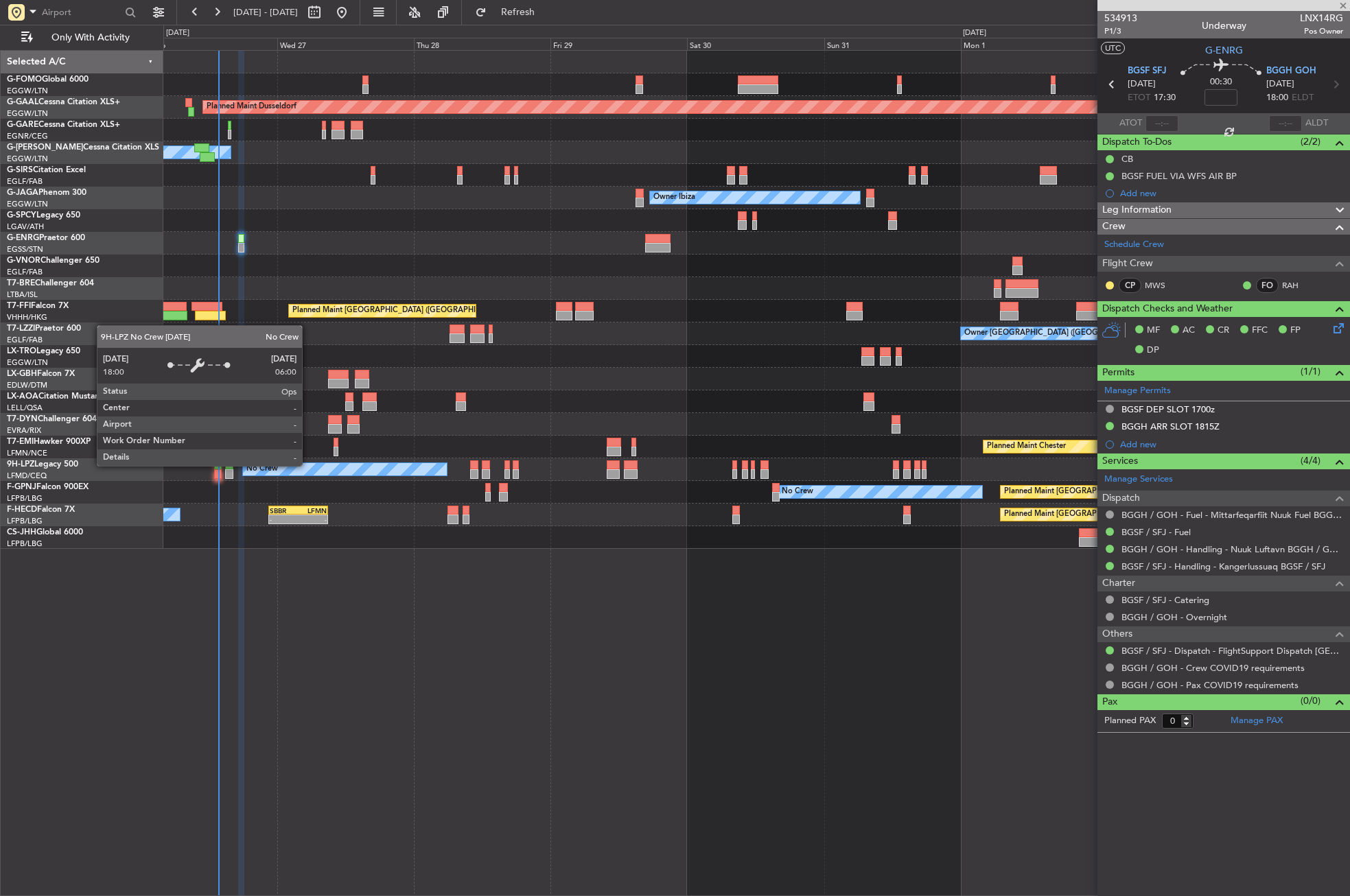
type input "2"
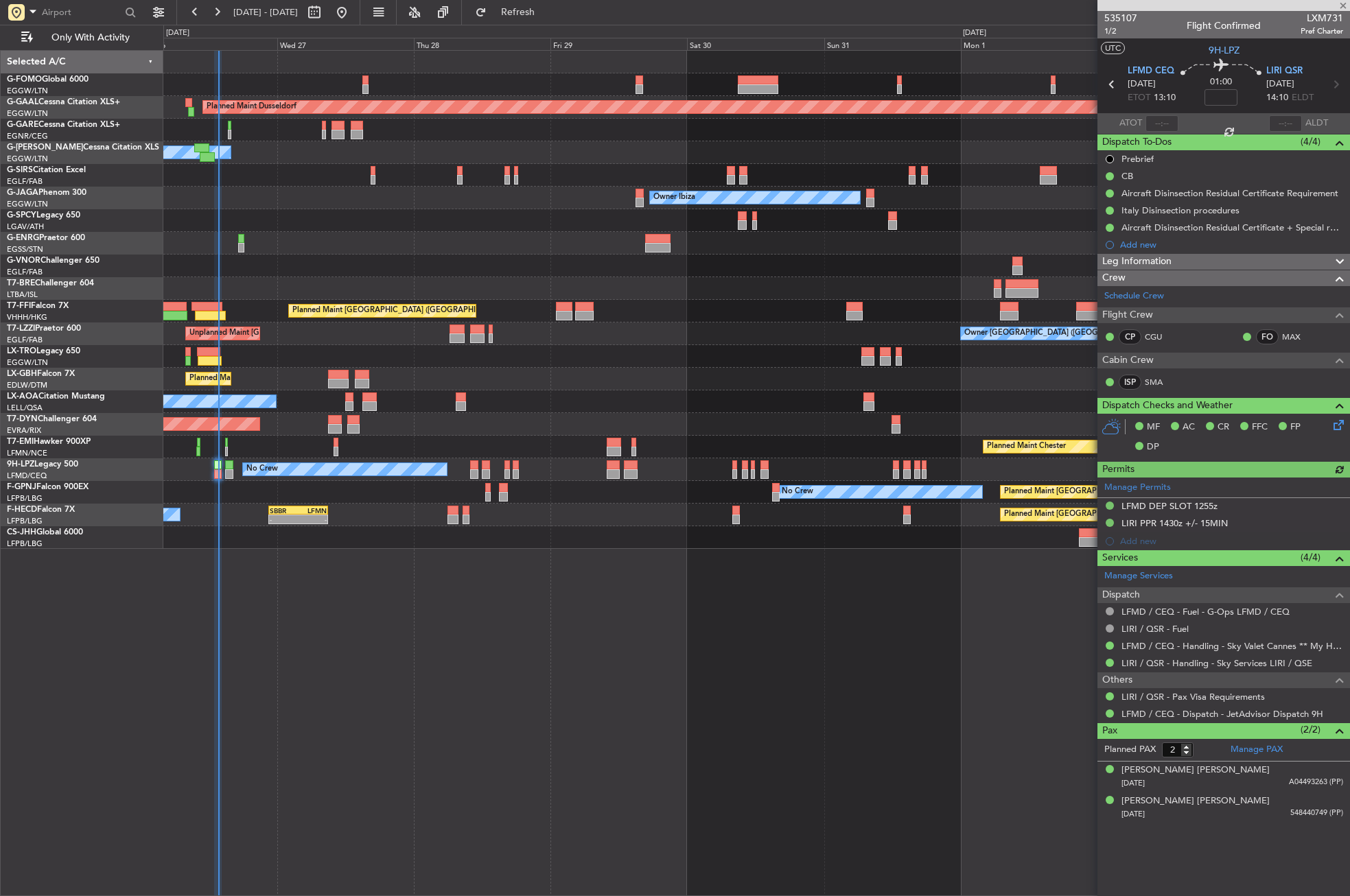
click at [1165, 125] on div at bounding box center [1162, 123] width 33 height 17
click at [1157, 119] on div at bounding box center [1162, 123] width 33 height 17
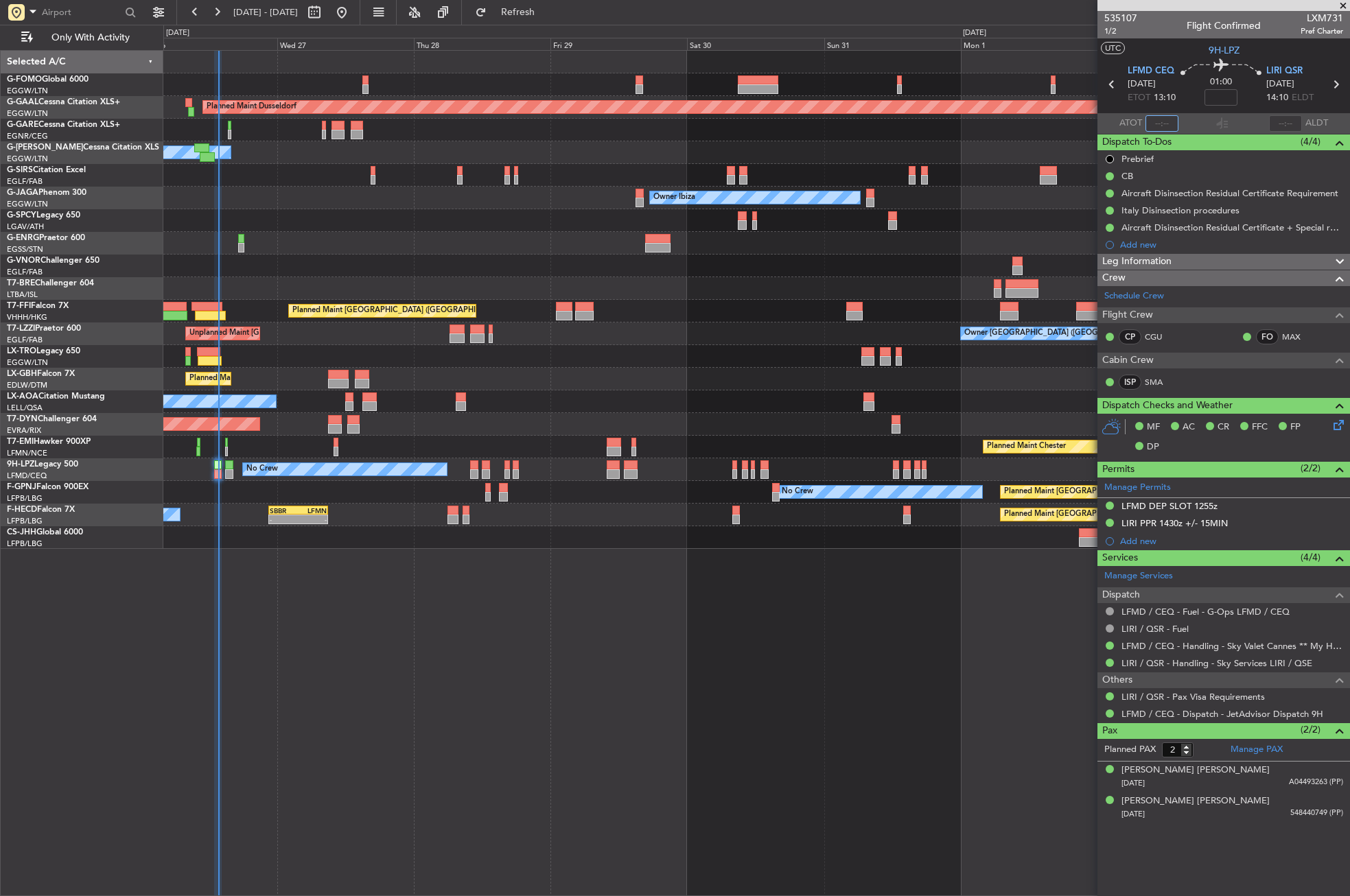
click at [1157, 119] on input "text" at bounding box center [1162, 123] width 33 height 17
click at [831, 275] on div at bounding box center [756, 266] width 1186 height 23
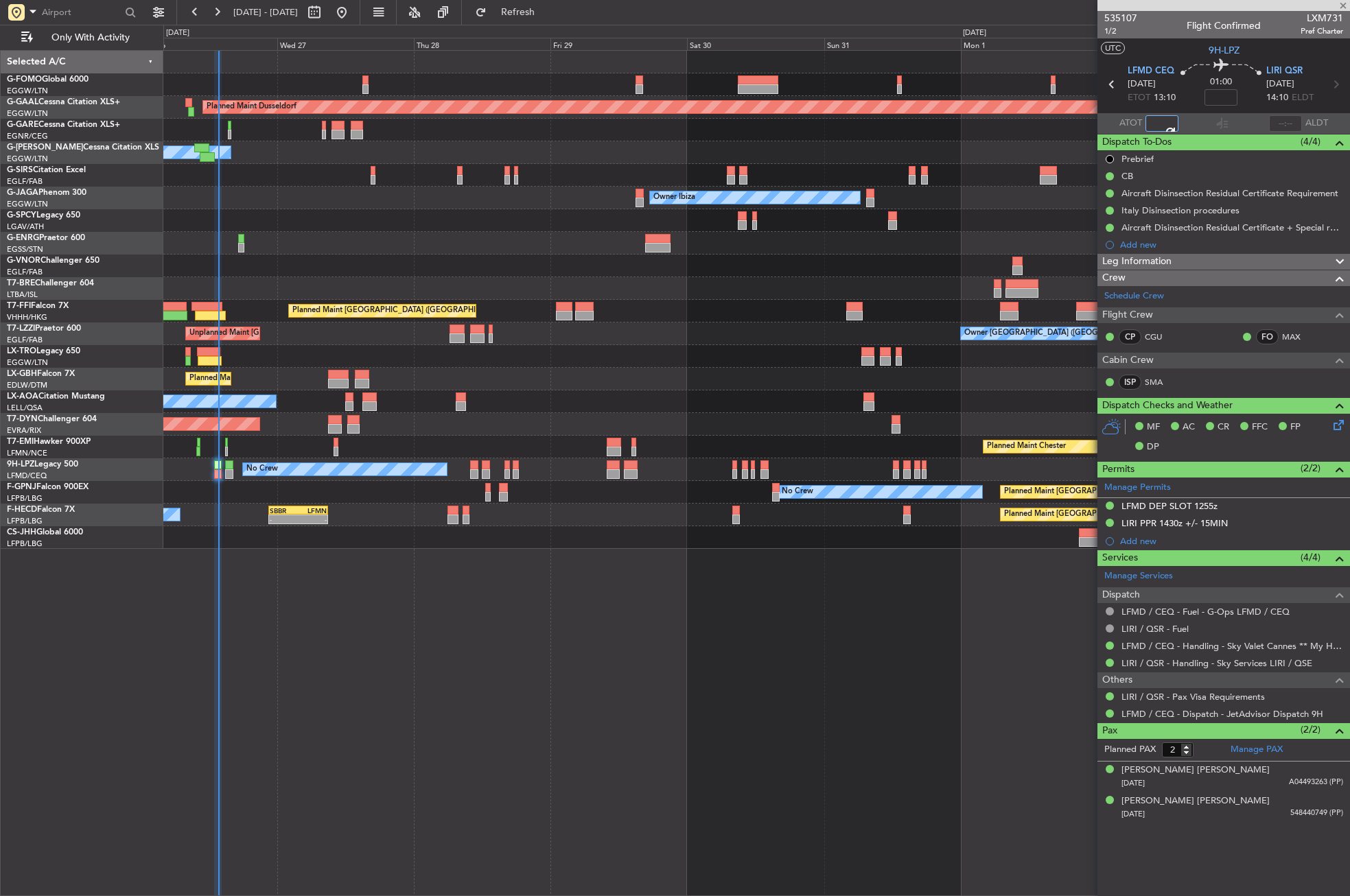
type input "13:44"
